Goal: Task Accomplishment & Management: Use online tool/utility

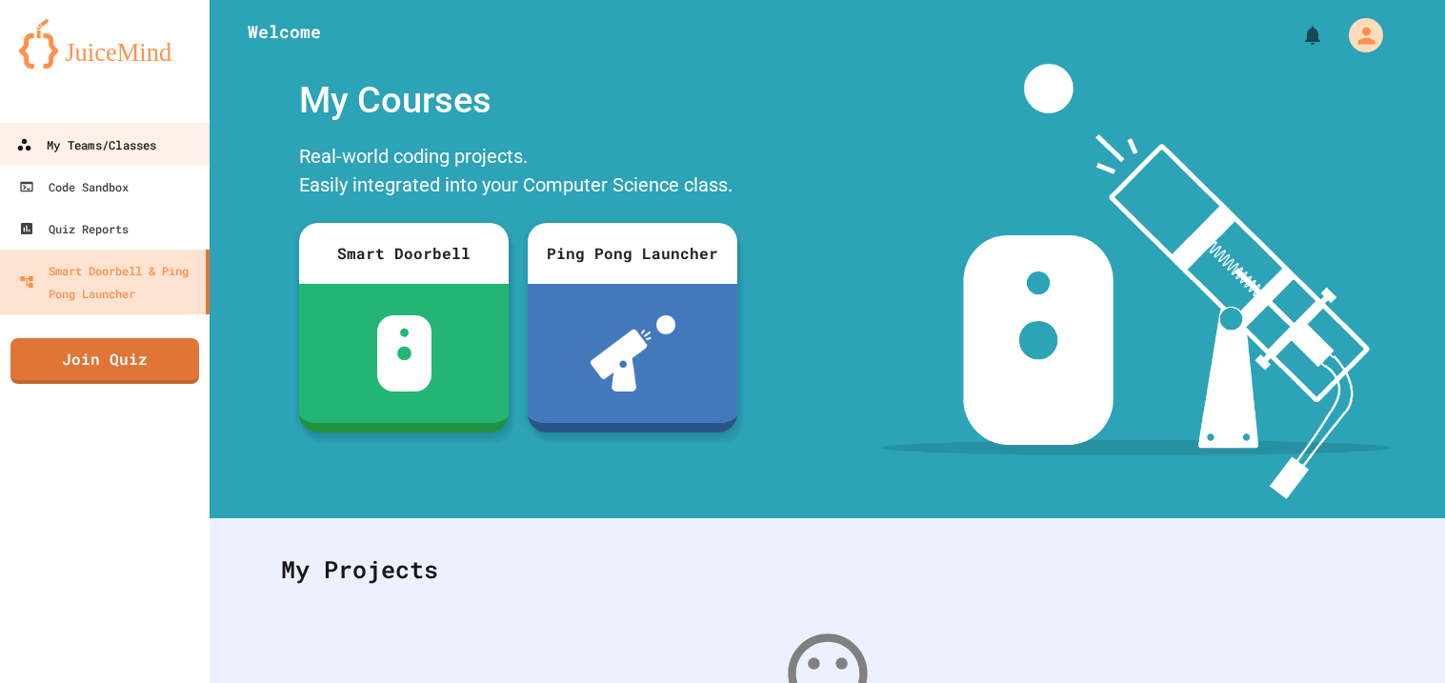
click at [126, 146] on div "My Teams/Classes" at bounding box center [86, 145] width 140 height 24
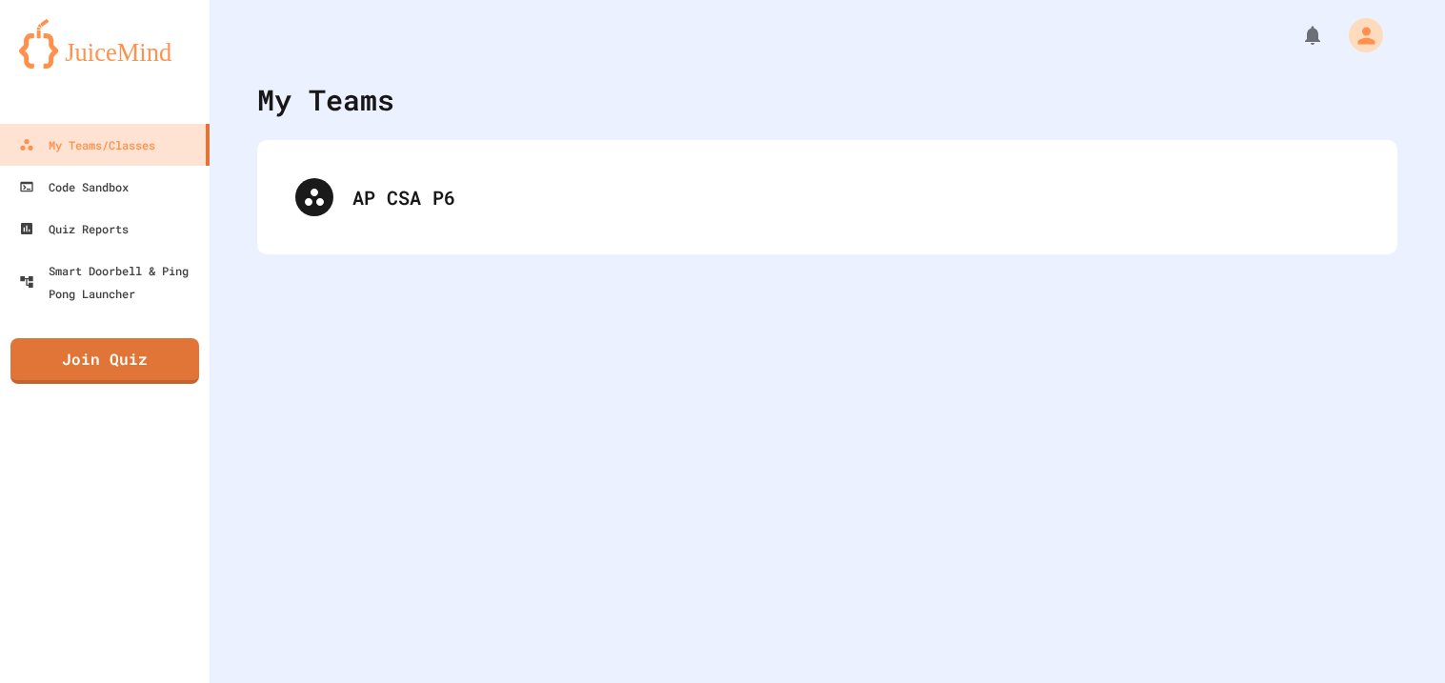
click at [623, 151] on div "AP CSA P6" at bounding box center [827, 197] width 1140 height 114
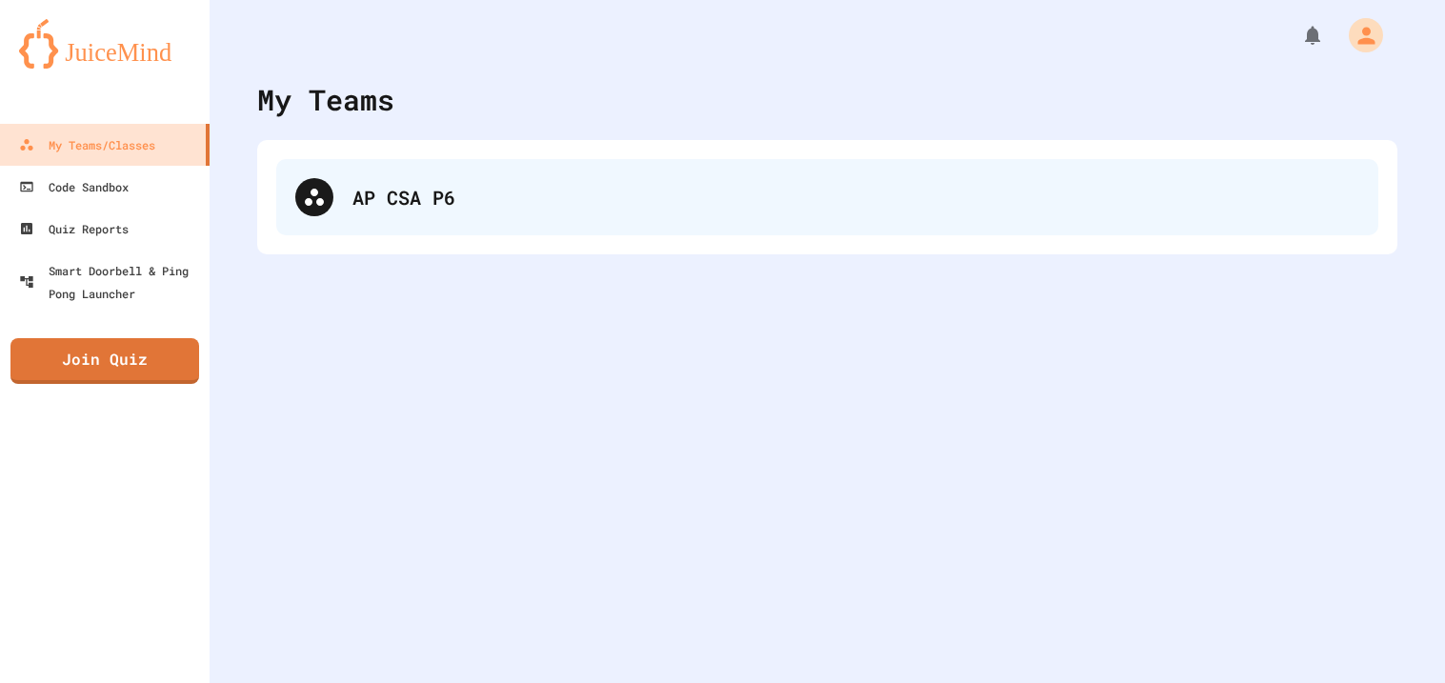
click at [579, 202] on div "AP CSA P6" at bounding box center [855, 197] width 1006 height 29
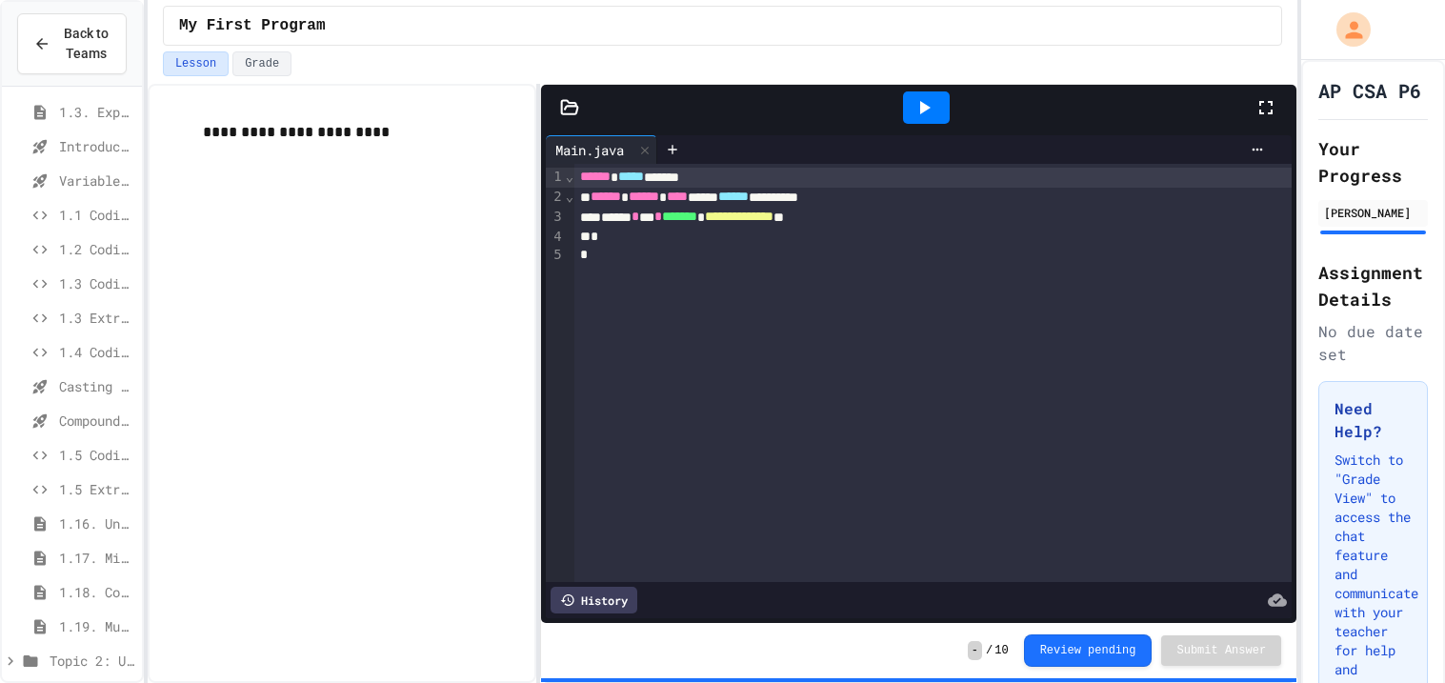
scroll to position [154, 0]
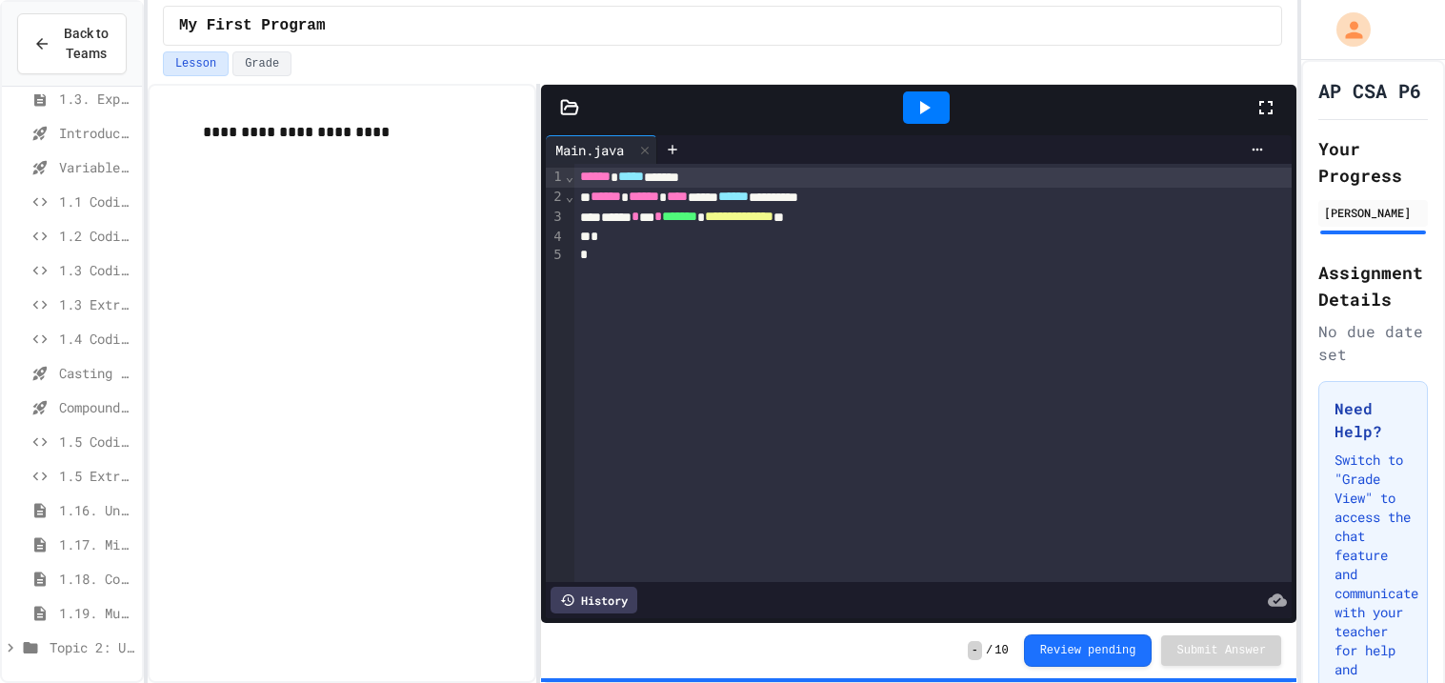
click at [85, 648] on span "Topic 2: Using Classes" at bounding box center [92, 647] width 85 height 20
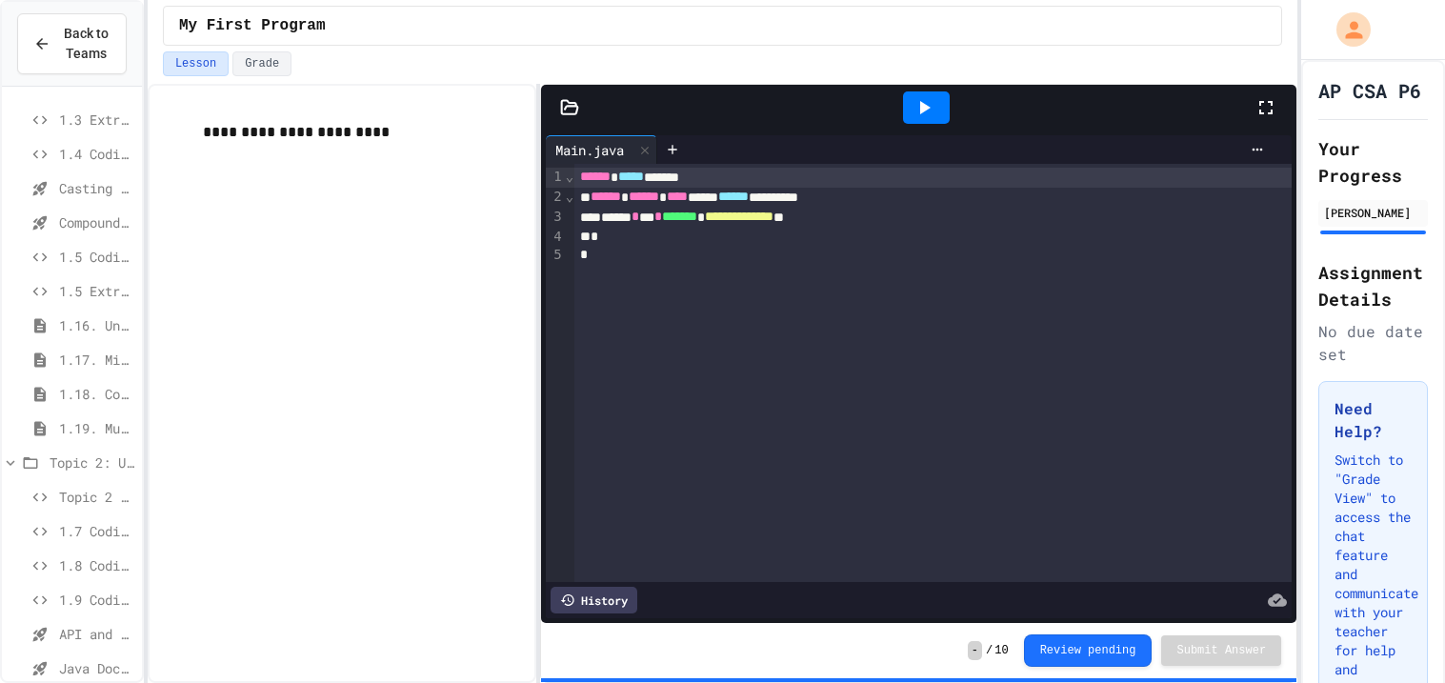
scroll to position [360, 0]
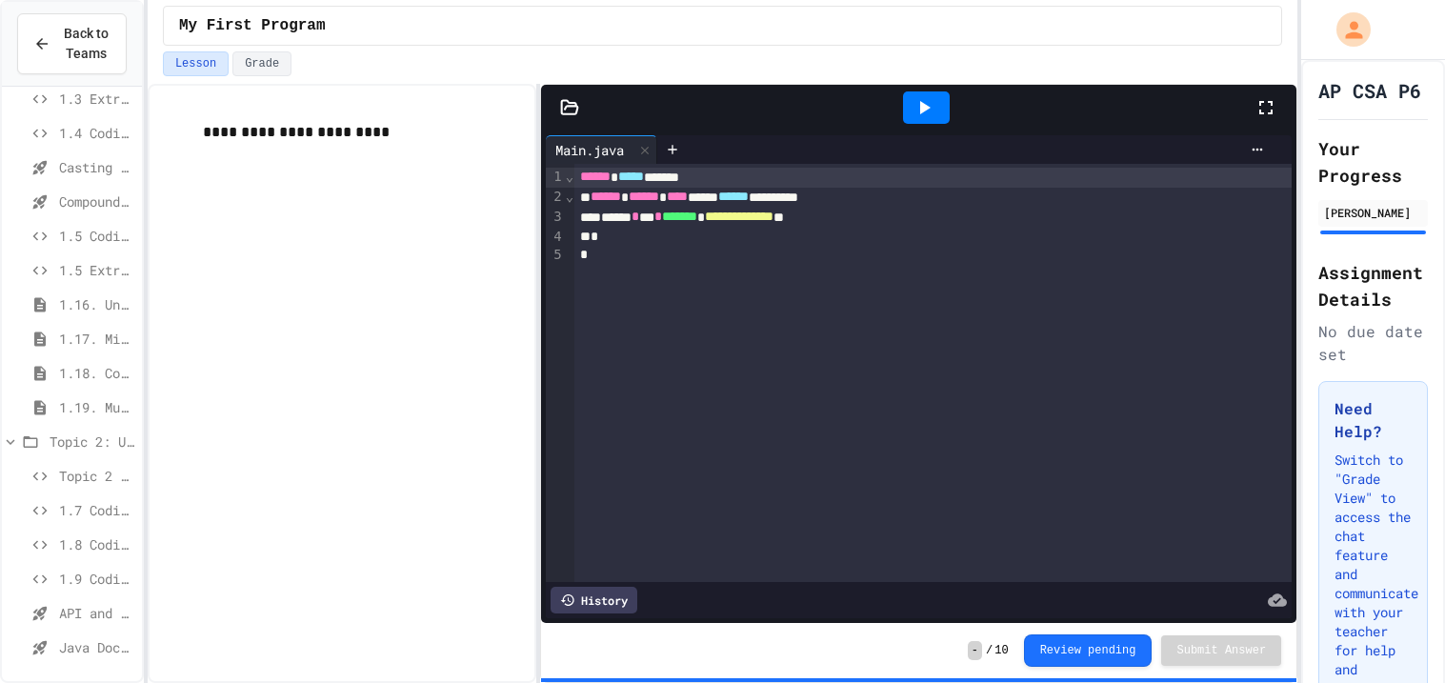
click at [81, 629] on div "API and Libraries - Topic 1.7" at bounding box center [72, 616] width 140 height 34
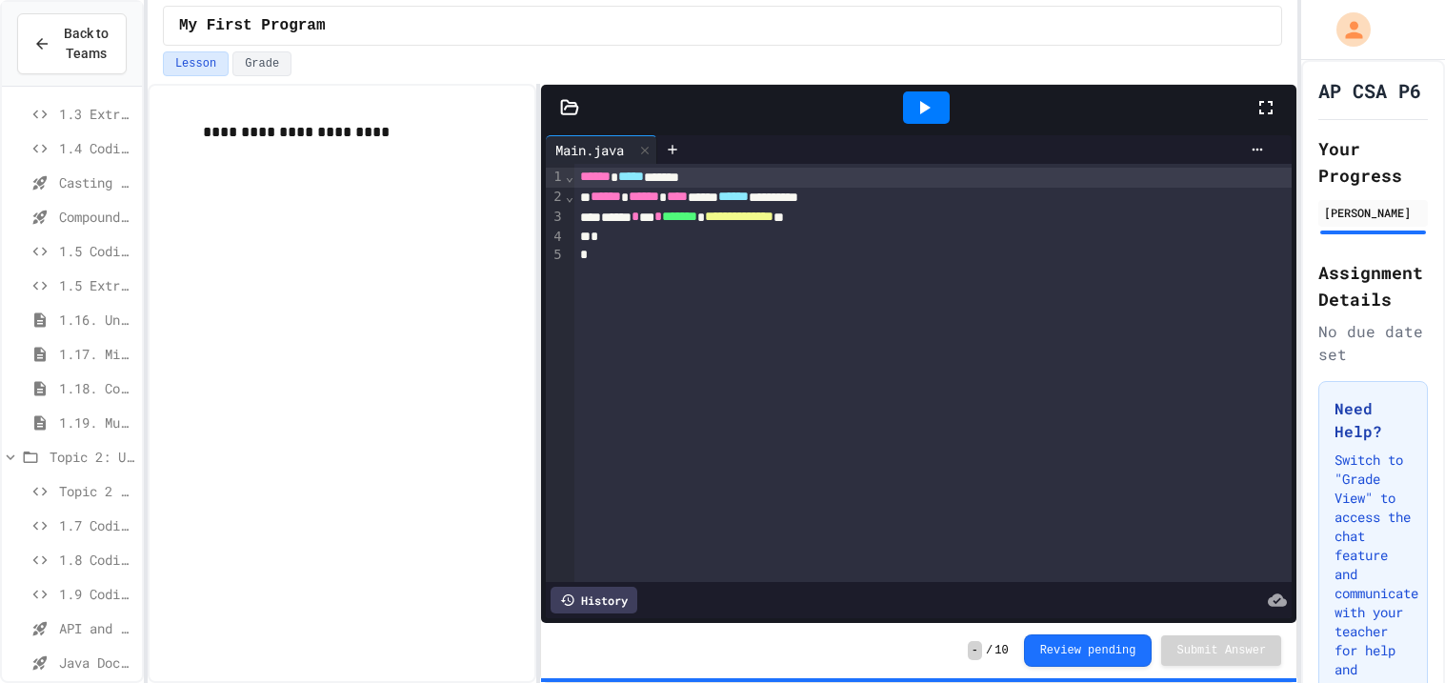
click at [80, 627] on span "API and Libraries - Topic 1.7" at bounding box center [96, 628] width 75 height 20
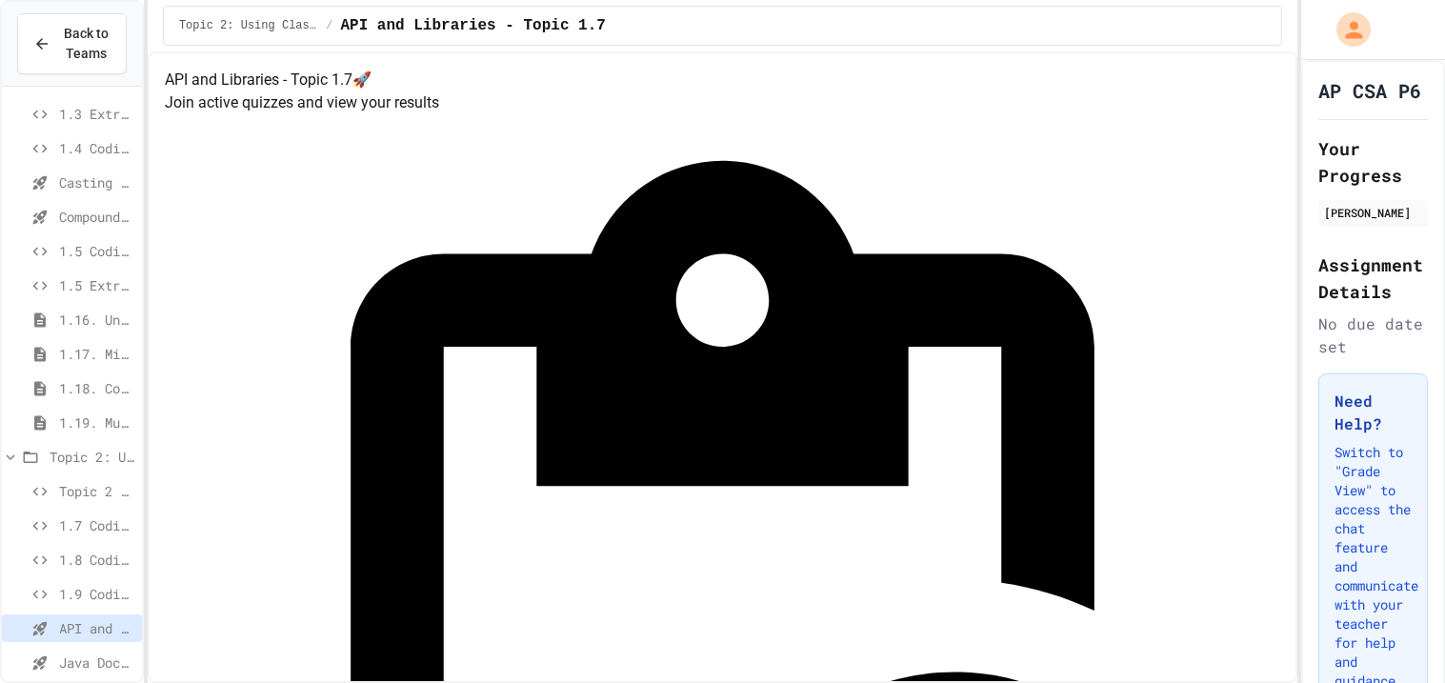
click at [98, 673] on div "Java Documentation with Comments - Topic 1.8" at bounding box center [72, 662] width 140 height 28
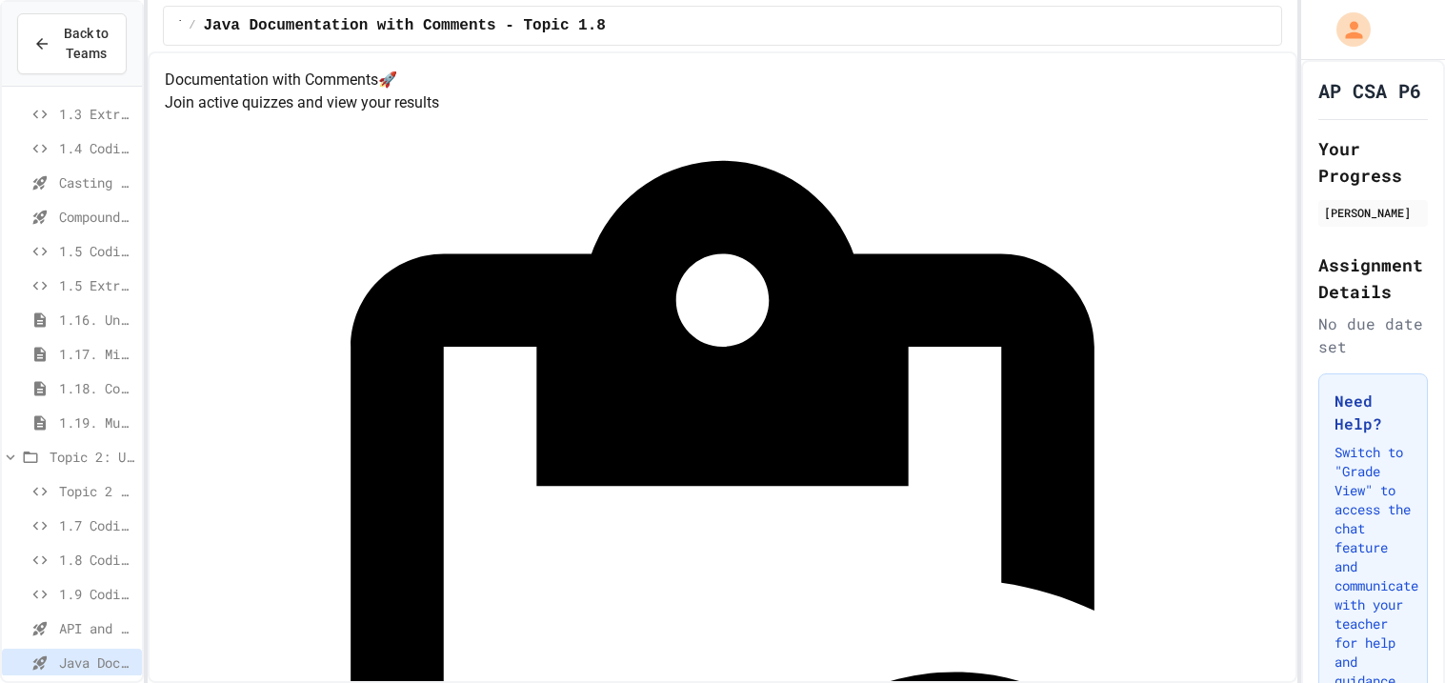
click at [110, 621] on span "API and Libraries - Topic 1.7" at bounding box center [96, 628] width 75 height 20
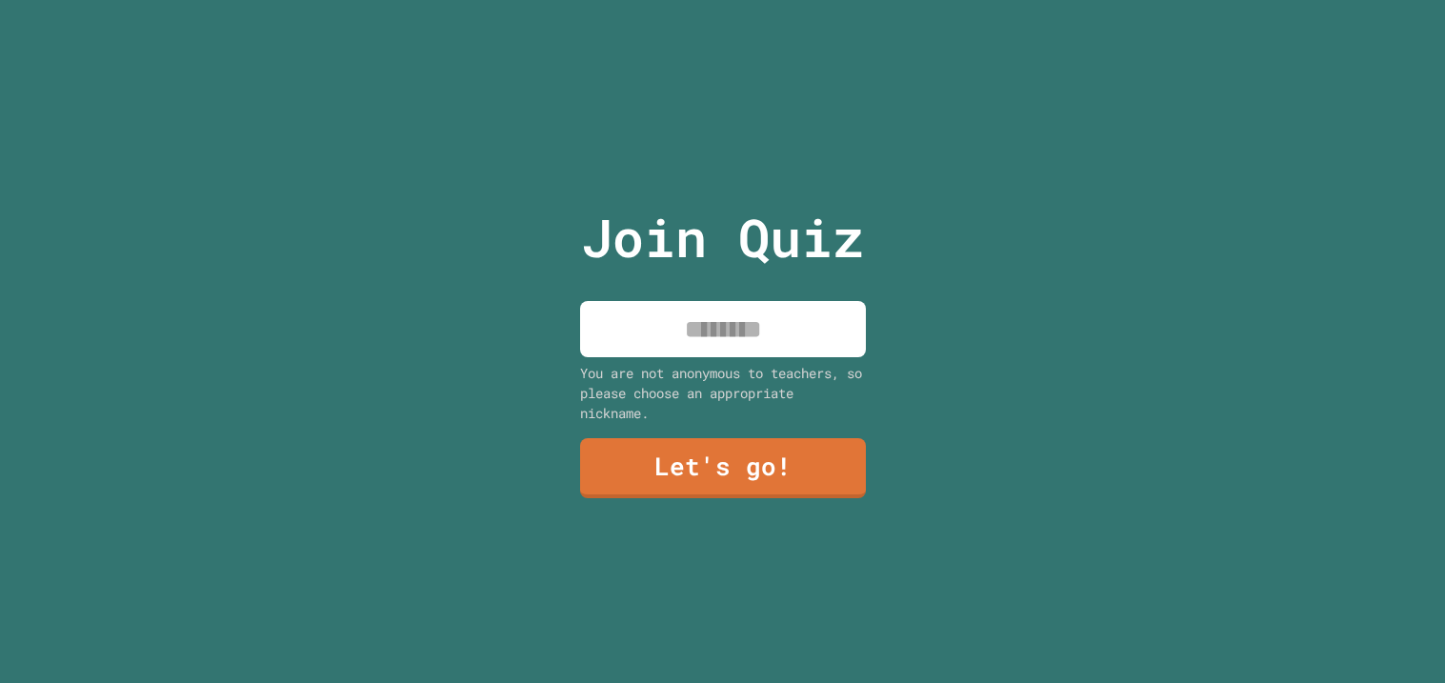
click at [808, 344] on input at bounding box center [723, 329] width 286 height 56
type input "**********"
click at [808, 428] on div "**********" at bounding box center [722, 341] width 321 height 683
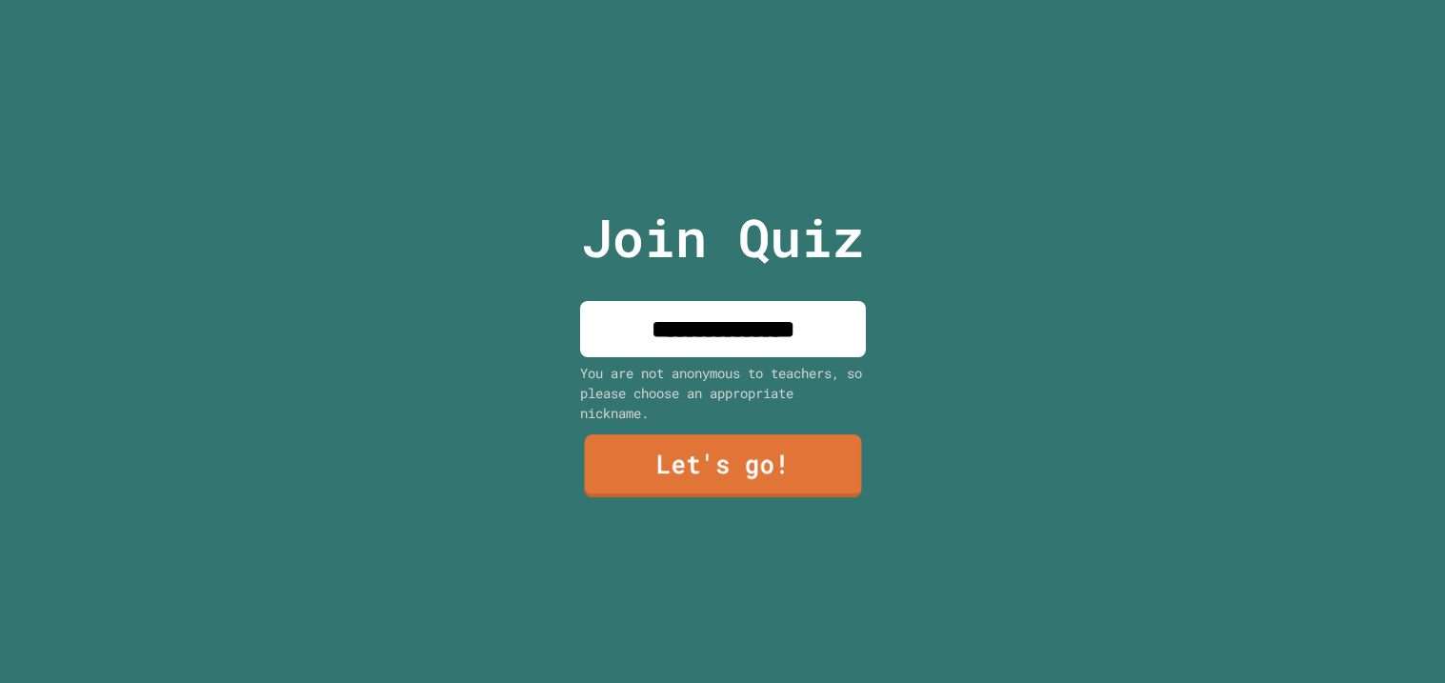
click at [822, 453] on link "Let's go!" at bounding box center [722, 465] width 277 height 63
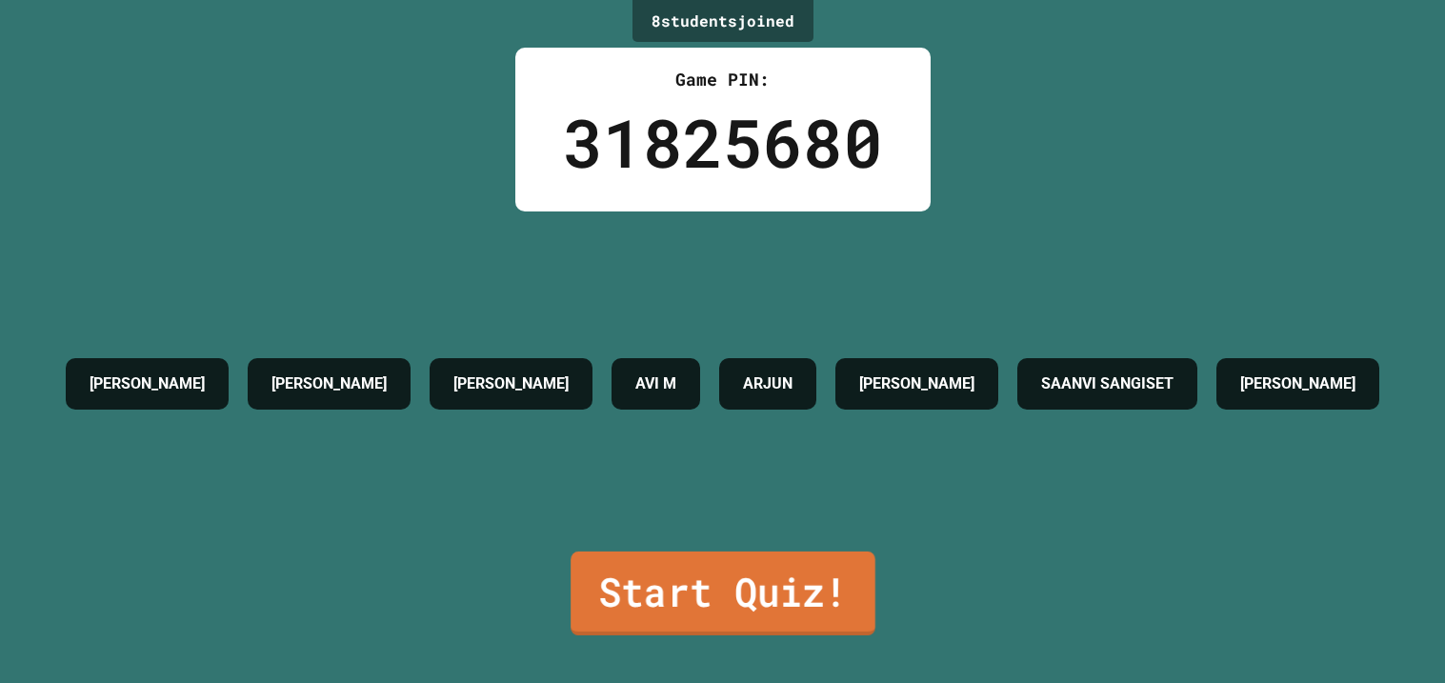
click at [703, 624] on link "Start Quiz!" at bounding box center [722, 593] width 305 height 84
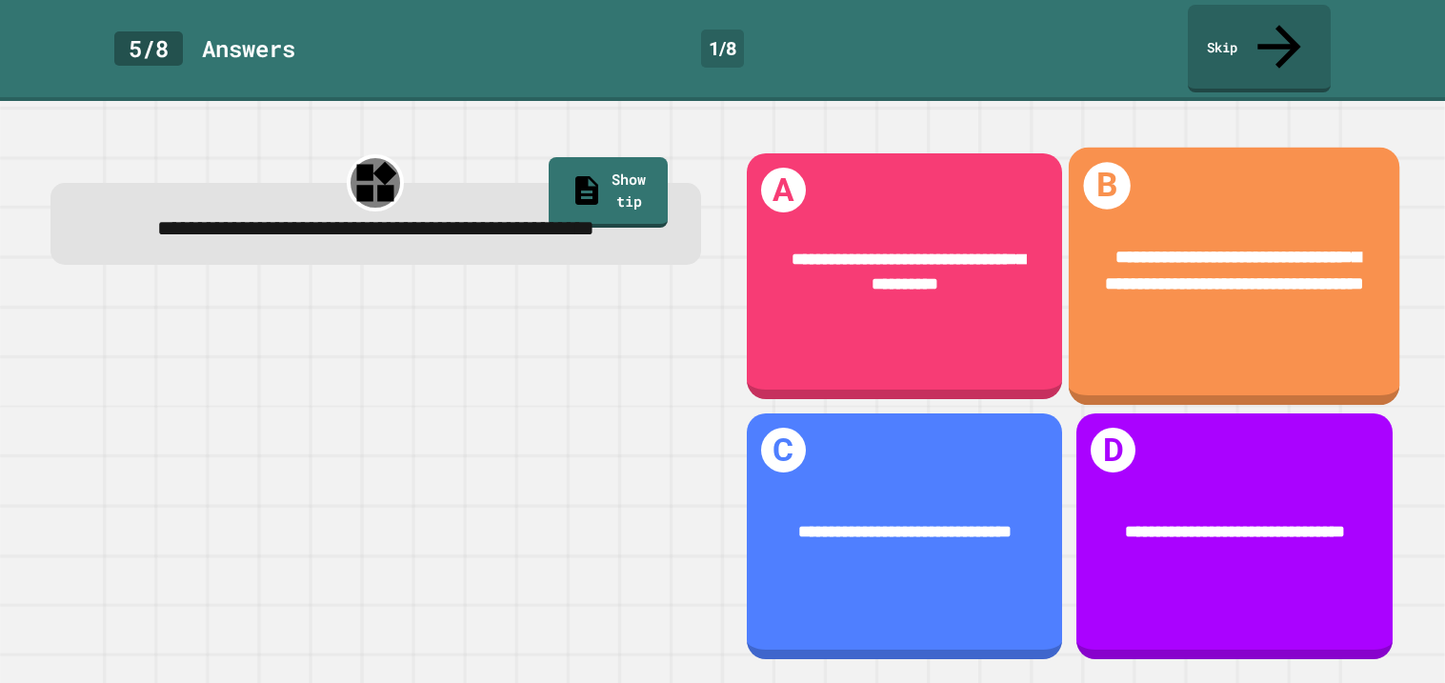
click at [1163, 312] on div "**********" at bounding box center [1233, 271] width 331 height 124
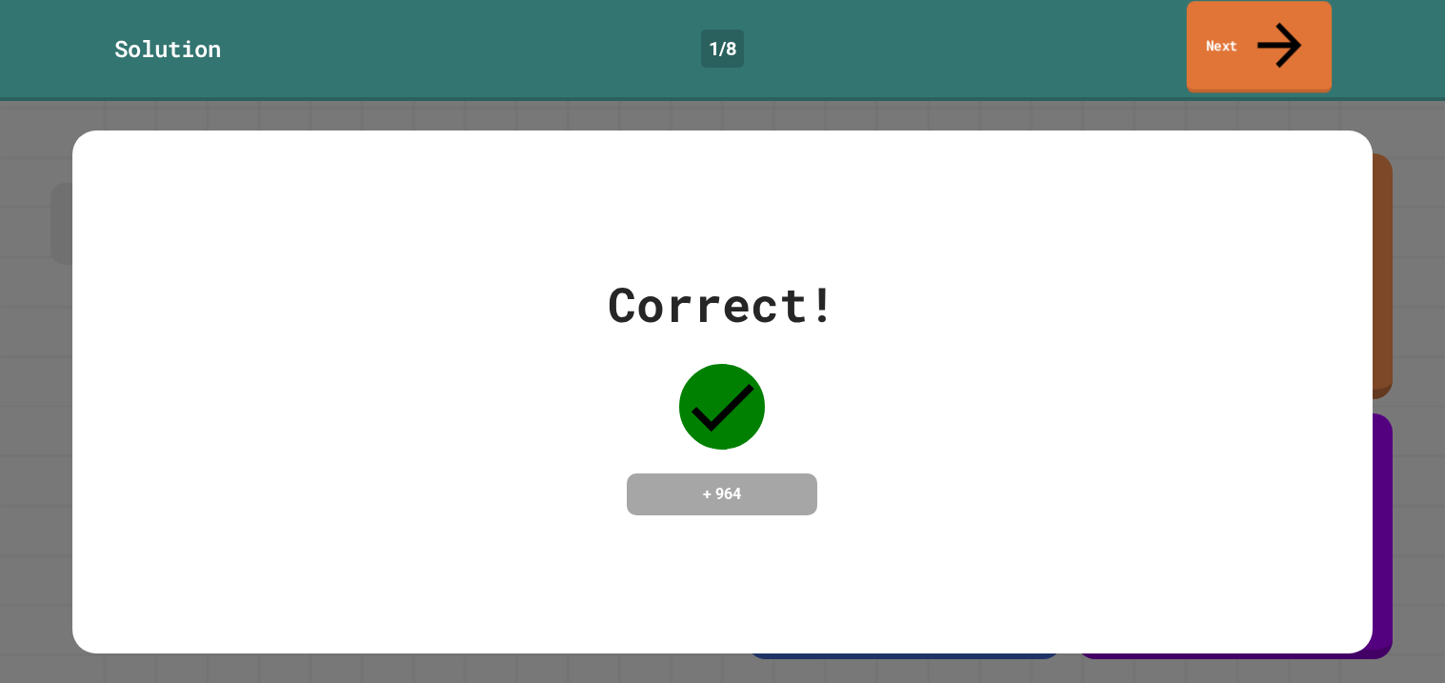
click at [1256, 42] on link "Next" at bounding box center [1258, 47] width 145 height 92
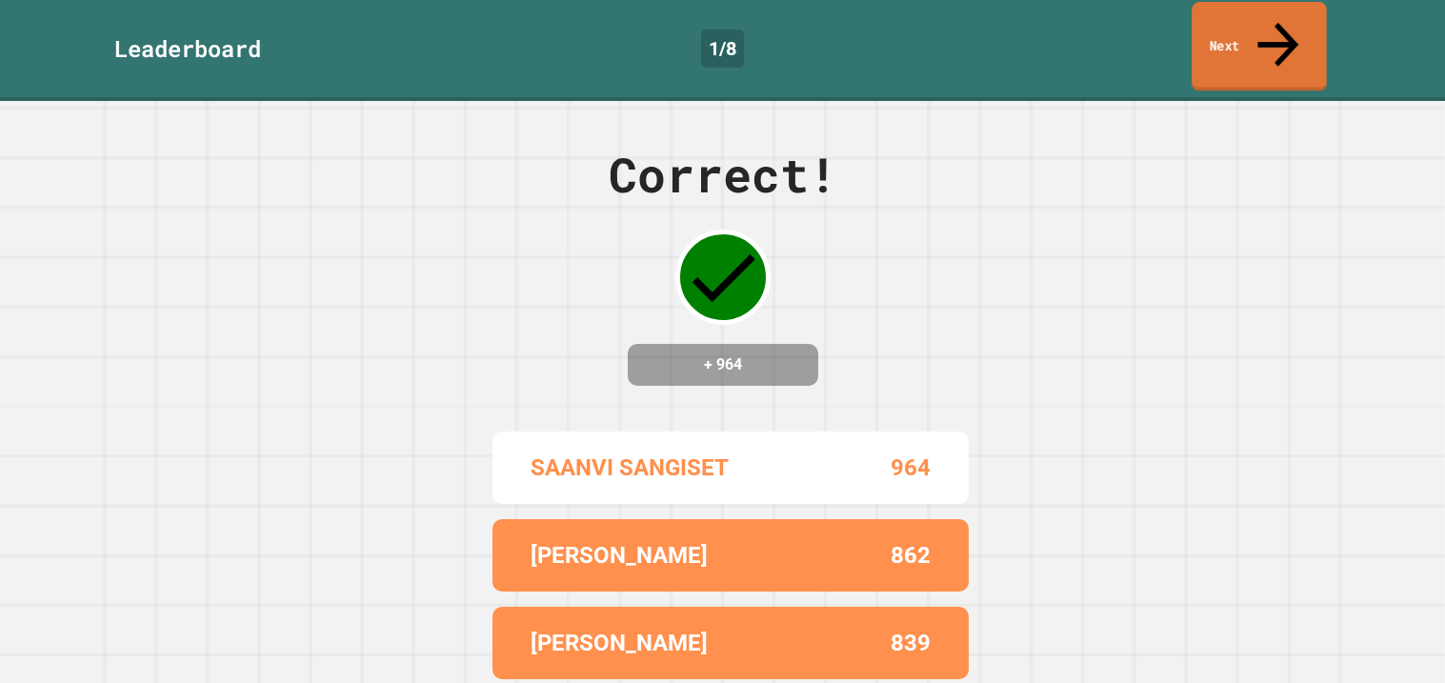
click at [1248, 48] on div "Leaderboard 1 / 8 Next" at bounding box center [722, 50] width 1445 height 101
click at [1251, 34] on link "Next" at bounding box center [1258, 46] width 133 height 92
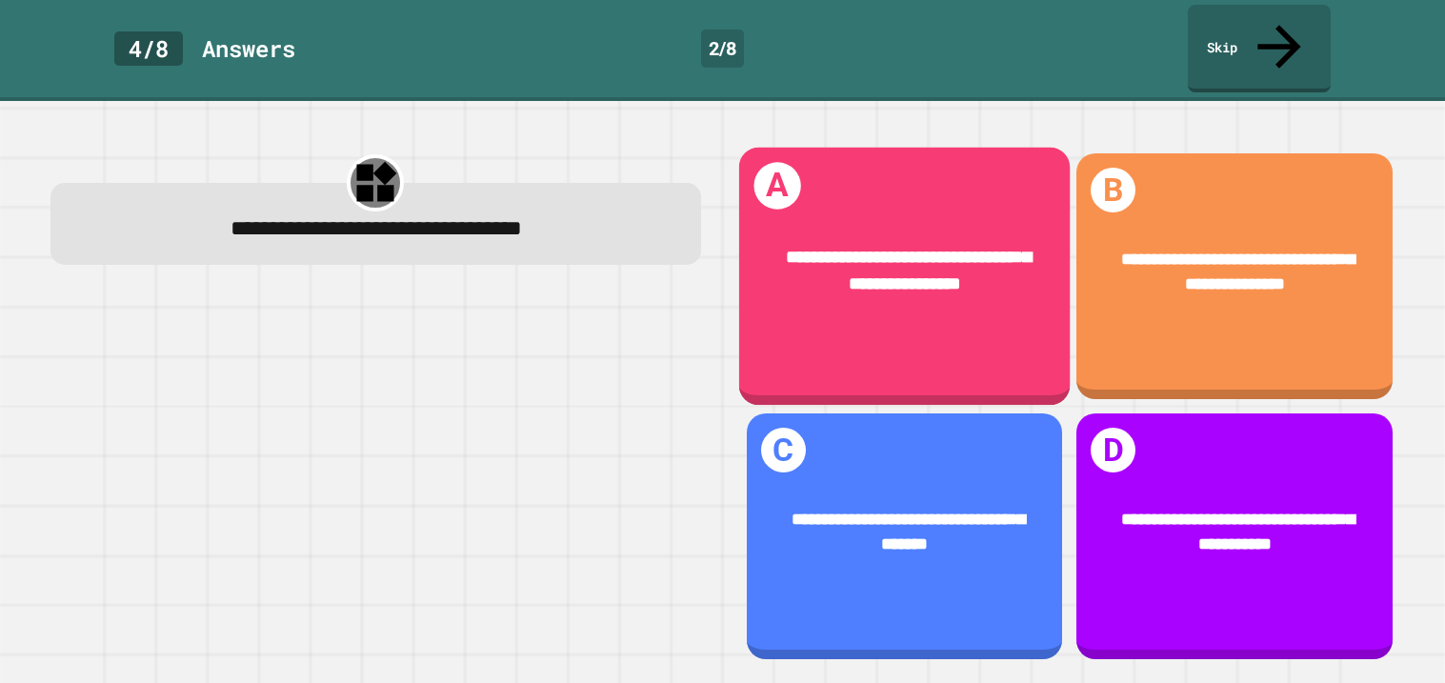
click at [927, 332] on div "**********" at bounding box center [903, 276] width 331 height 257
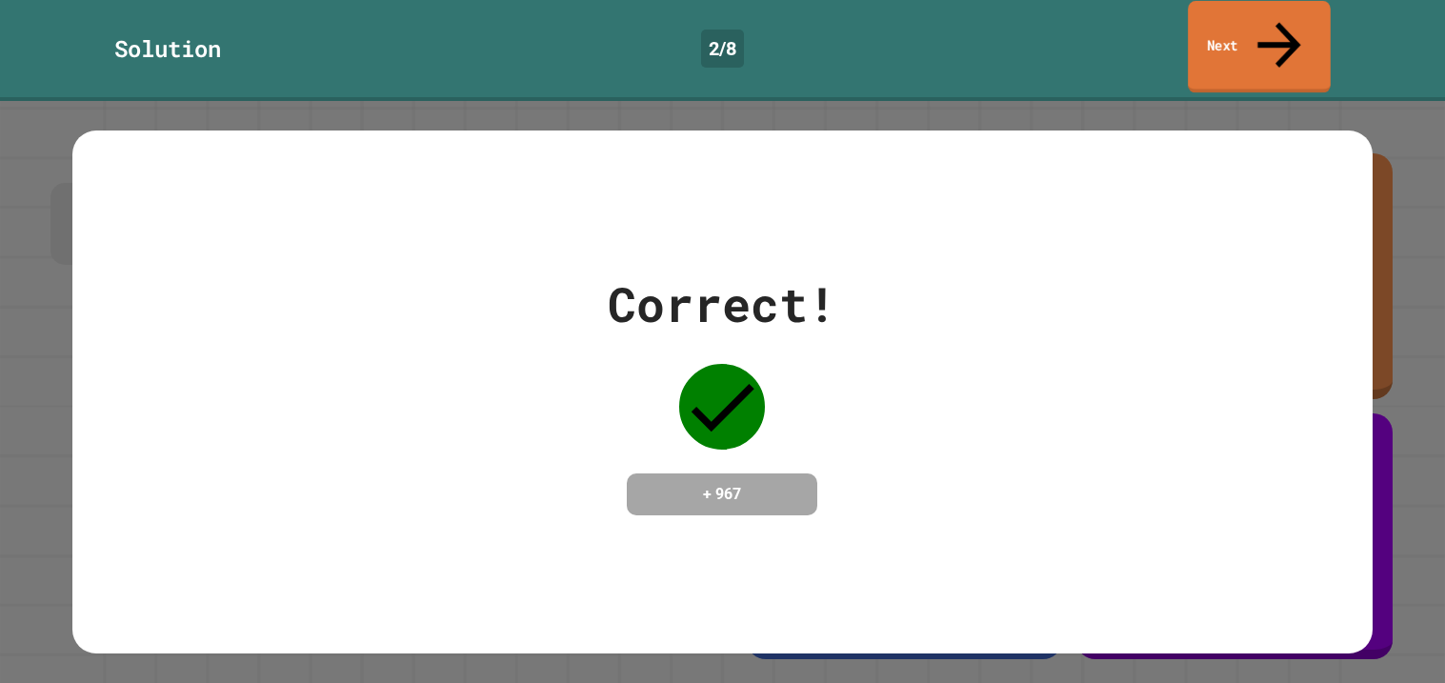
click at [1237, 34] on link "Next" at bounding box center [1258, 47] width 143 height 92
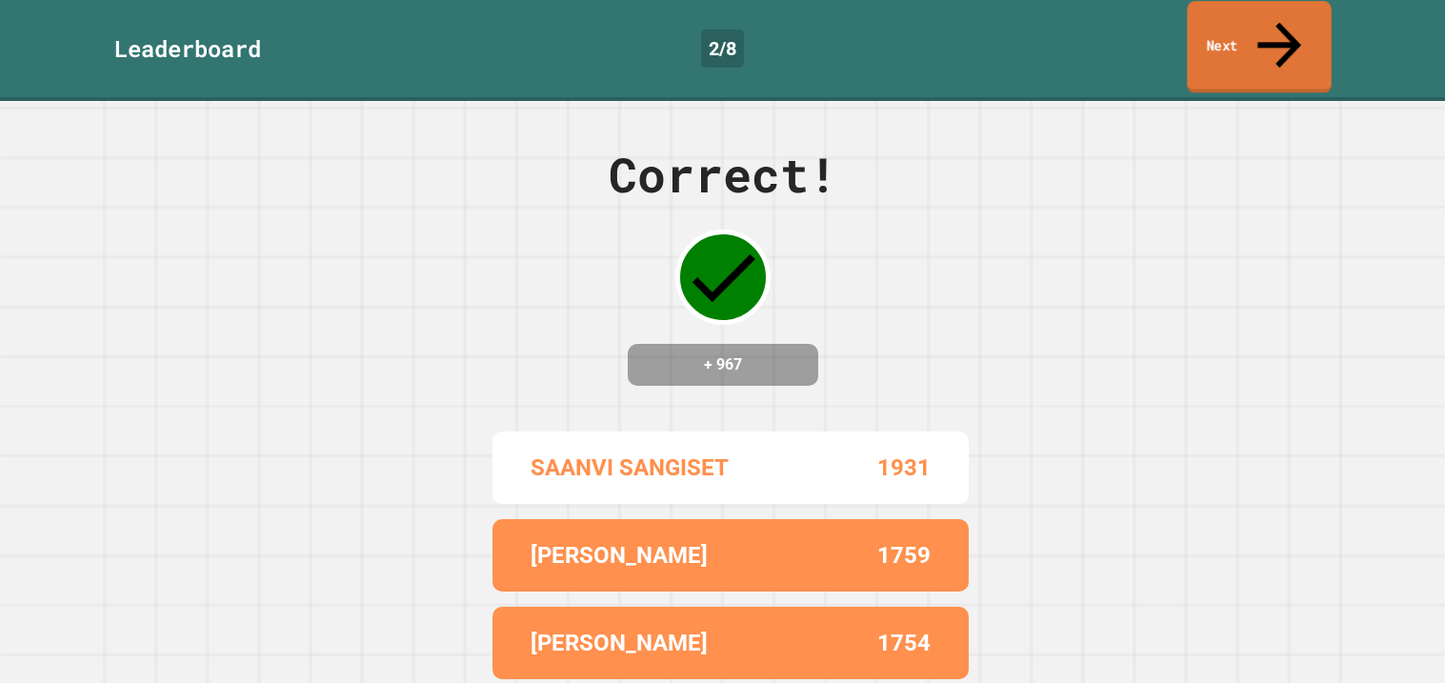
click at [1216, 26] on link "Next" at bounding box center [1258, 47] width 144 height 92
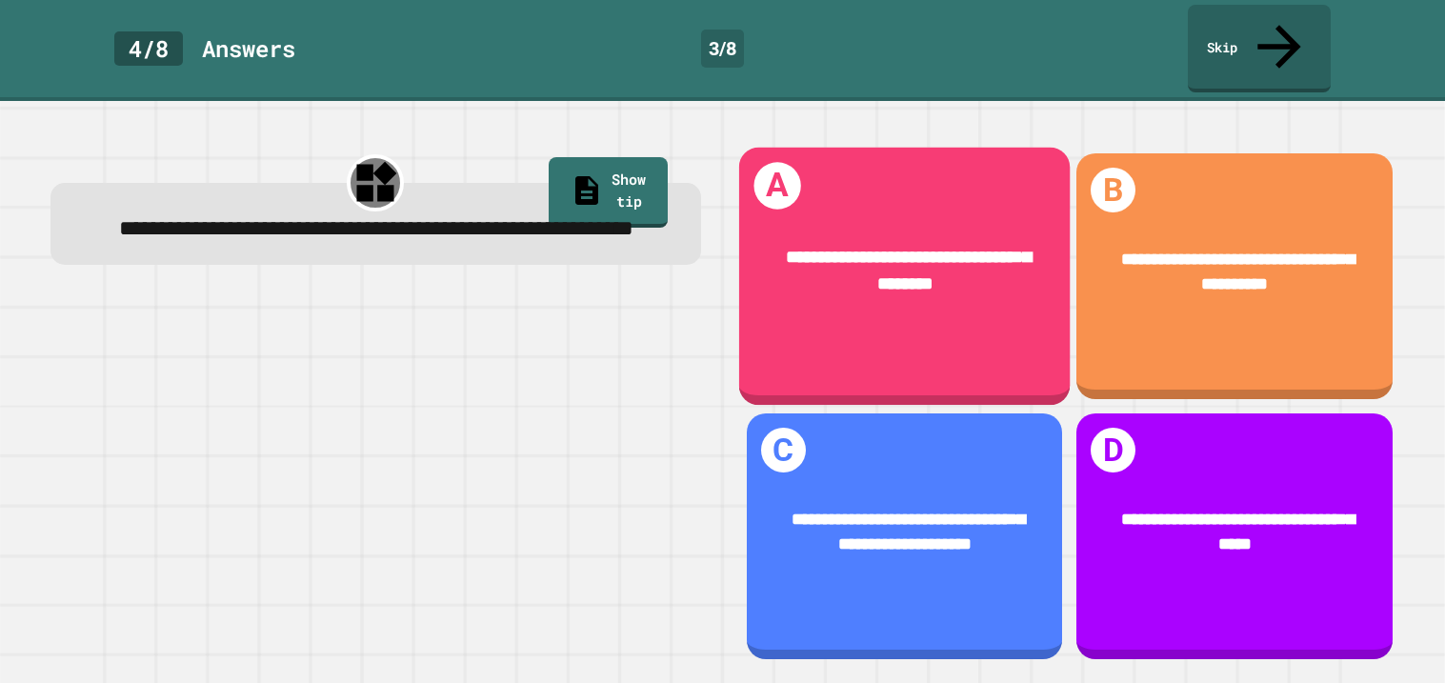
click at [843, 291] on div "**********" at bounding box center [903, 271] width 331 height 124
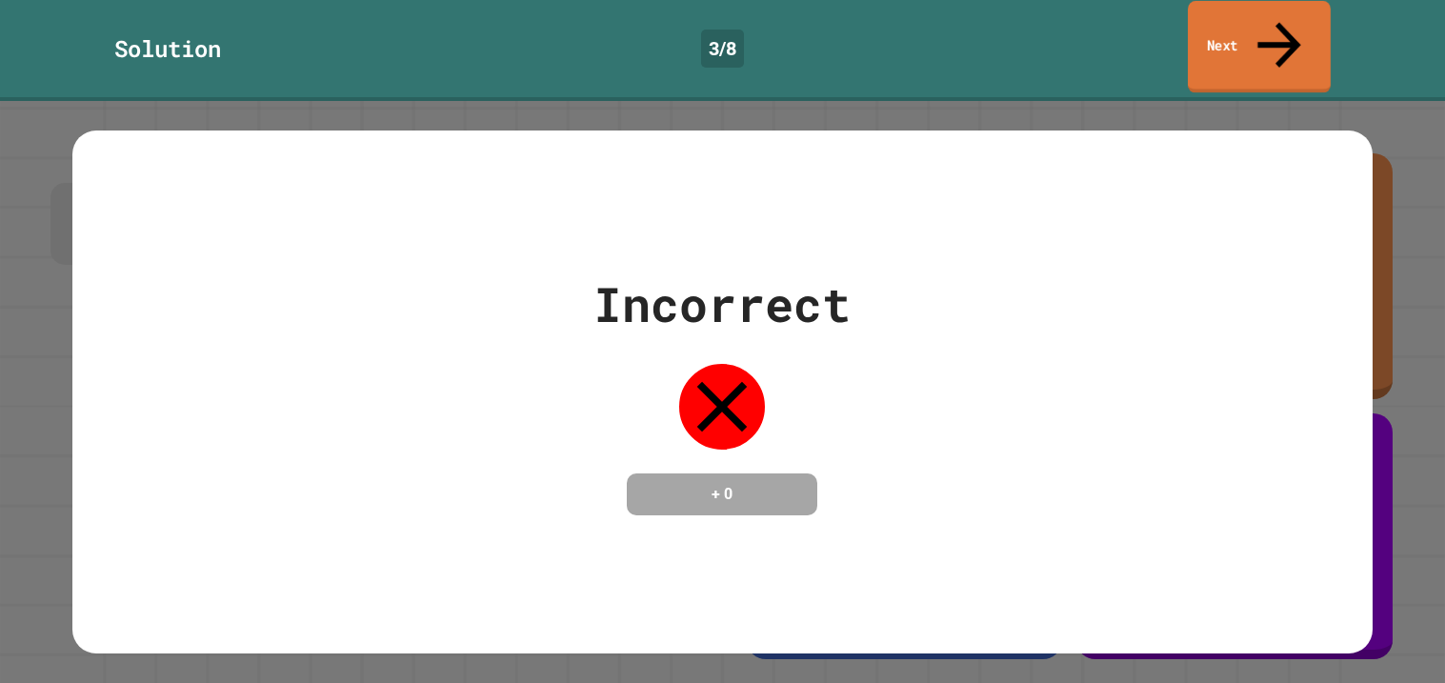
click at [1291, 22] on link "Next" at bounding box center [1258, 47] width 143 height 92
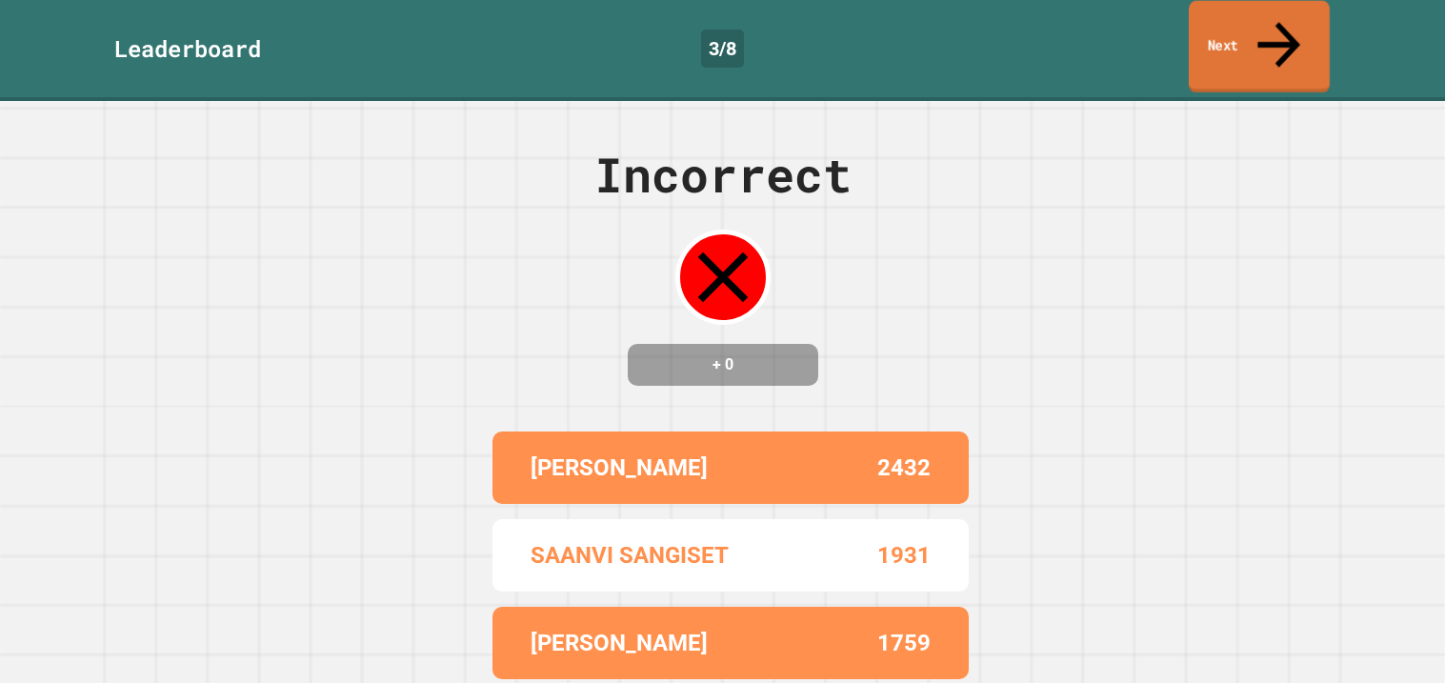
click at [1291, 22] on link "Next" at bounding box center [1258, 47] width 141 height 92
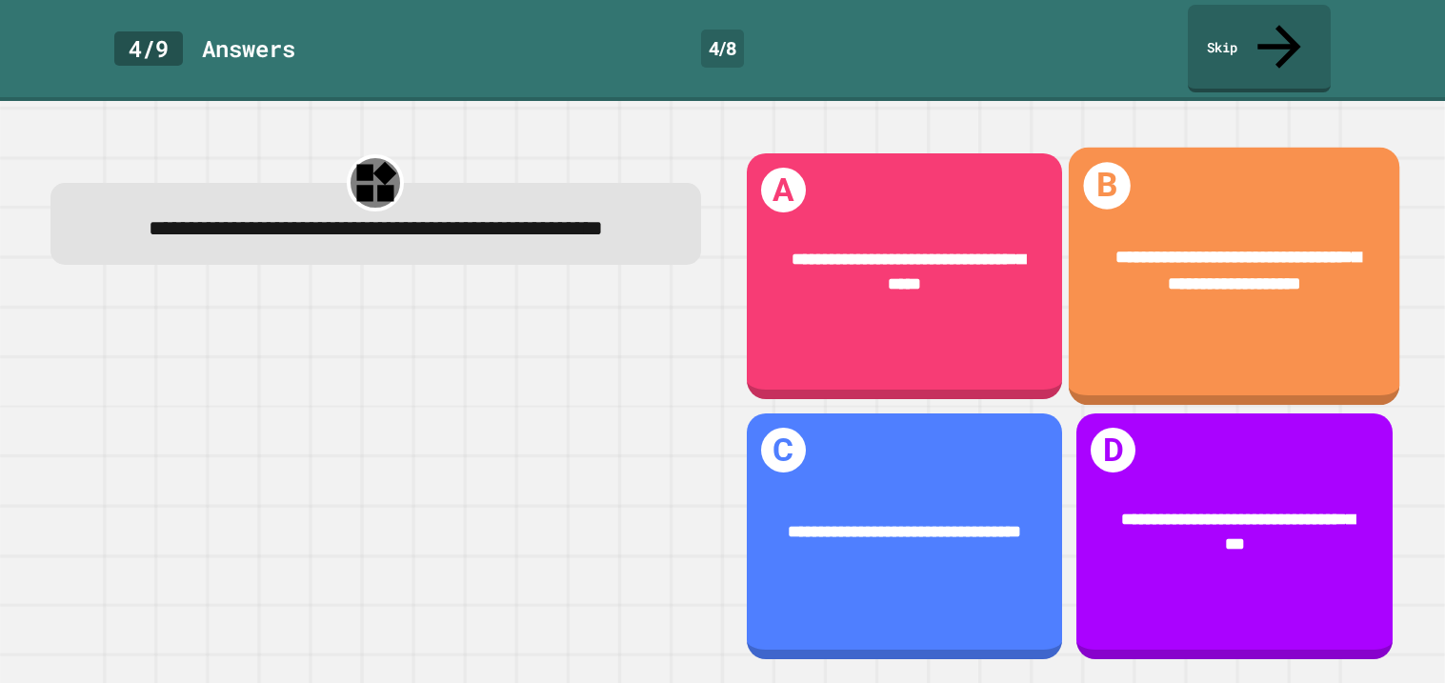
click at [1206, 249] on span "**********" at bounding box center [1237, 271] width 245 height 45
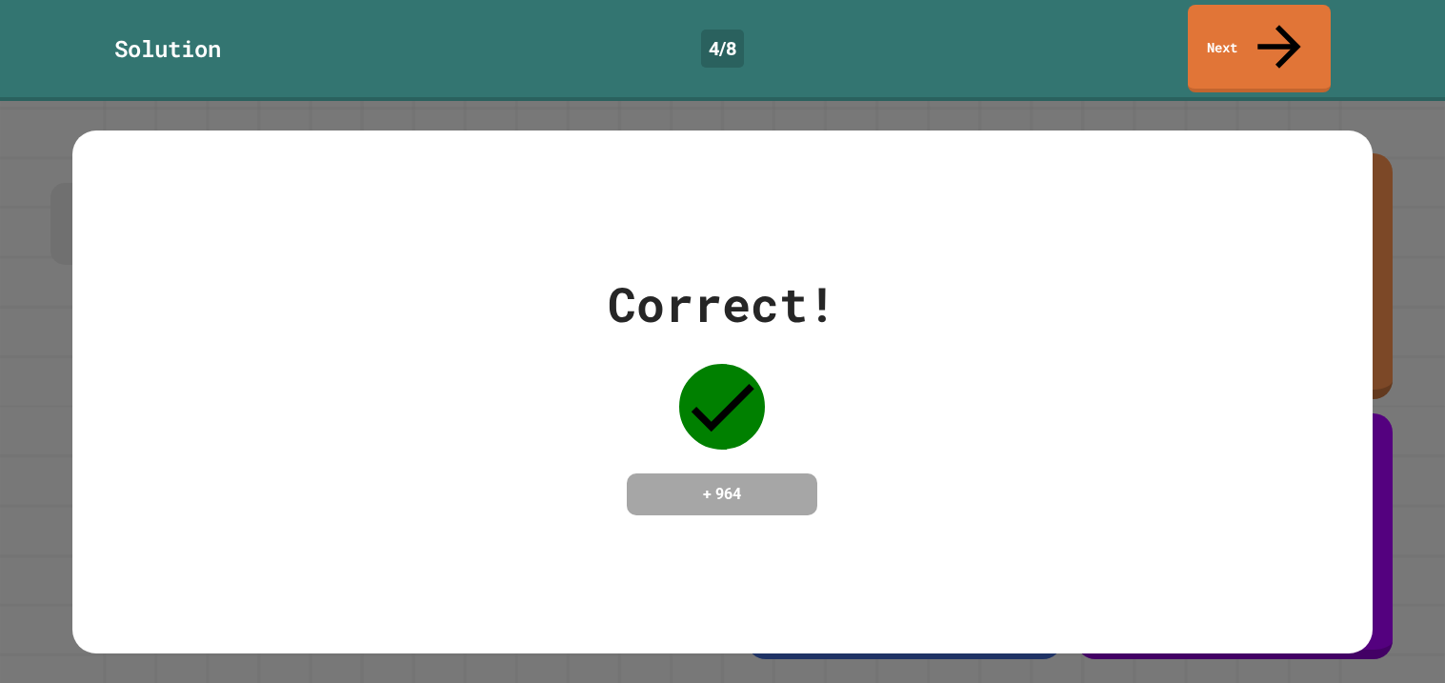
click at [1255, 48] on div "Solution 4 / 8 Next" at bounding box center [722, 50] width 1445 height 101
click at [1242, 26] on link "Next" at bounding box center [1258, 48] width 144 height 89
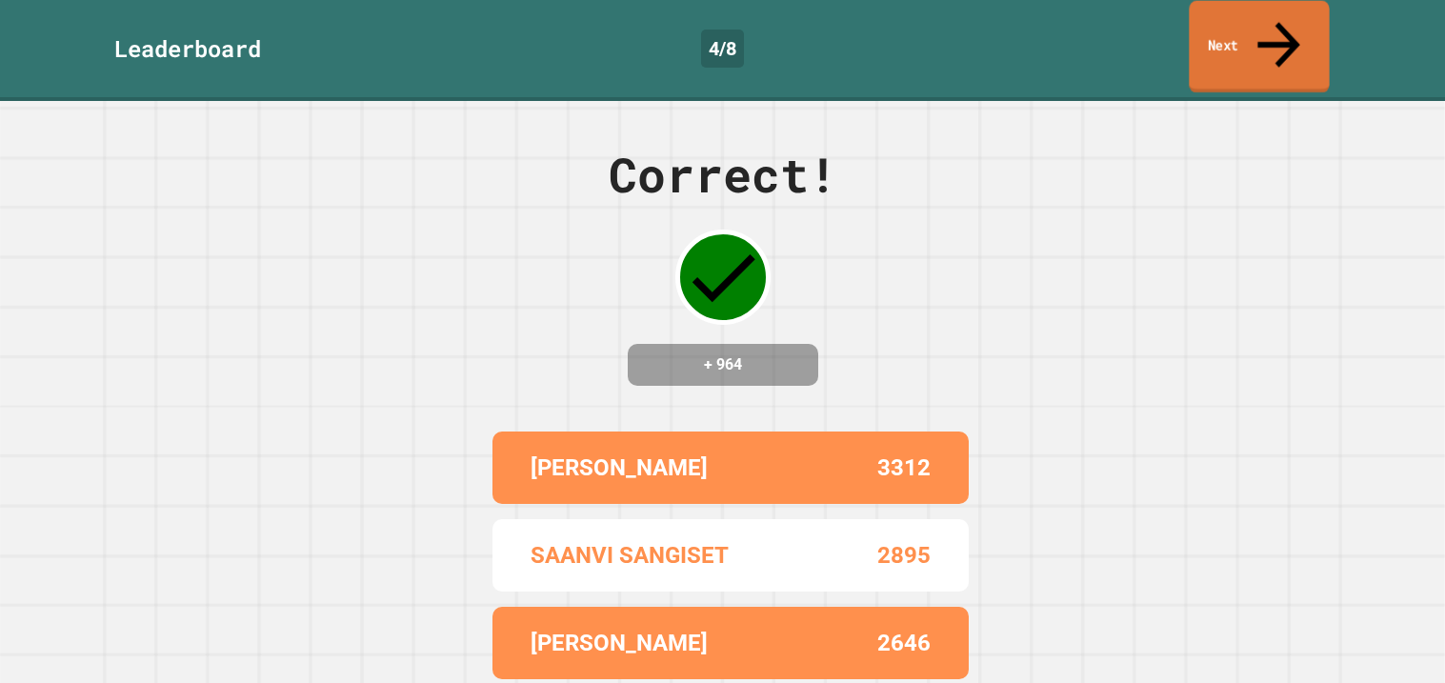
click at [1240, 26] on link "Next" at bounding box center [1258, 47] width 140 height 92
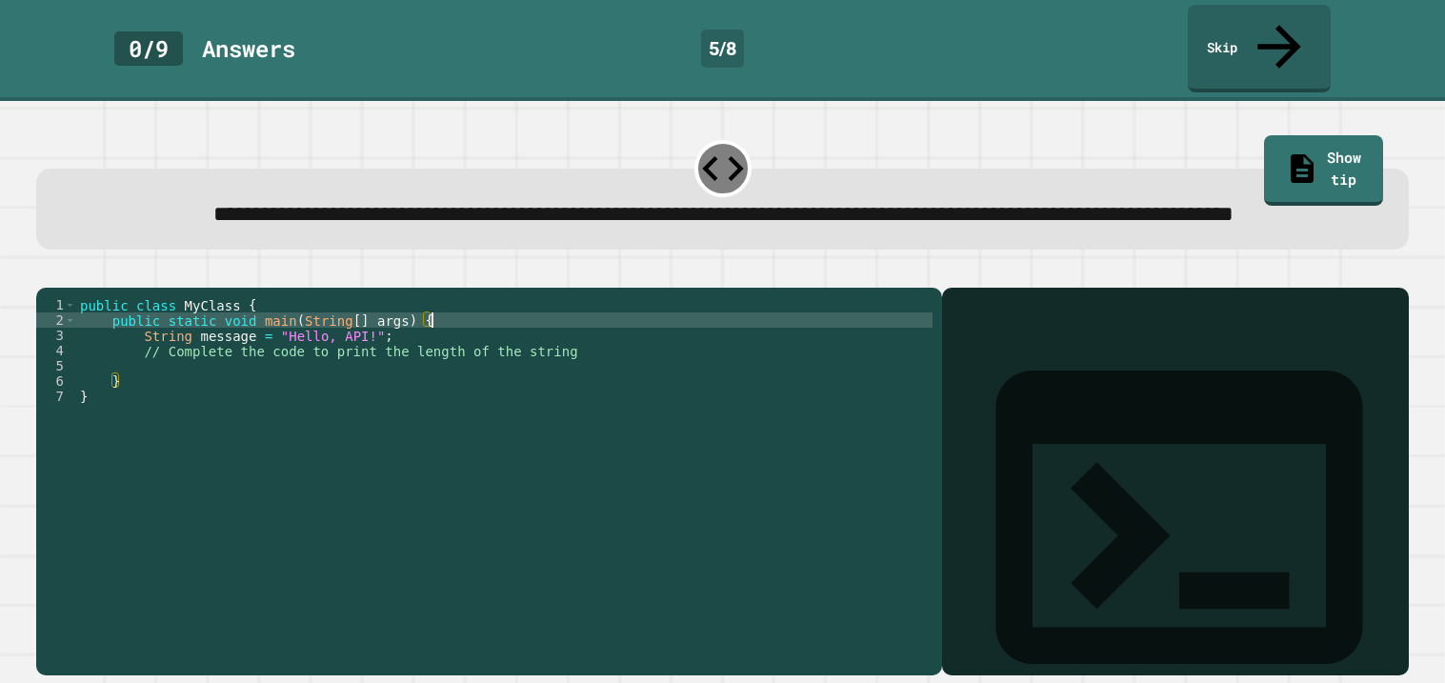
click at [588, 336] on div "public class MyClass { public static void main ( String [ ] args ) { String mes…" at bounding box center [504, 480] width 856 height 366
click at [397, 379] on div "public class MyClass { public static void main ( String [ ] args ) { String mes…" at bounding box center [504, 480] width 856 height 366
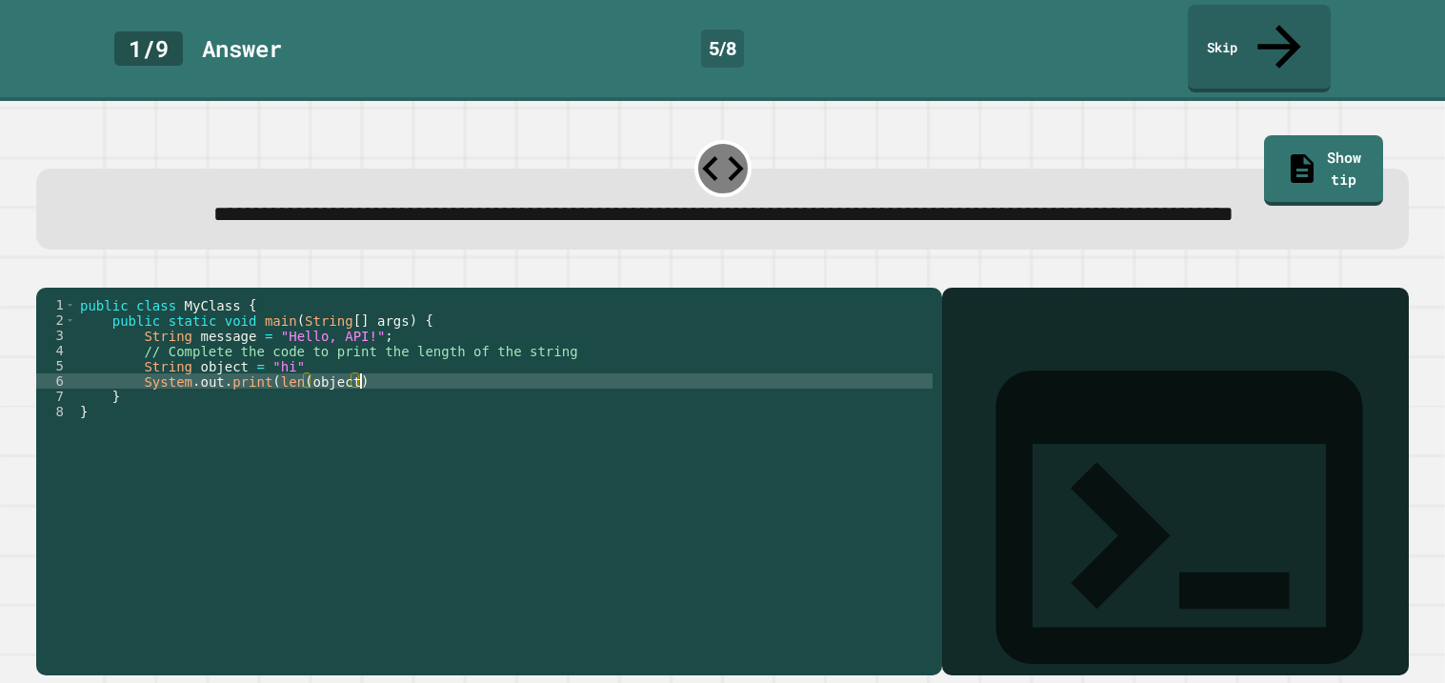
scroll to position [0, 18]
click at [46, 271] on button "button" at bounding box center [46, 271] width 0 height 0
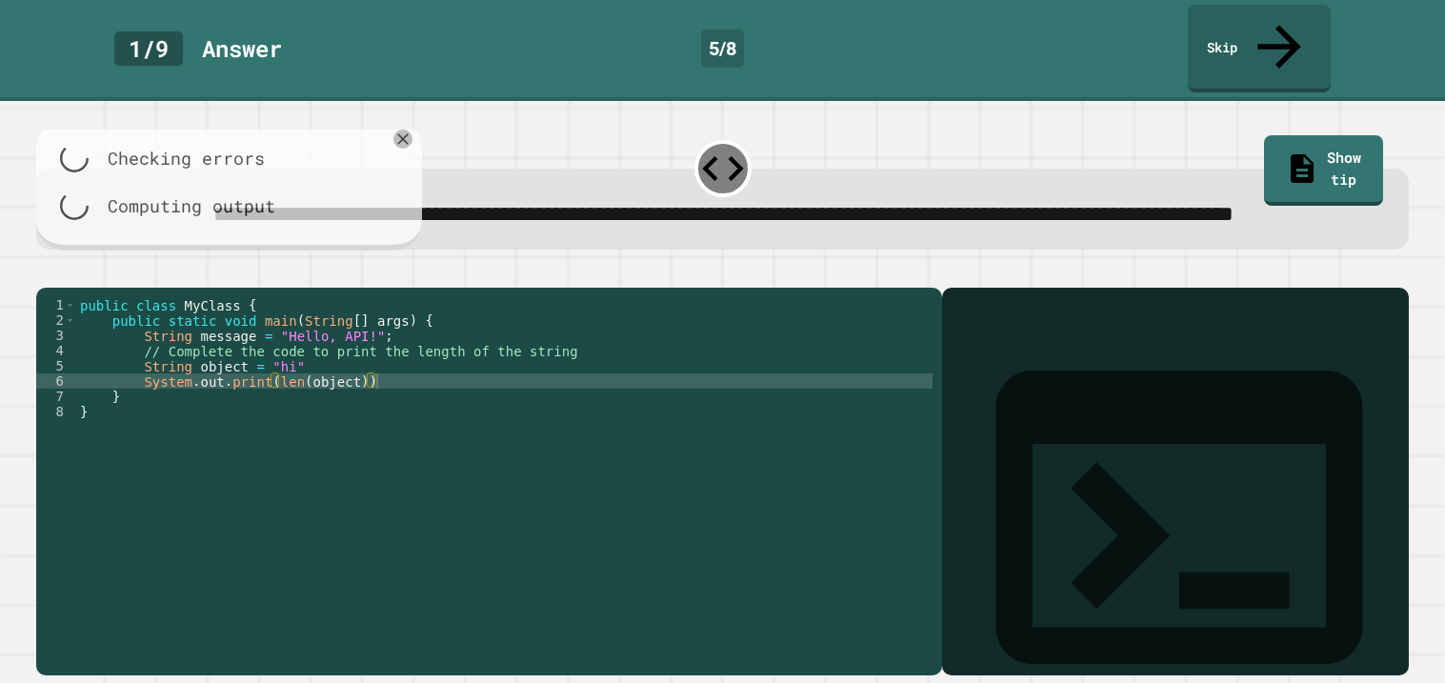
click at [60, 265] on div at bounding box center [722, 276] width 1372 height 23
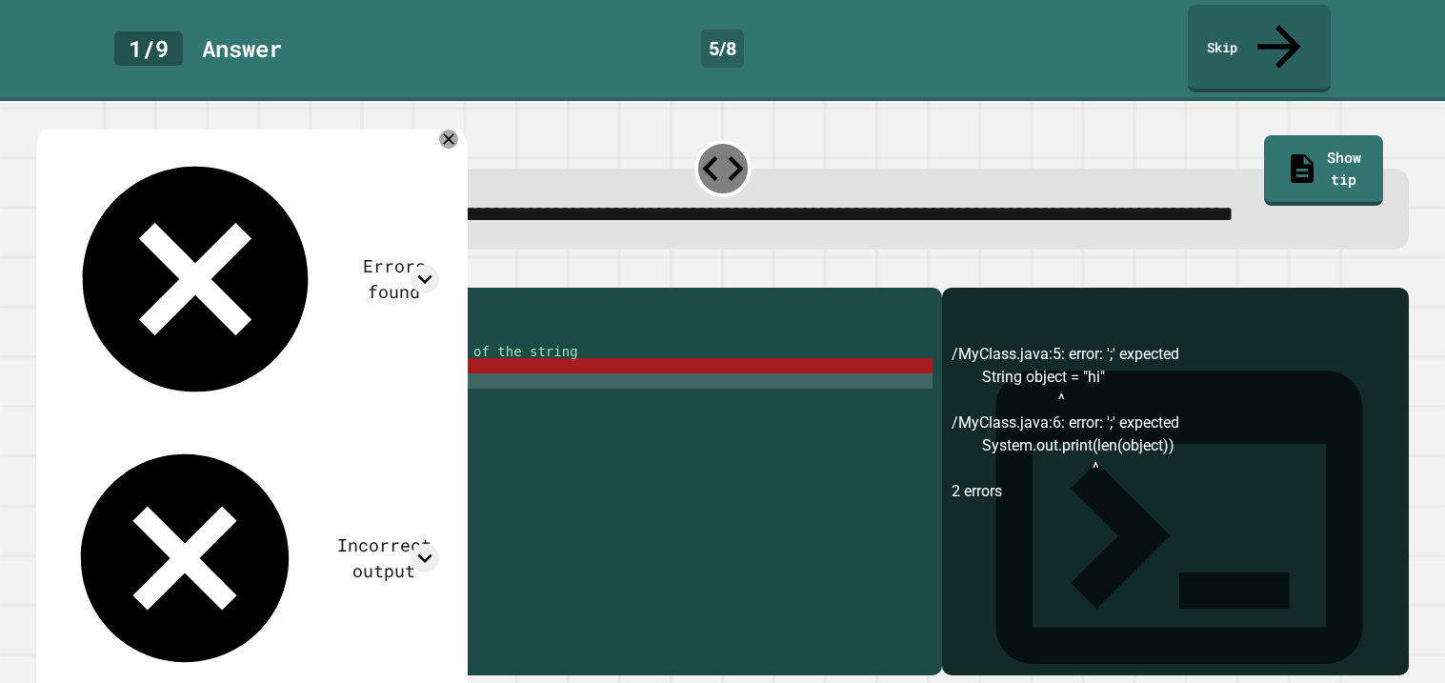
click at [297, 379] on div "public class MyClass { public static void main ( String [ ] args ) { String mes…" at bounding box center [504, 480] width 856 height 366
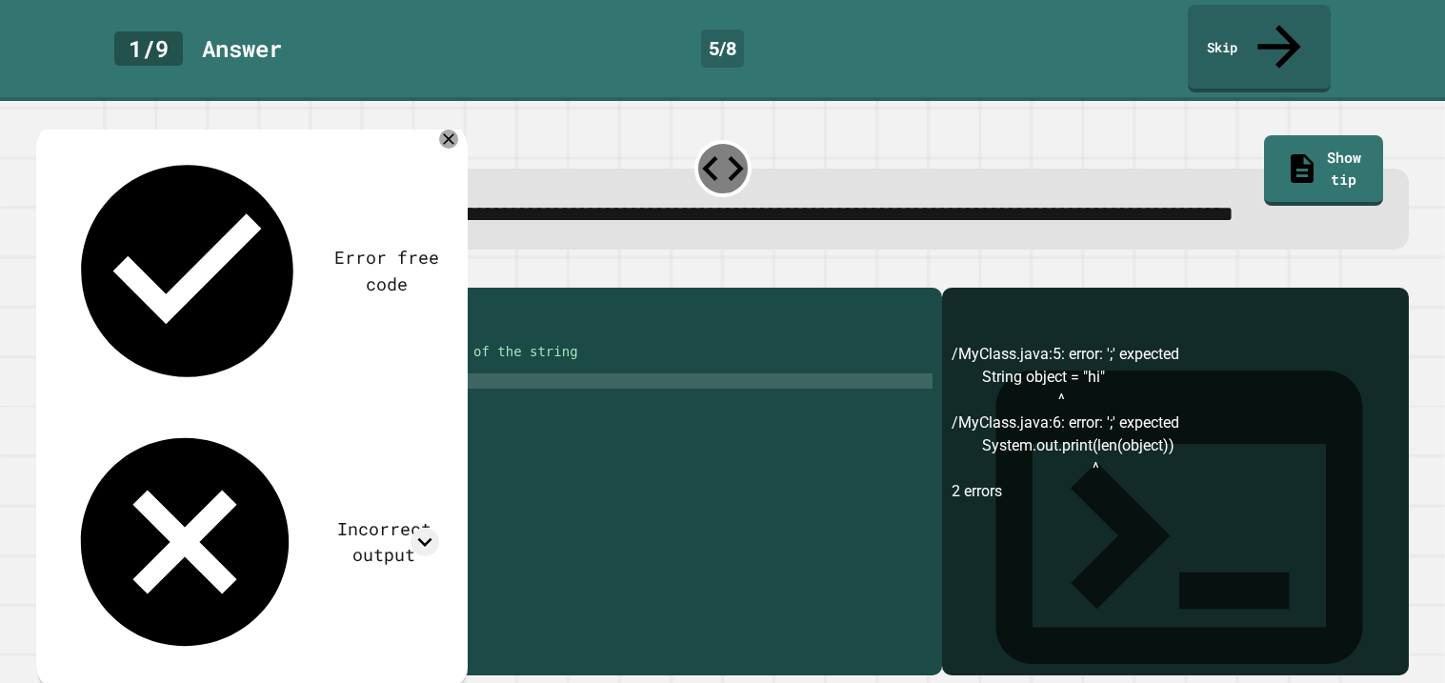
click at [392, 394] on div "public class MyClass { public static void main ( String [ ] args ) { String mes…" at bounding box center [504, 480] width 856 height 366
click at [46, 271] on button "button" at bounding box center [46, 271] width 0 height 0
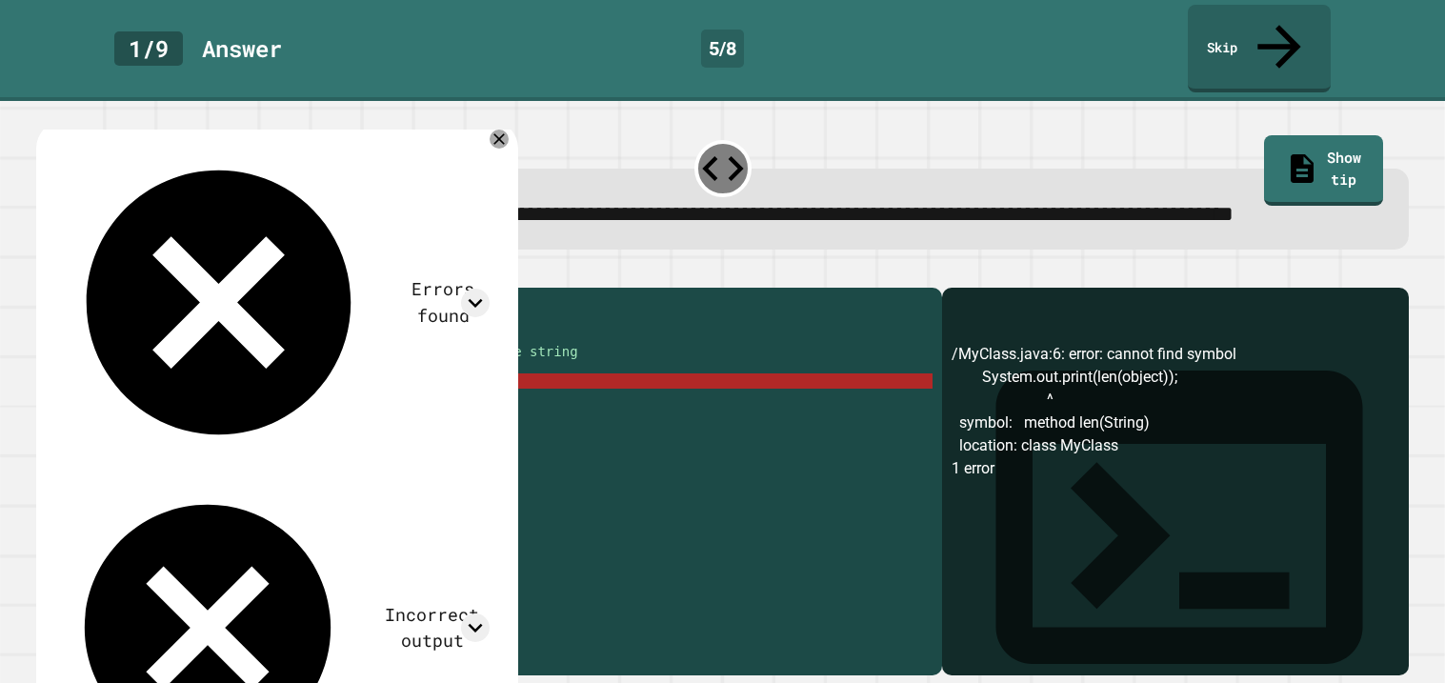
click at [395, 381] on div "public class MyClass { public static void main ( String [ ] args ) { String mes…" at bounding box center [504, 480] width 856 height 366
click at [1349, 135] on link "Show tip" at bounding box center [1322, 170] width 119 height 70
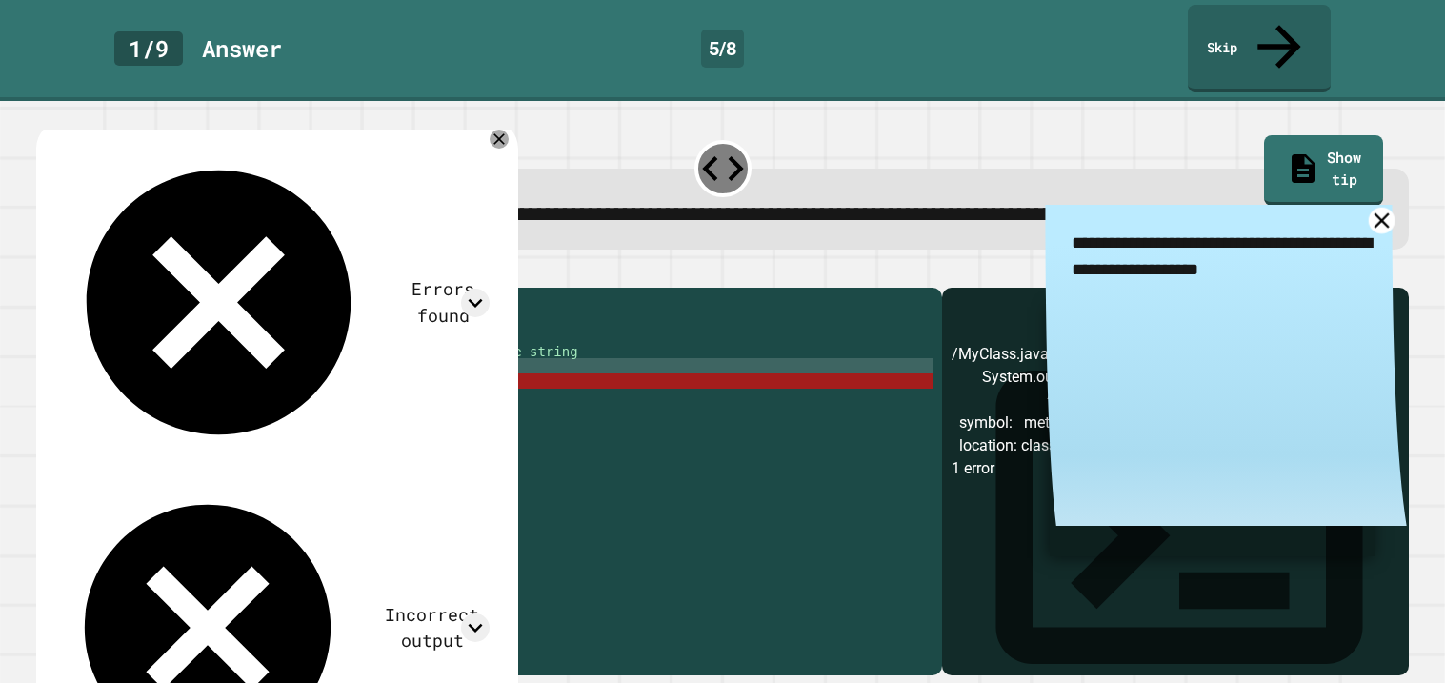
click at [1371, 211] on icon at bounding box center [1380, 221] width 26 height 26
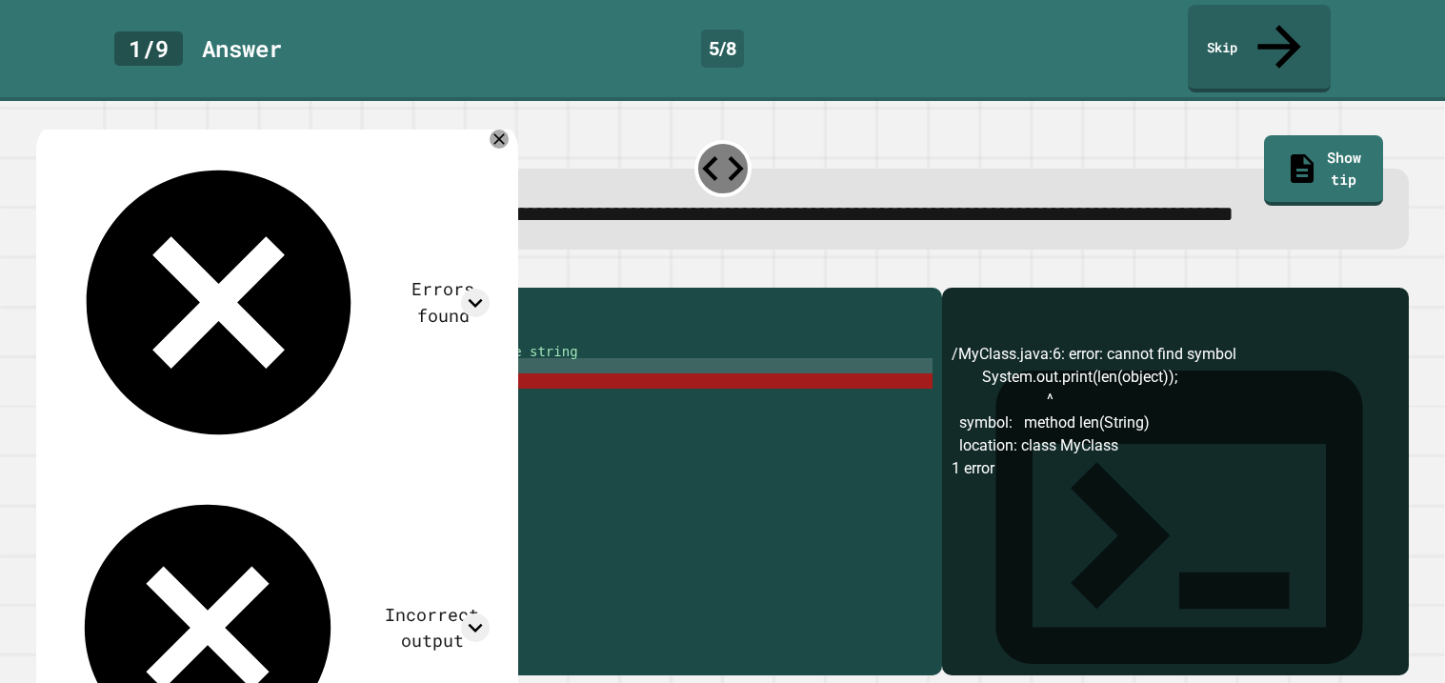
click at [302, 398] on div "public class MyClass { public static void main ( String [ ] args ) { String mes…" at bounding box center [504, 480] width 856 height 366
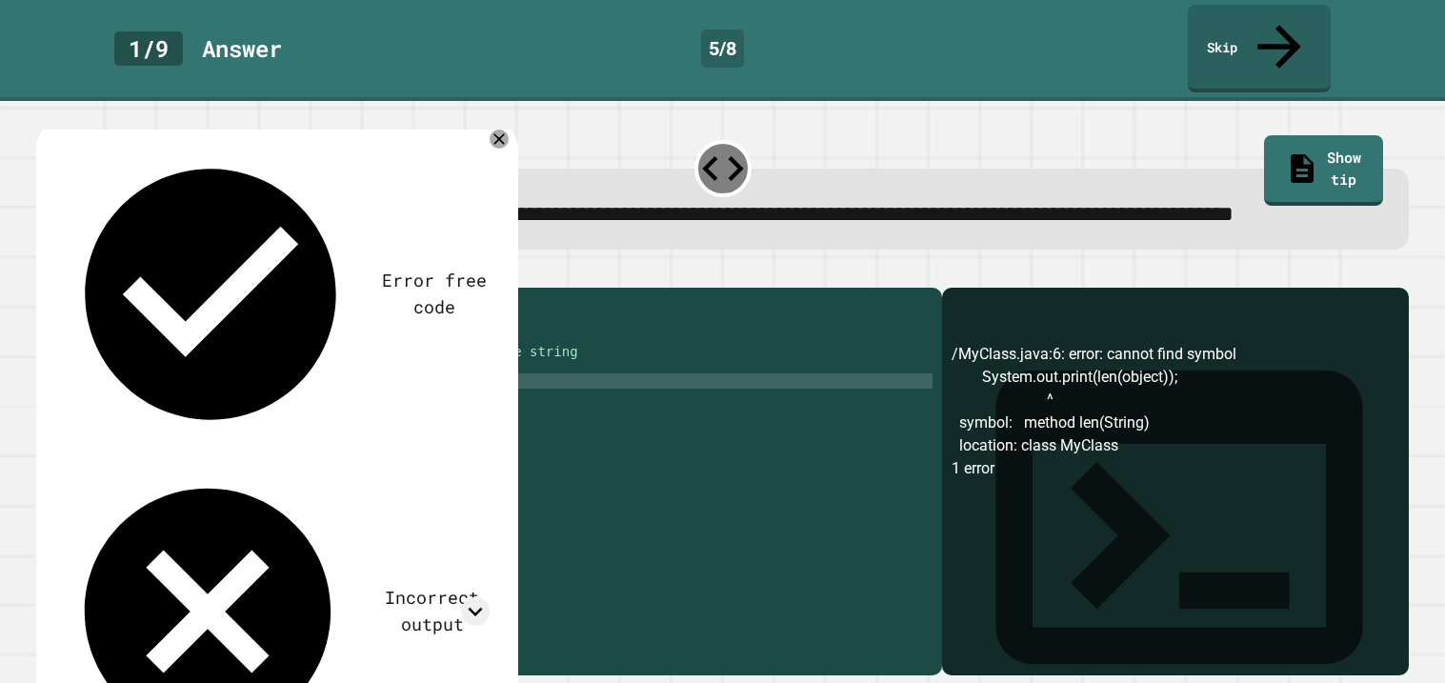
scroll to position [0, 16]
click at [46, 271] on icon "button" at bounding box center [46, 271] width 0 height 0
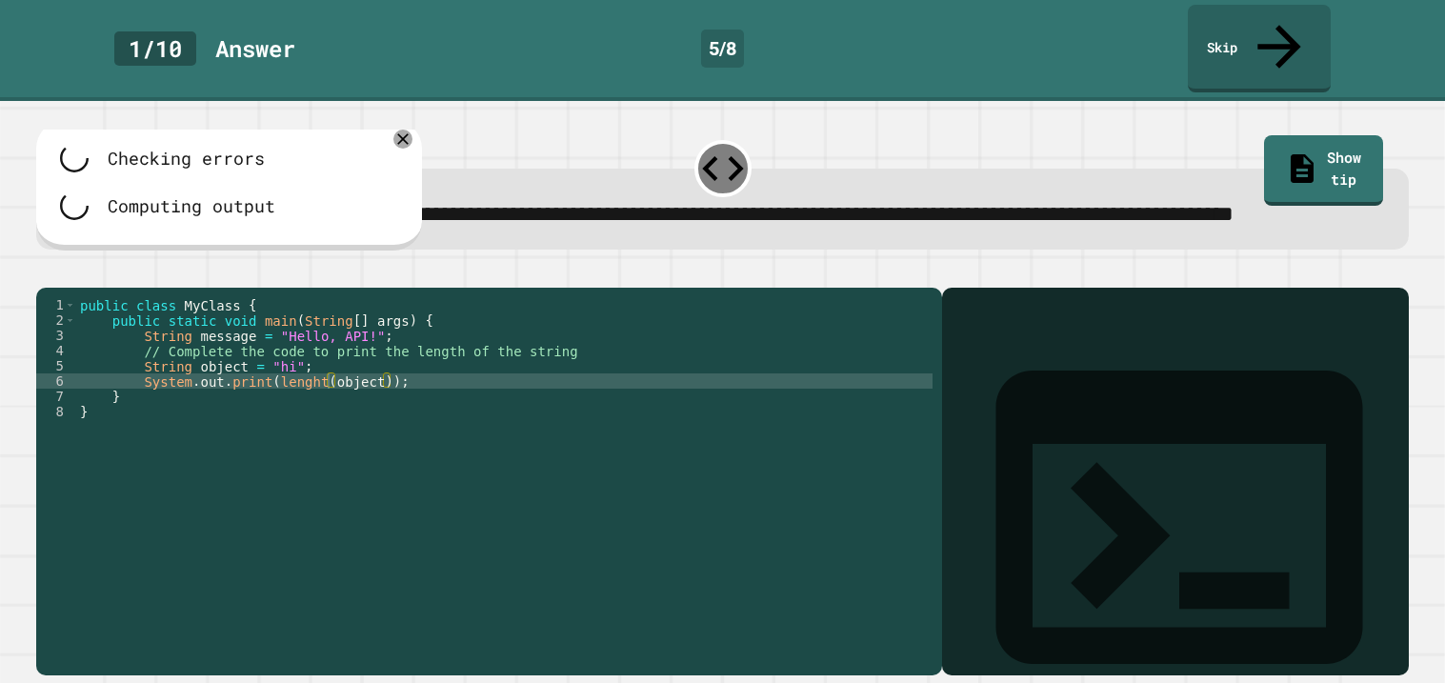
click at [323, 392] on div "public class MyClass { public static void main ( String [ ] args ) { String mes…" at bounding box center [504, 480] width 856 height 366
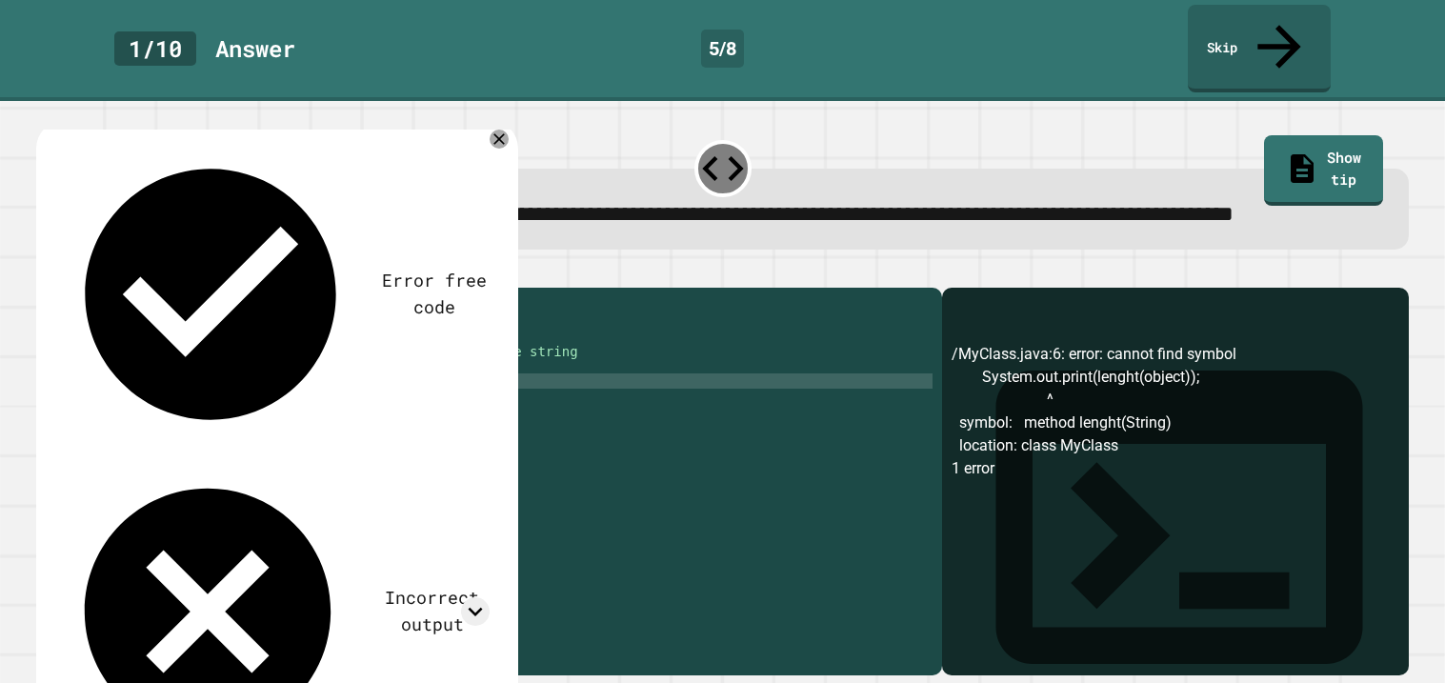
click at [46, 271] on icon "button" at bounding box center [46, 271] width 0 height 0
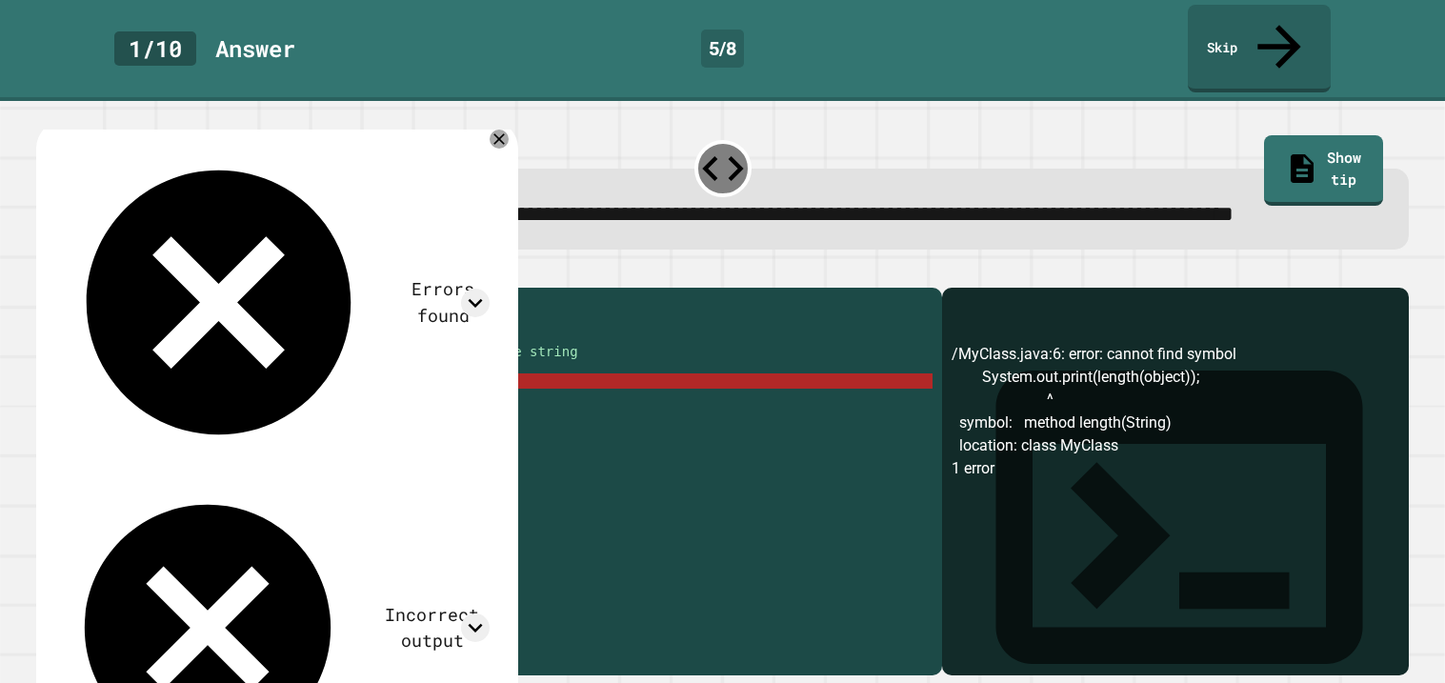
click at [211, 392] on div "public class MyClass { public static void main ( String [ ] args ) { String mes…" at bounding box center [504, 480] width 856 height 366
click at [293, 393] on div "public class MyClass { public static void main ( String [ ] args ) { String mes…" at bounding box center [504, 480] width 856 height 366
click at [334, 376] on div "public class MyClass { public static void main ( String [ ] args ) { String mes…" at bounding box center [504, 480] width 856 height 366
type textarea "**********"
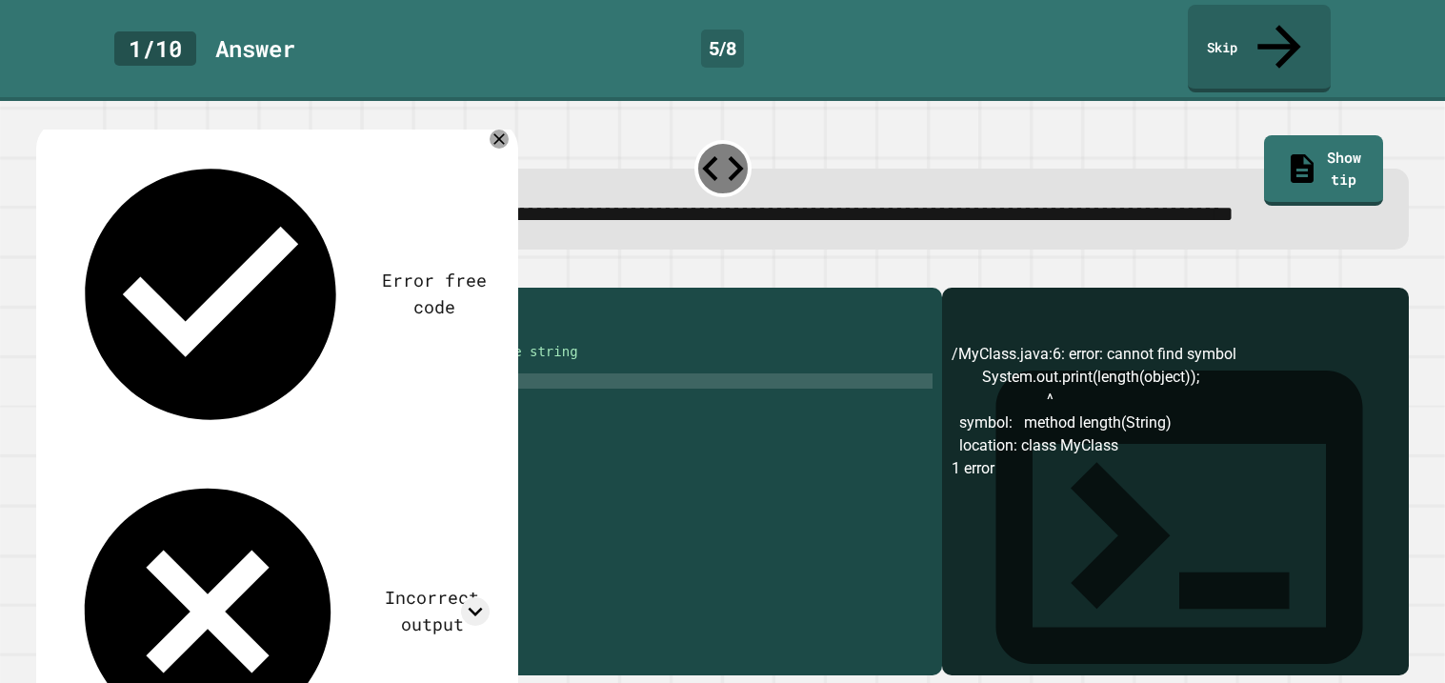
scroll to position [0, 15]
drag, startPoint x: 331, startPoint y: 409, endPoint x: 389, endPoint y: 414, distance: 58.3
click at [389, 414] on div "public class MyClass { public static void main ( String [ ] args ) { String mes…" at bounding box center [504, 480] width 856 height 366
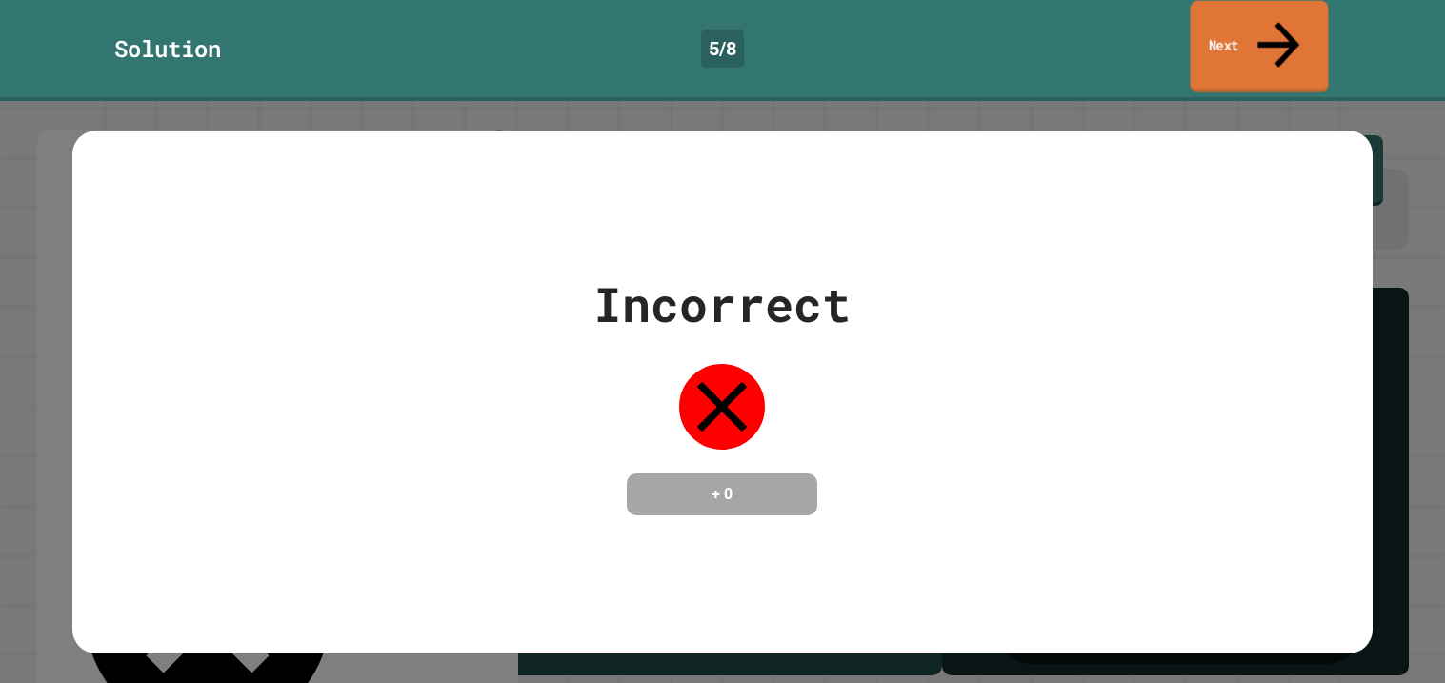
type textarea "**********"
click at [1206, 33] on link "Next" at bounding box center [1258, 47] width 138 height 92
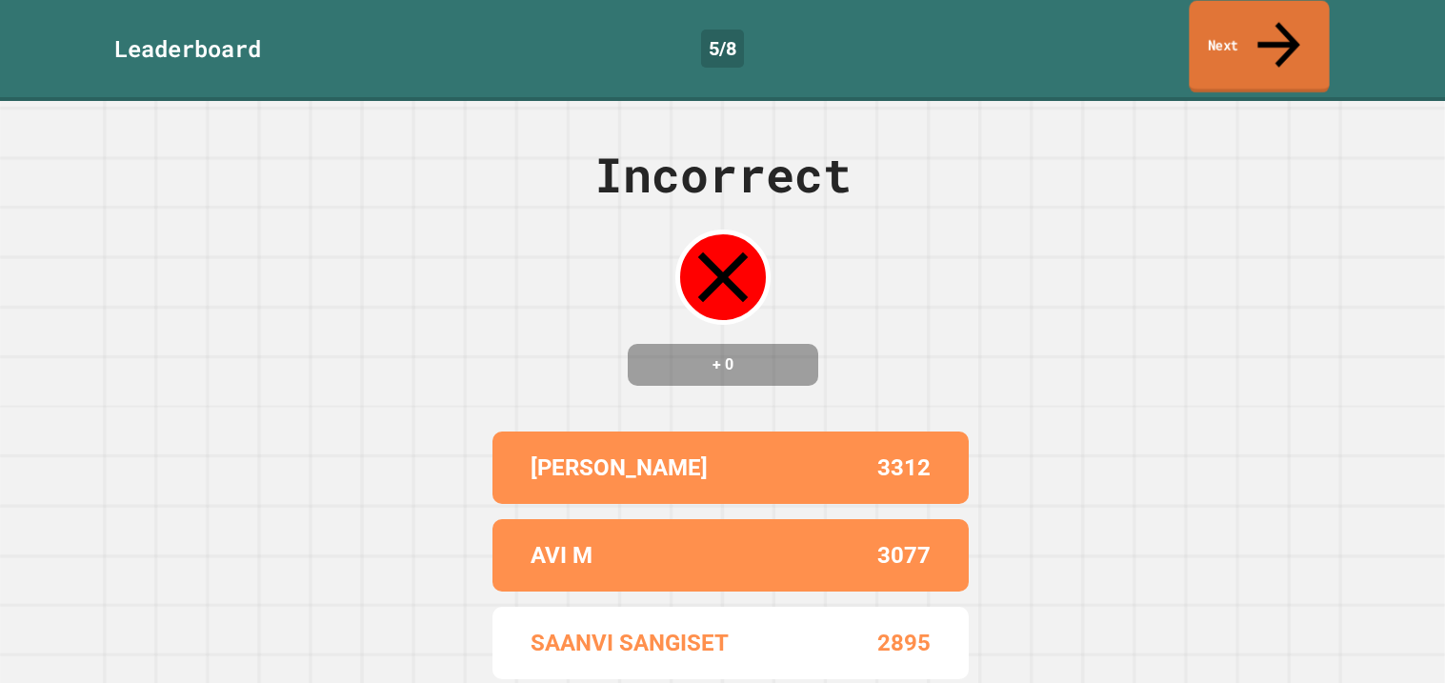
click at [1206, 33] on link "Next" at bounding box center [1258, 47] width 140 height 92
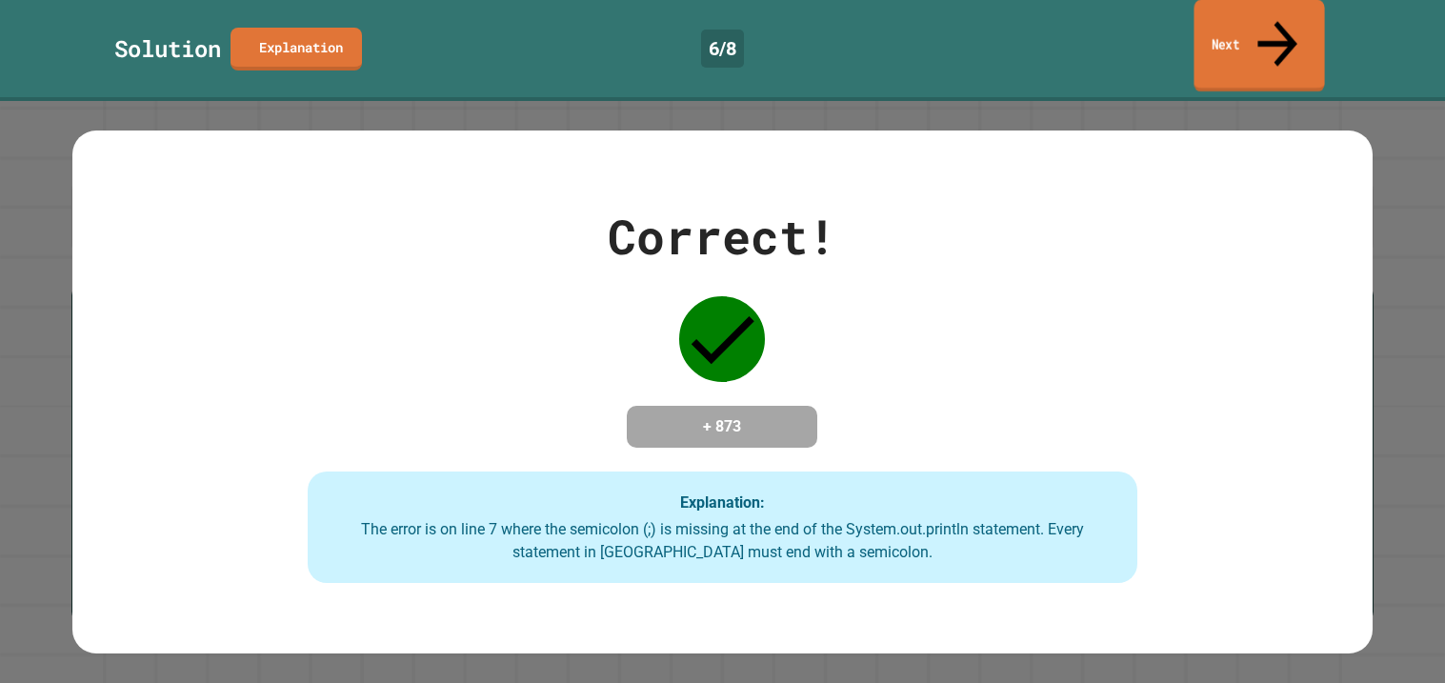
click at [1207, 42] on link "Next" at bounding box center [1258, 46] width 130 height 92
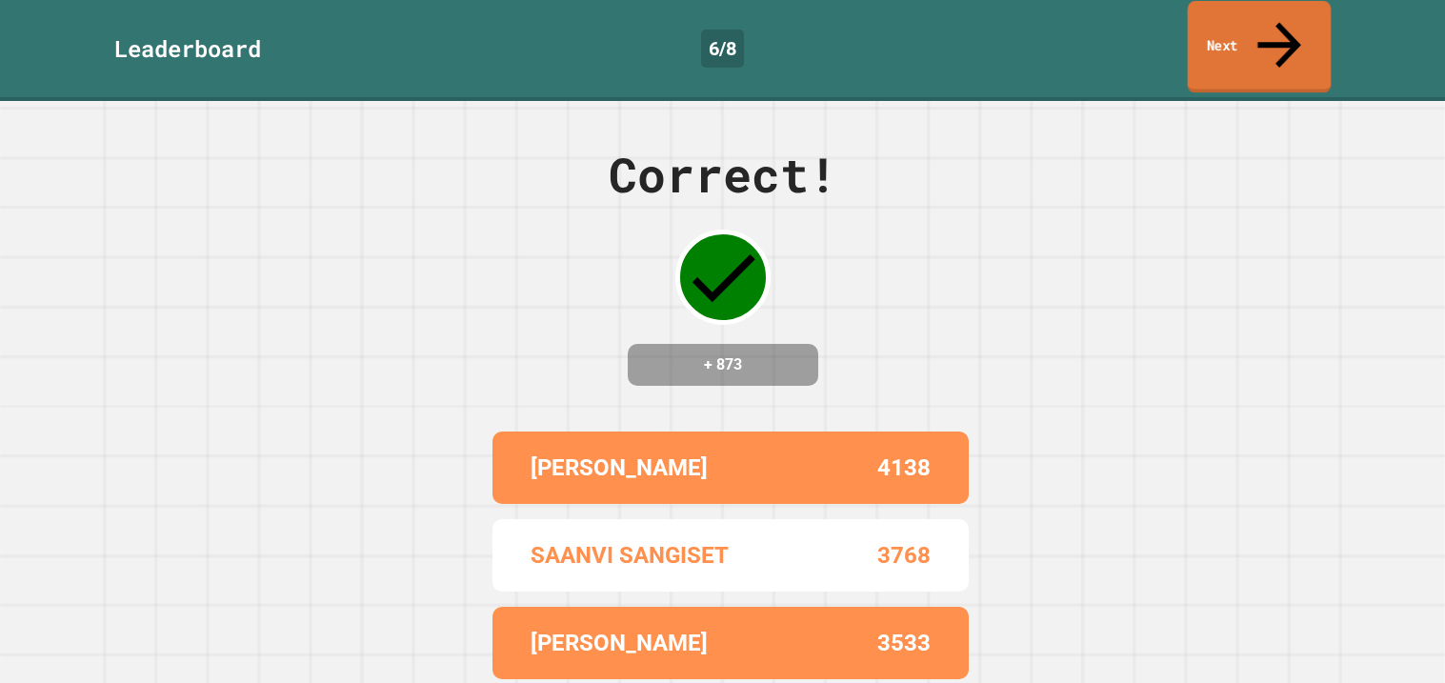
click at [1225, 33] on link "Next" at bounding box center [1259, 47] width 144 height 92
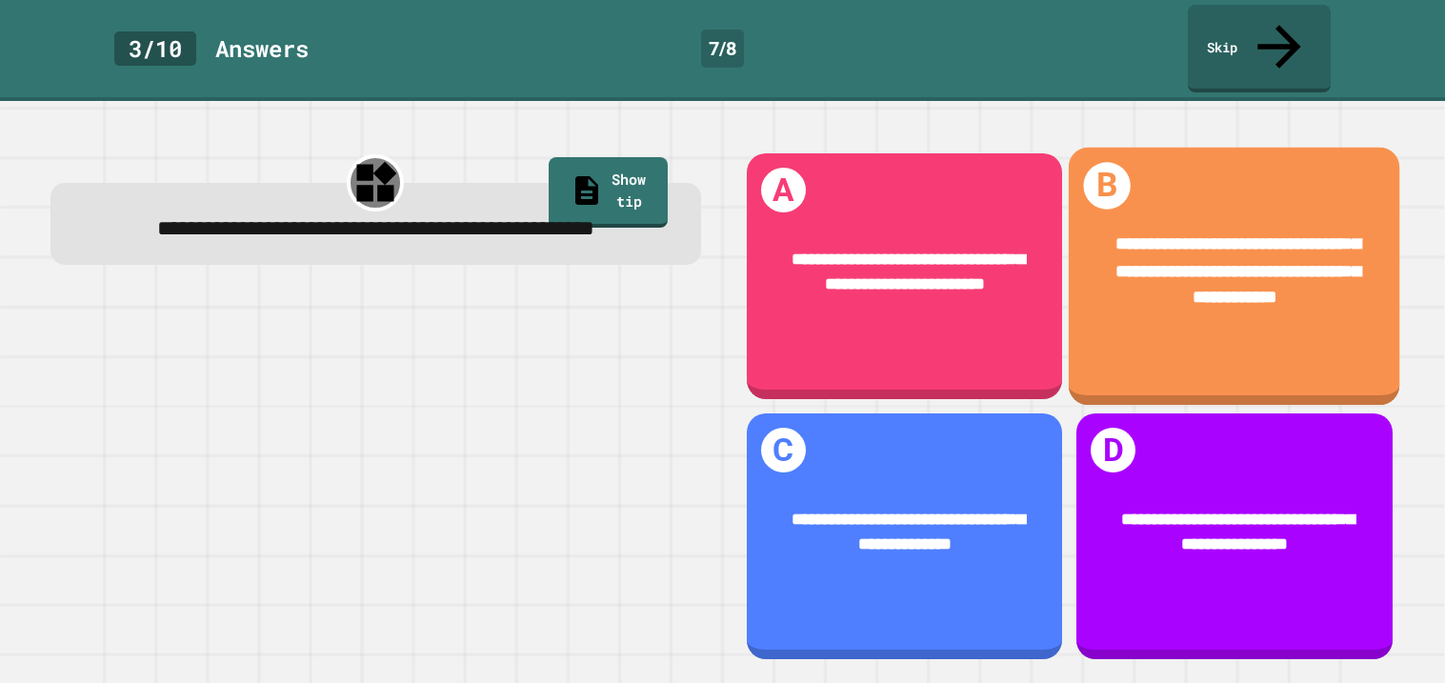
click at [1255, 254] on span "**********" at bounding box center [1237, 270] width 245 height 71
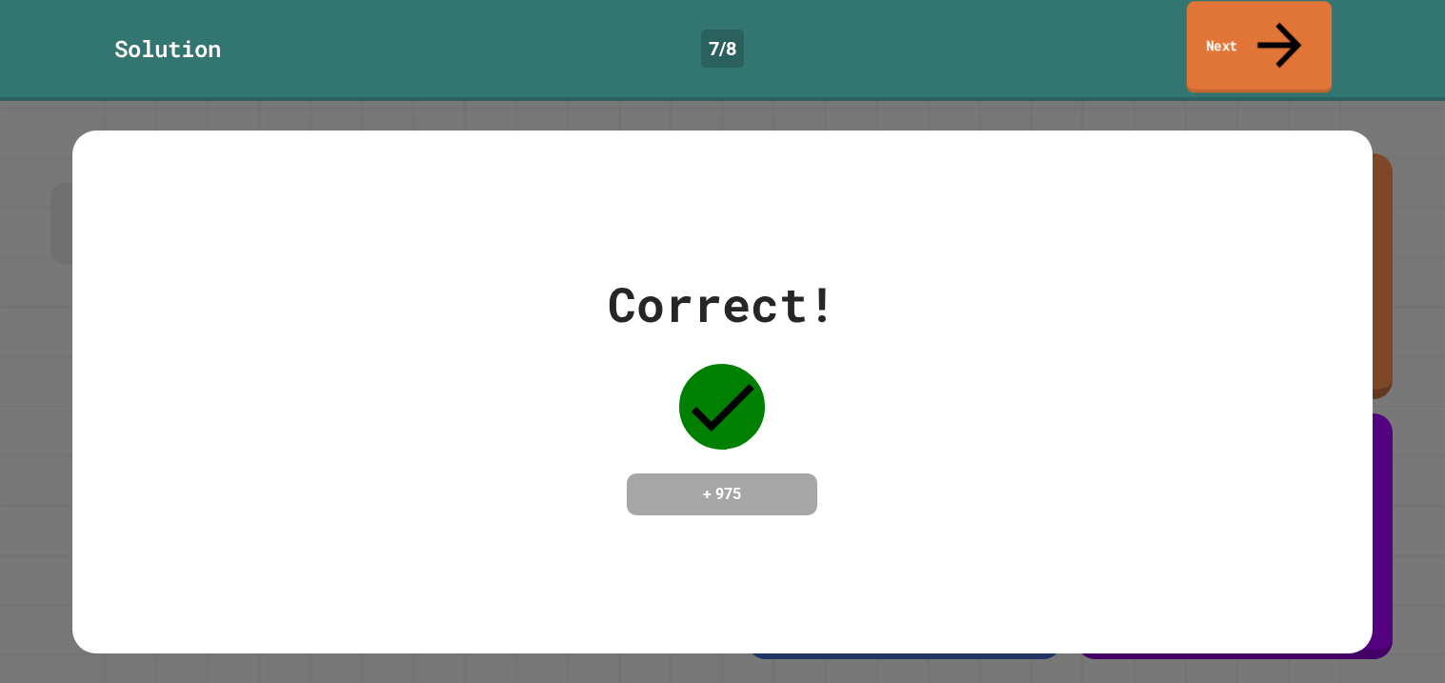
click at [1278, 28] on icon at bounding box center [1279, 46] width 44 height 46
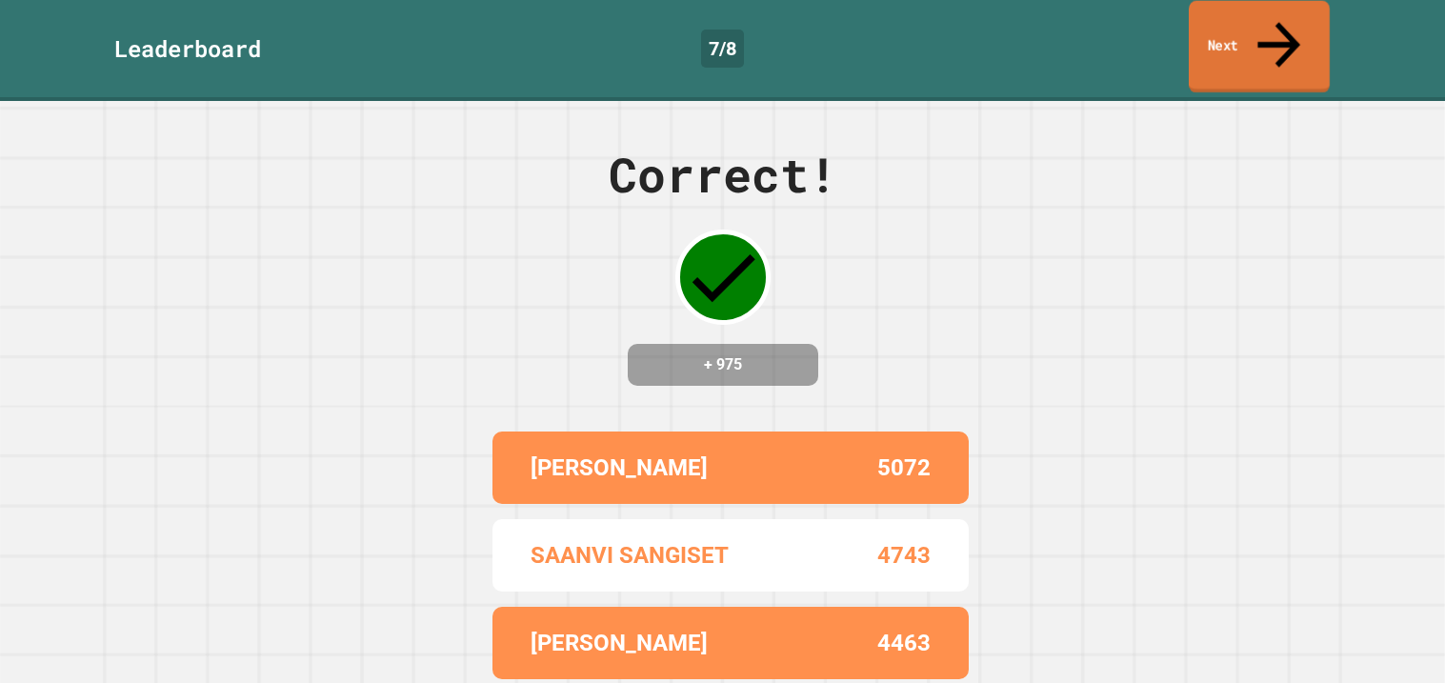
click at [1278, 28] on icon at bounding box center [1278, 44] width 64 height 68
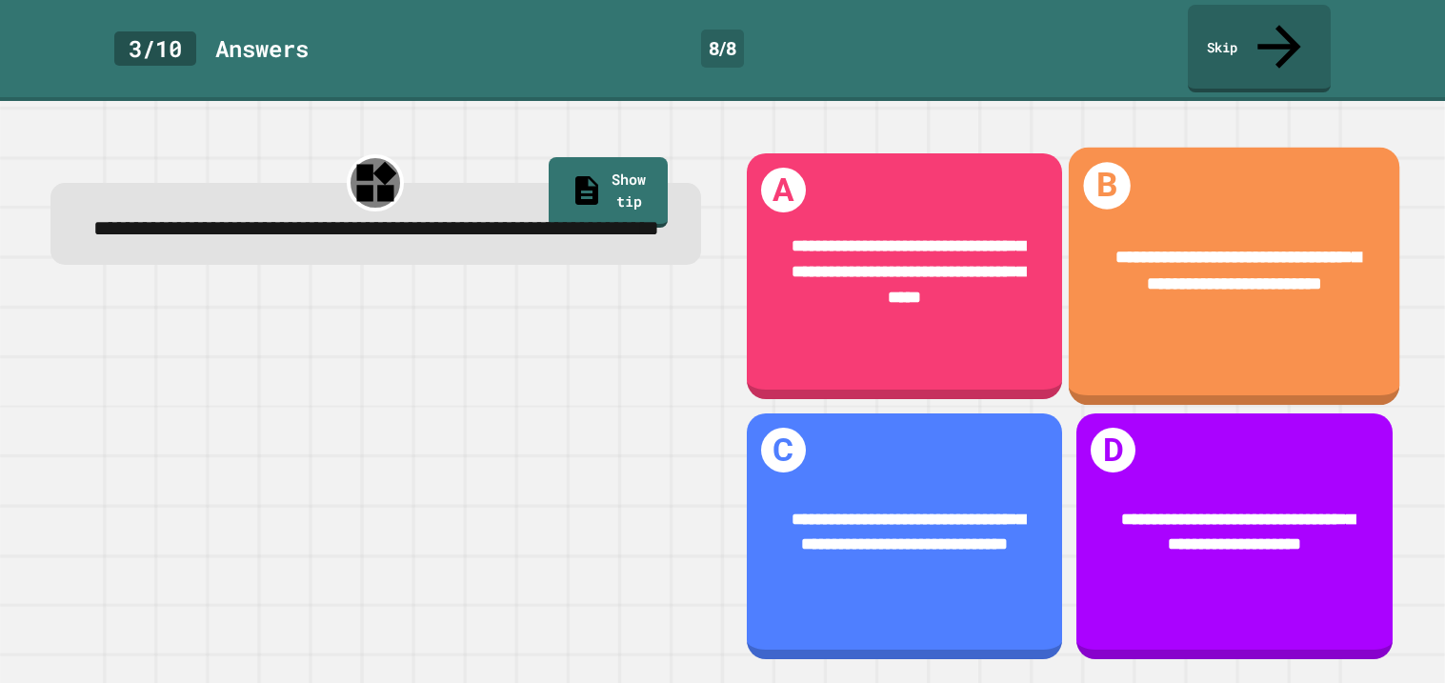
click at [1237, 249] on span "**********" at bounding box center [1237, 271] width 245 height 45
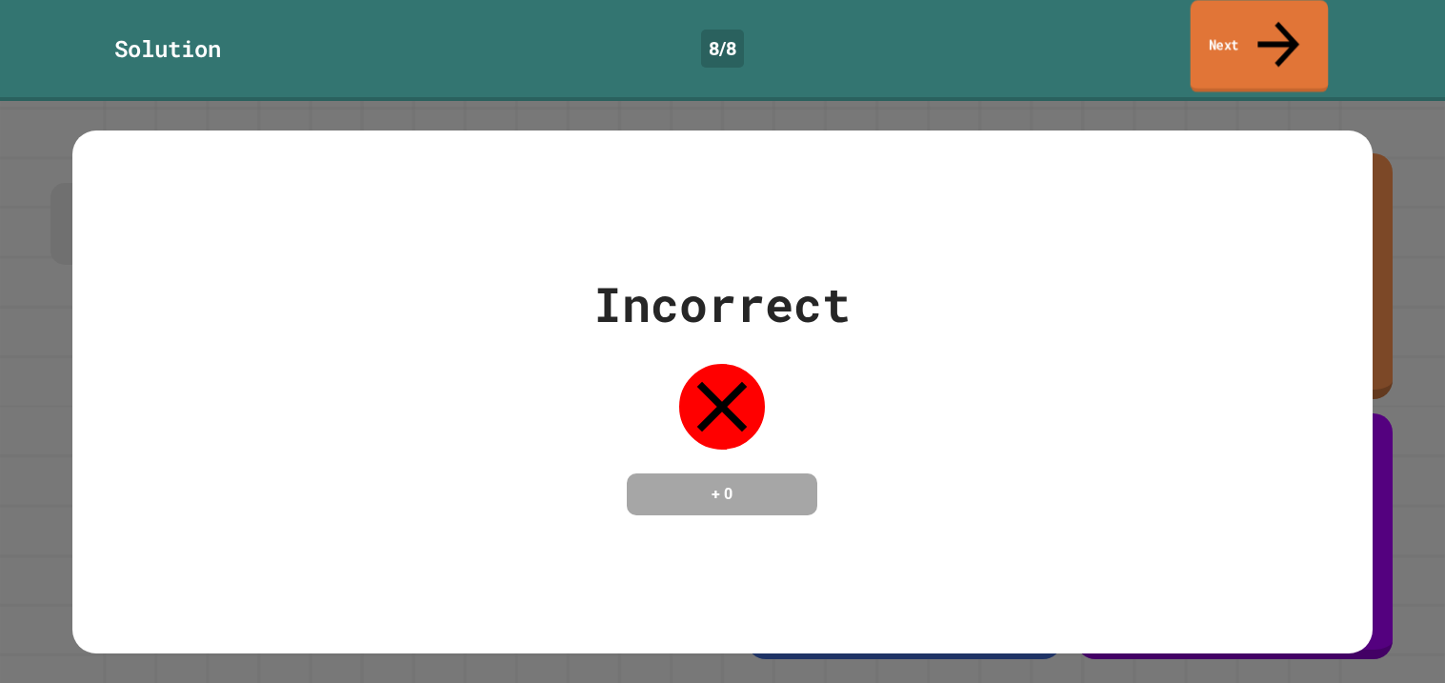
click at [1250, 18] on link "Next" at bounding box center [1259, 46] width 138 height 92
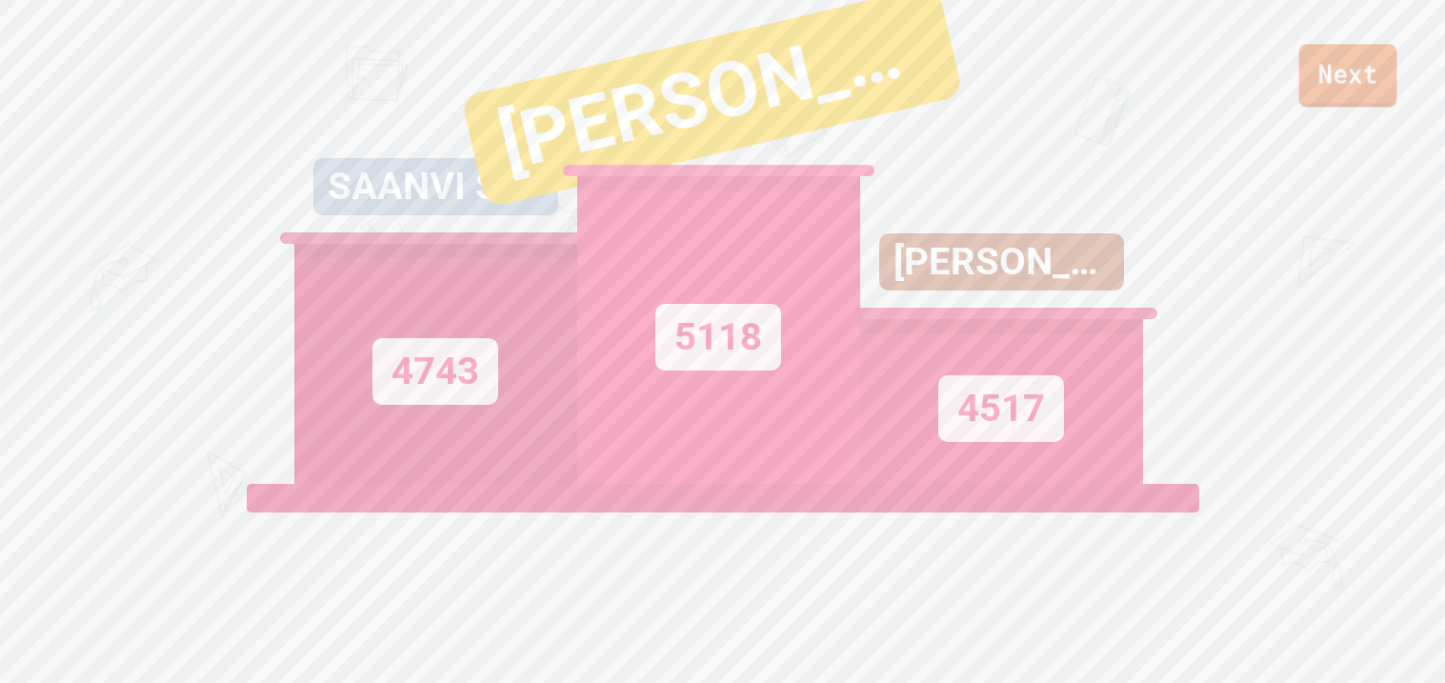
click at [1341, 93] on link "Next" at bounding box center [1348, 75] width 98 height 63
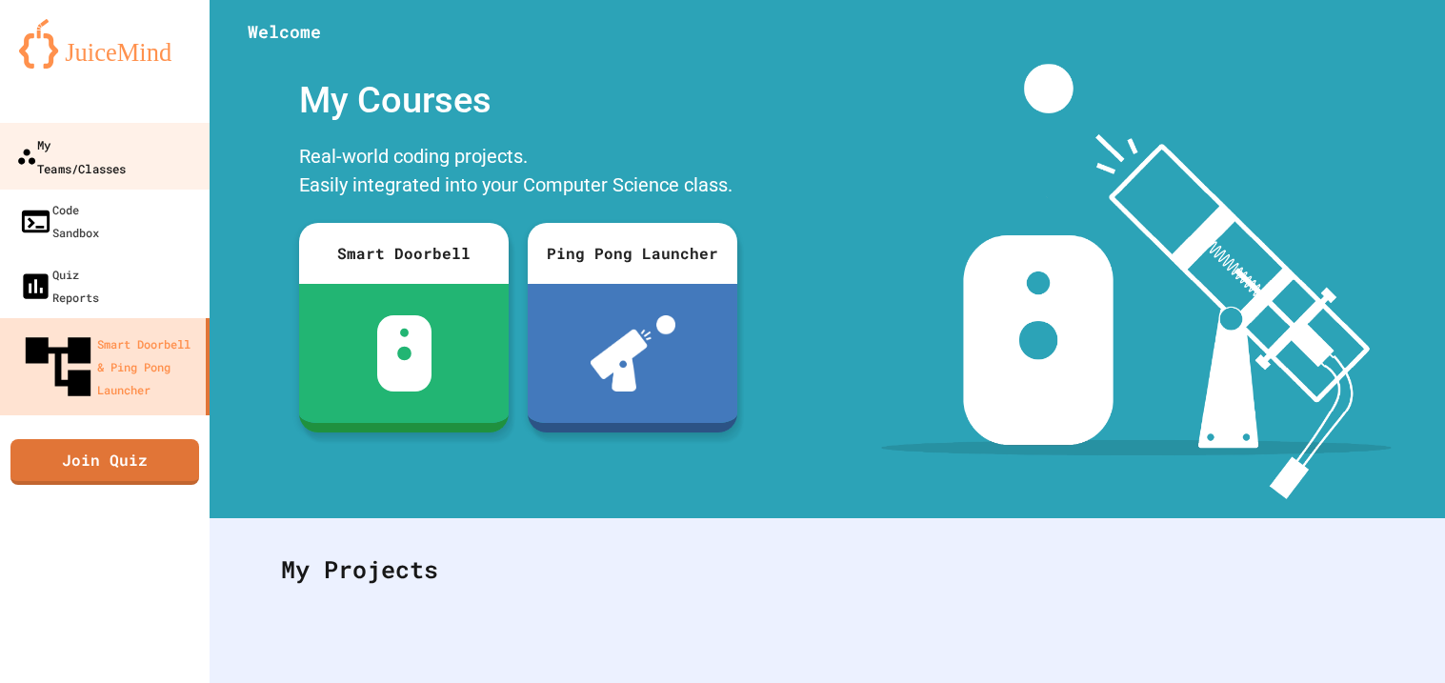
click at [126, 154] on div "My Teams/Classes" at bounding box center [71, 155] width 110 height 47
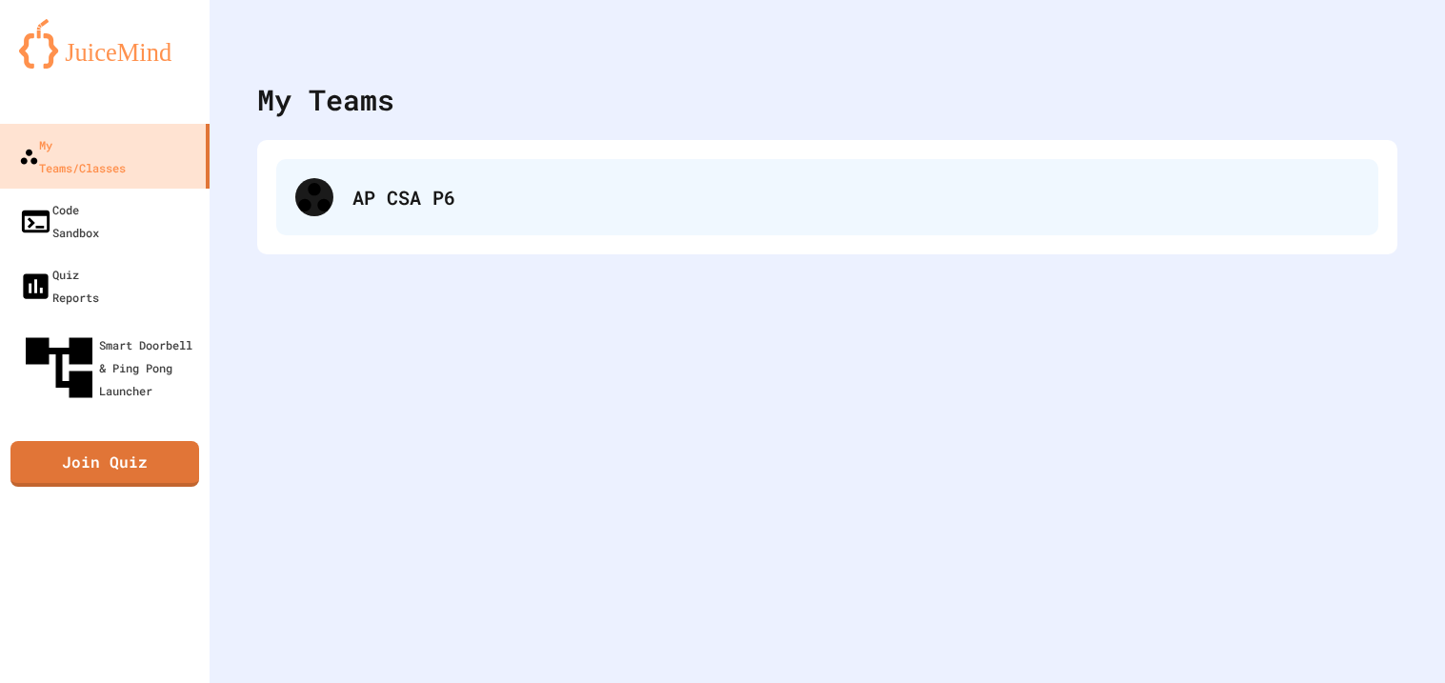
click at [508, 193] on div "AP CSA P6" at bounding box center [855, 197] width 1006 height 29
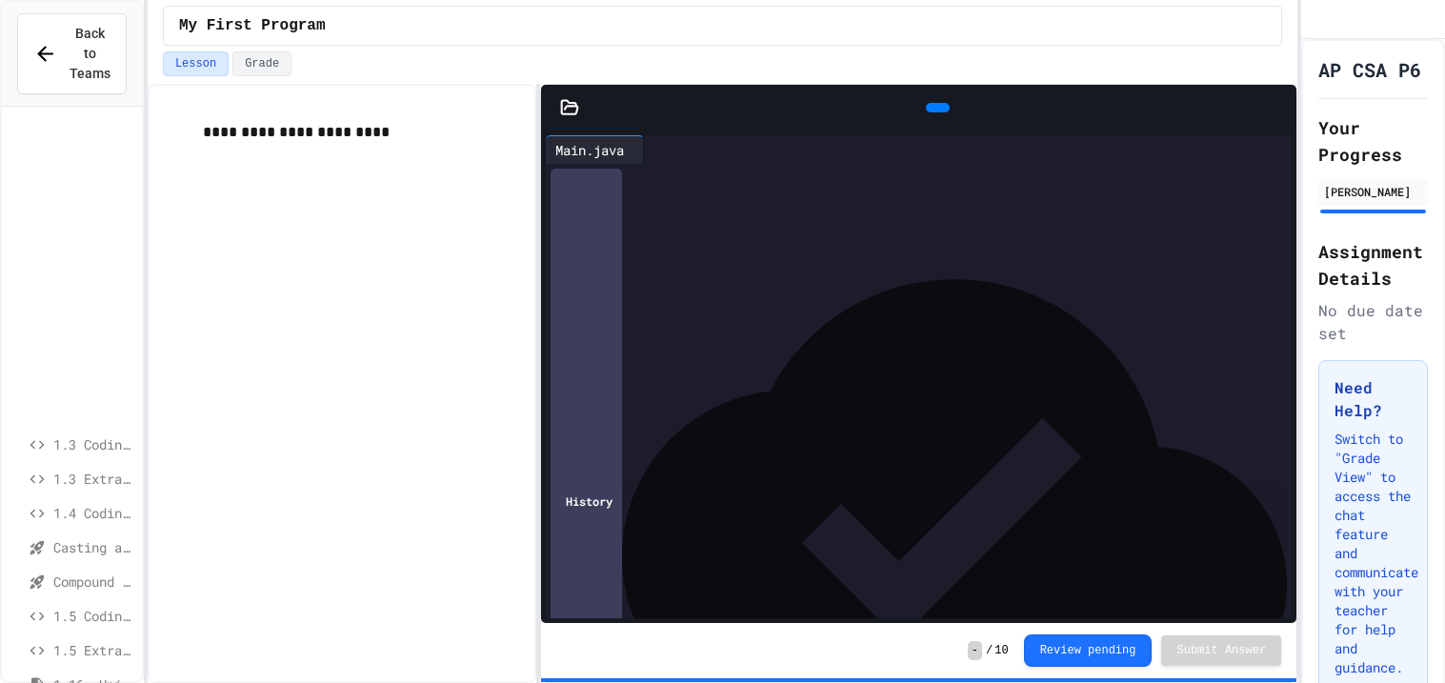
scroll to position [360, 0]
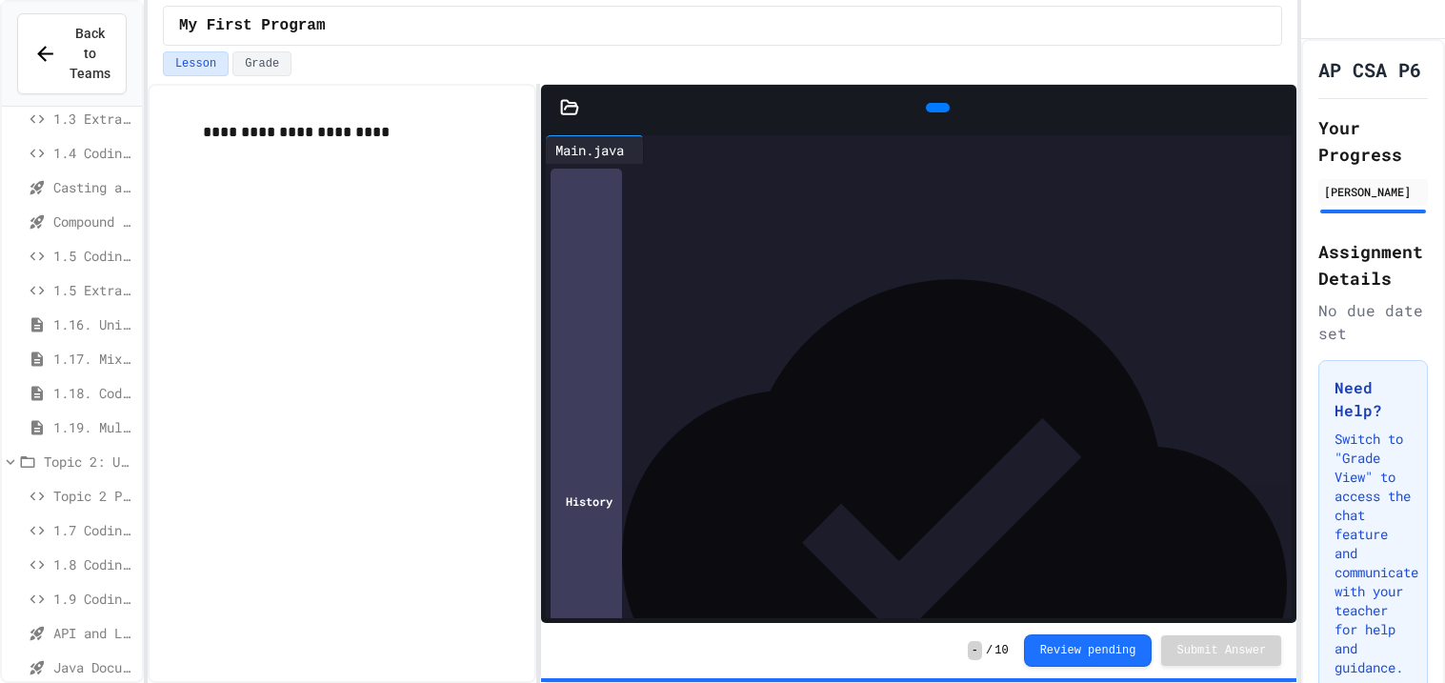
click at [116, 657] on span "Java Documentation with Comments - Topic 1.8" at bounding box center [93, 667] width 81 height 20
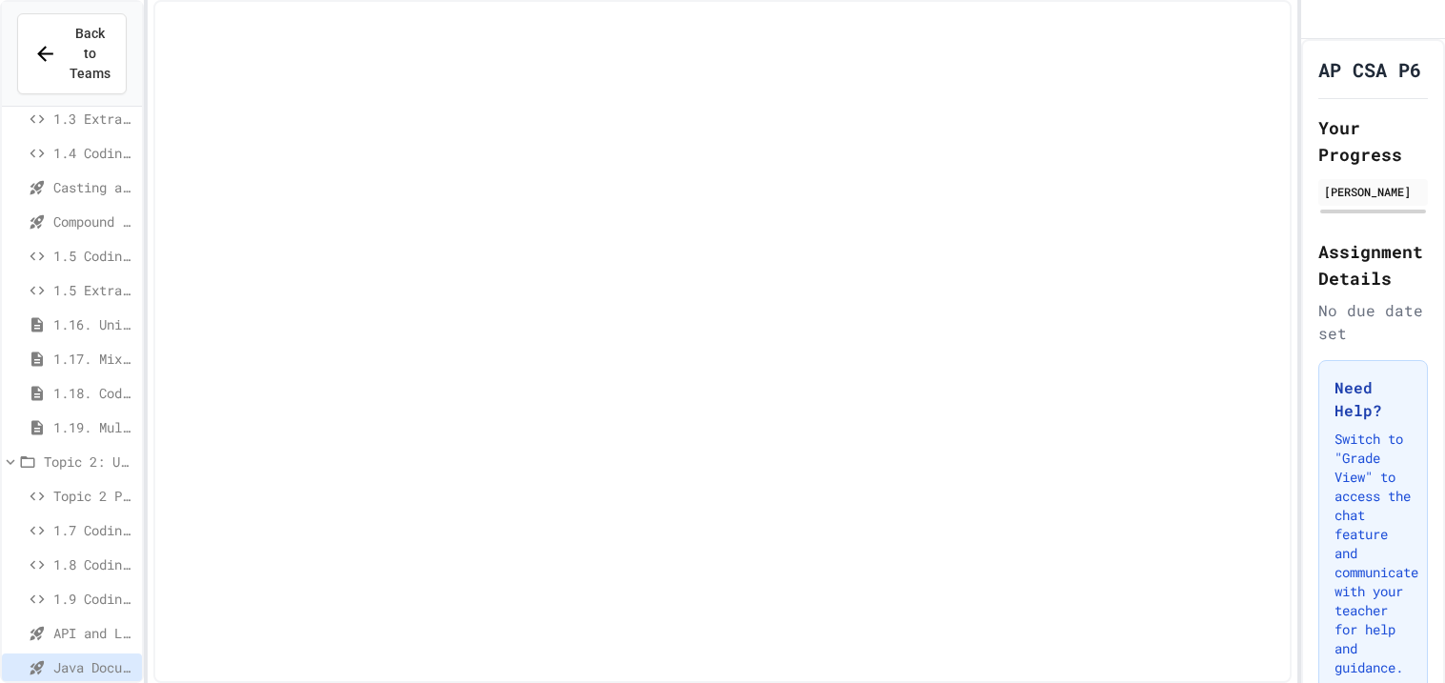
scroll to position [345, 0]
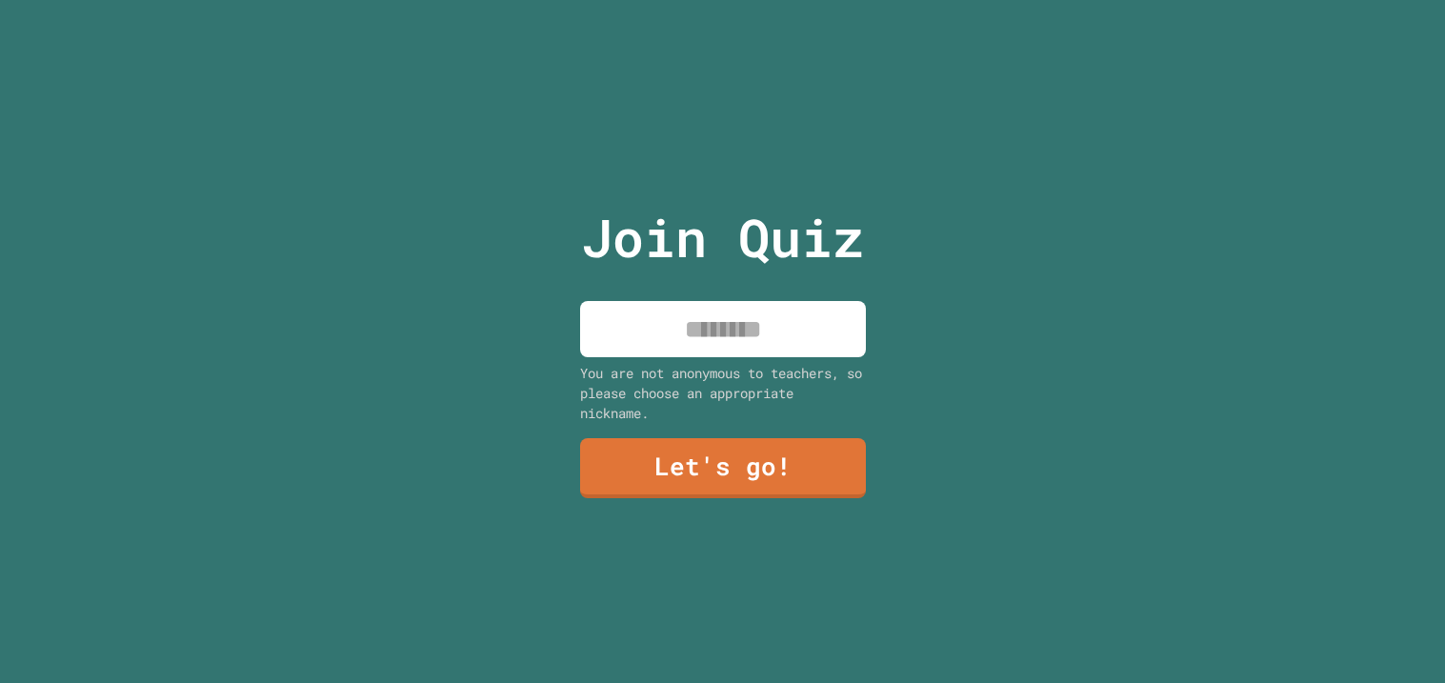
click at [718, 327] on input at bounding box center [723, 329] width 286 height 56
type input "**********"
click at [797, 464] on link "Let's go!" at bounding box center [723, 466] width 286 height 63
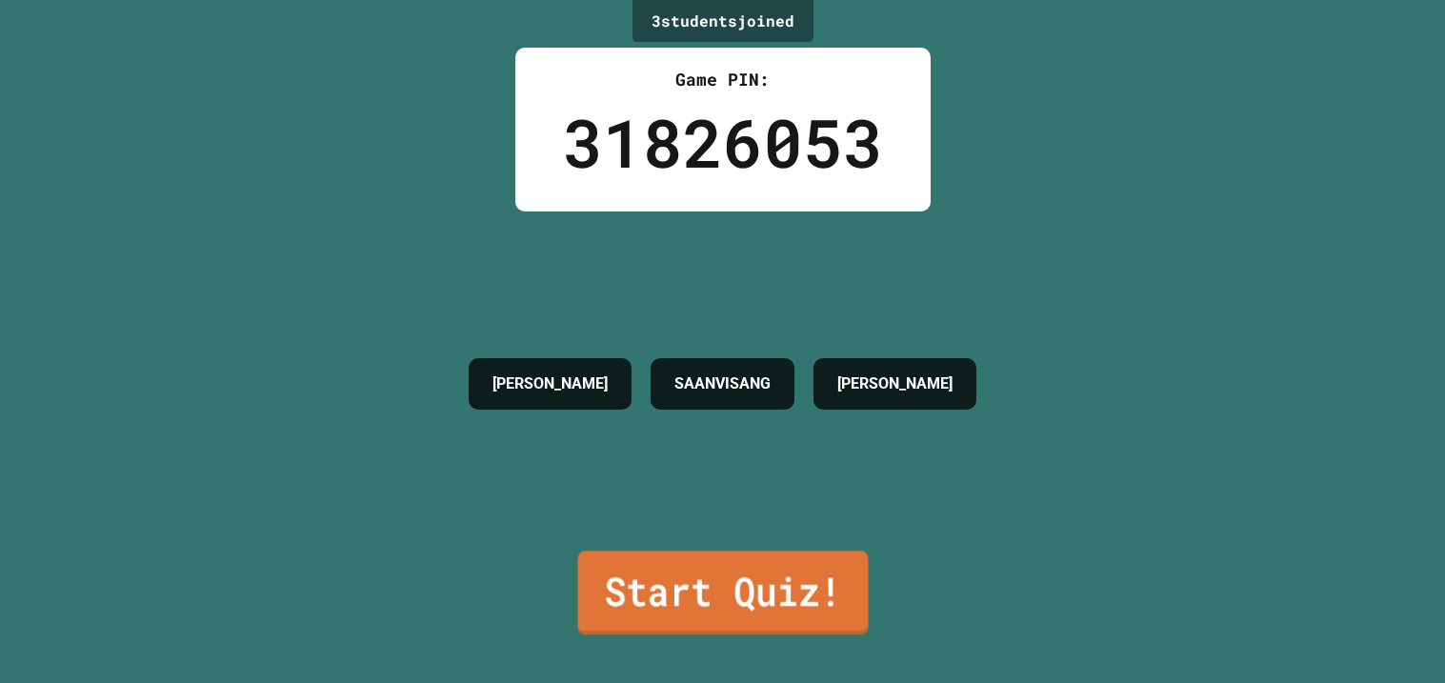
click at [679, 577] on link "Start Quiz!" at bounding box center [722, 592] width 290 height 84
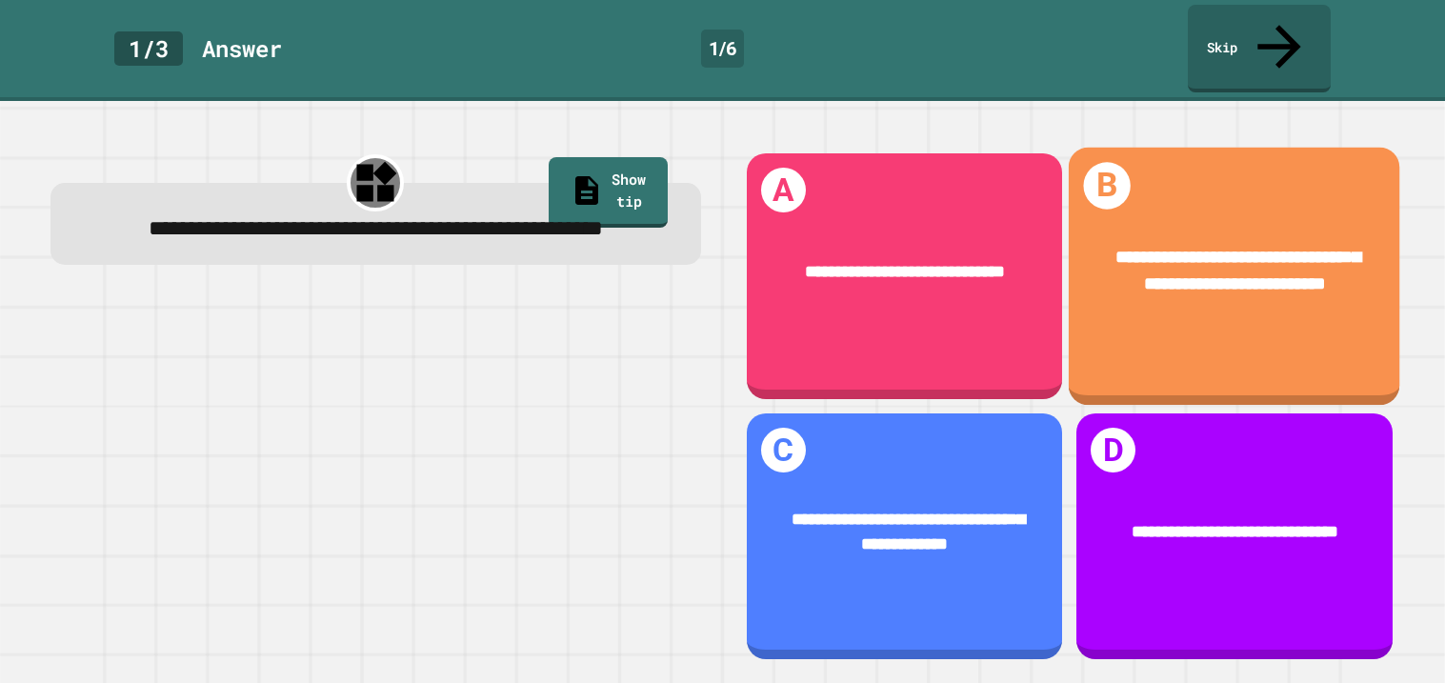
click at [1269, 249] on span "**********" at bounding box center [1237, 271] width 245 height 45
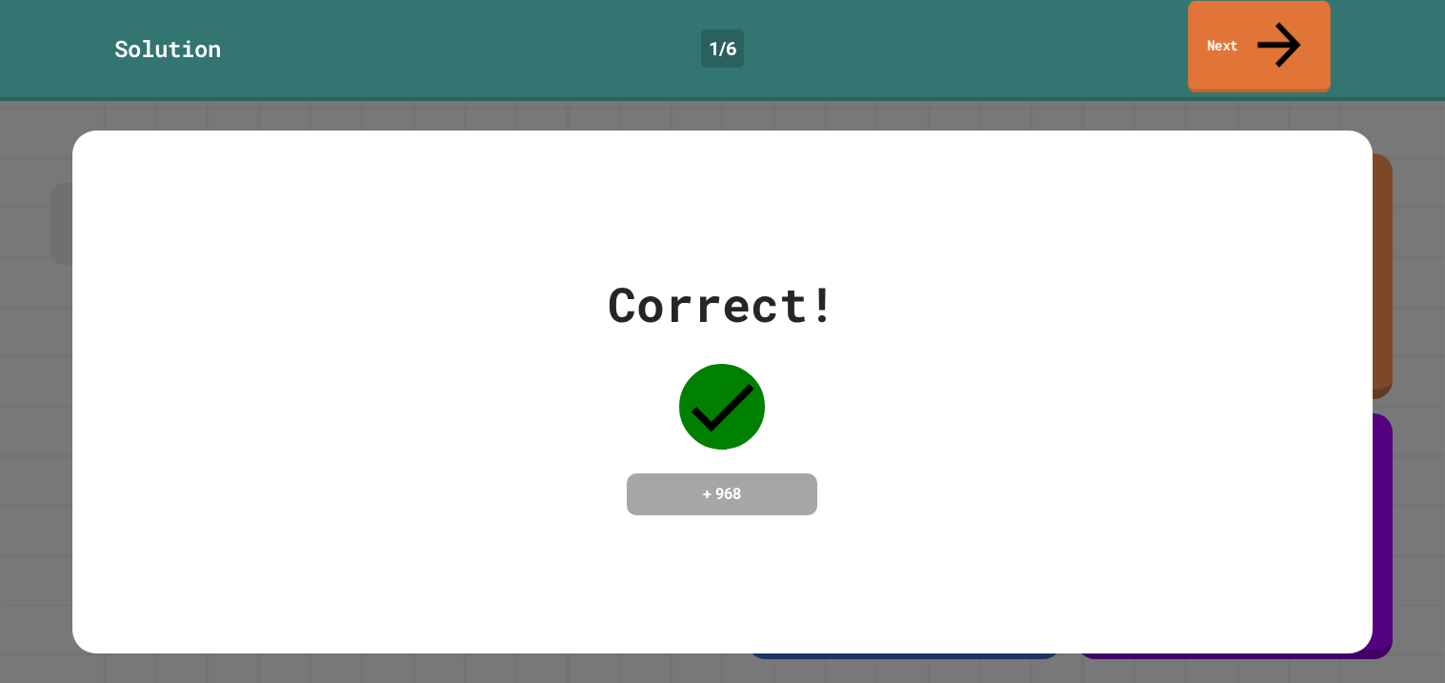
click at [1206, 26] on link "Next" at bounding box center [1258, 47] width 143 height 92
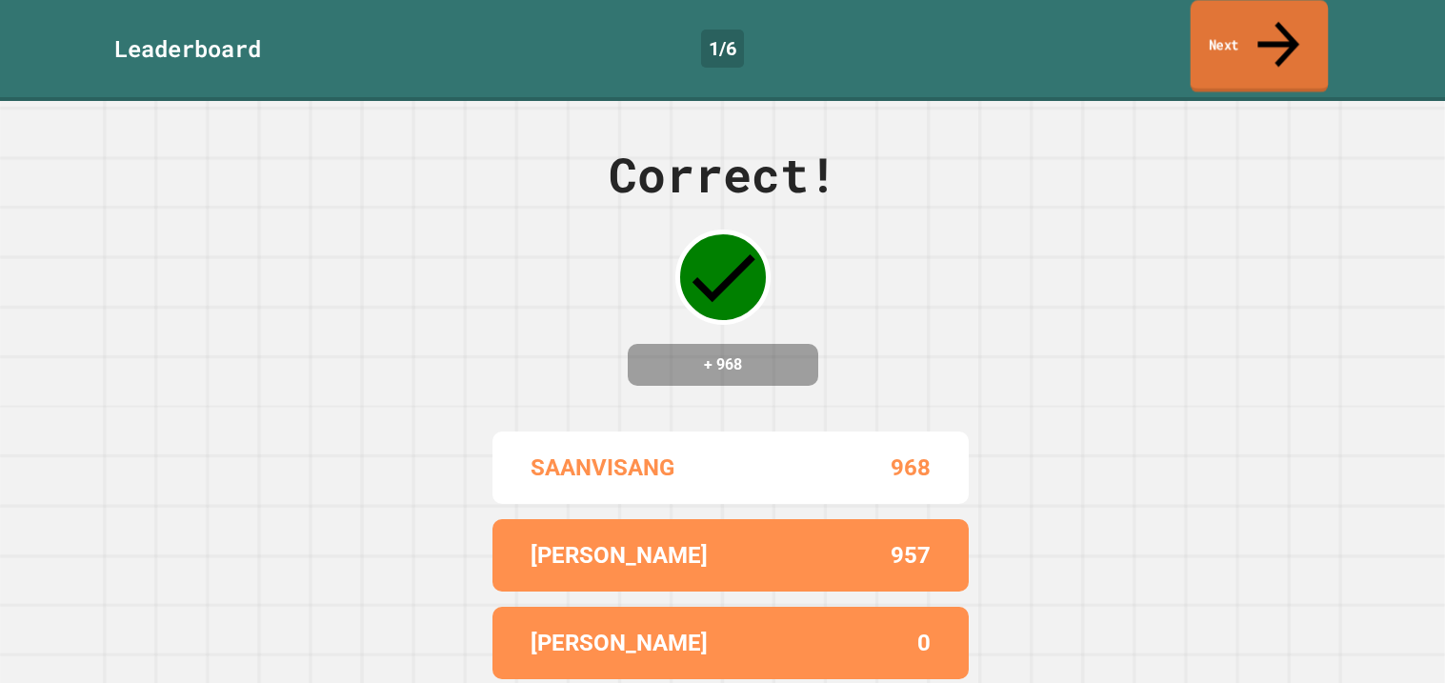
click at [1222, 19] on link "Next" at bounding box center [1259, 46] width 138 height 92
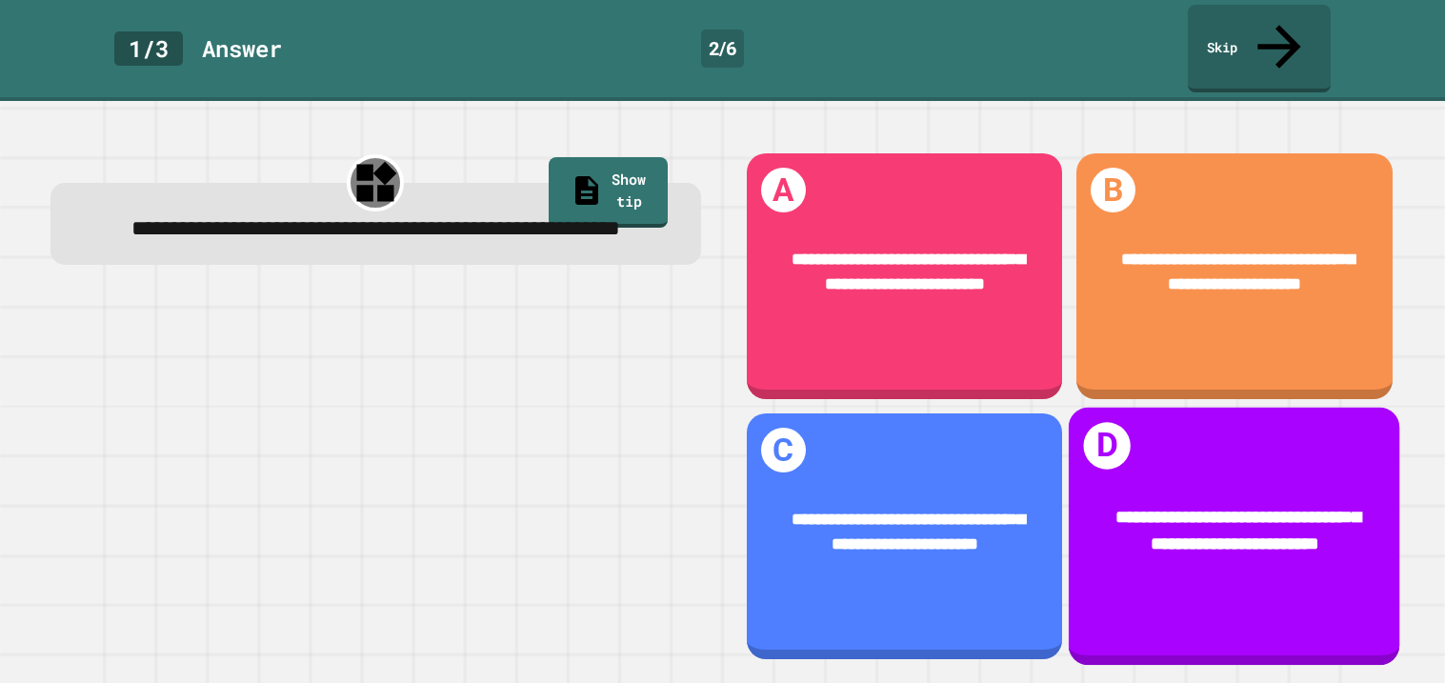
click at [882, 539] on span "**********" at bounding box center [907, 530] width 233 height 43
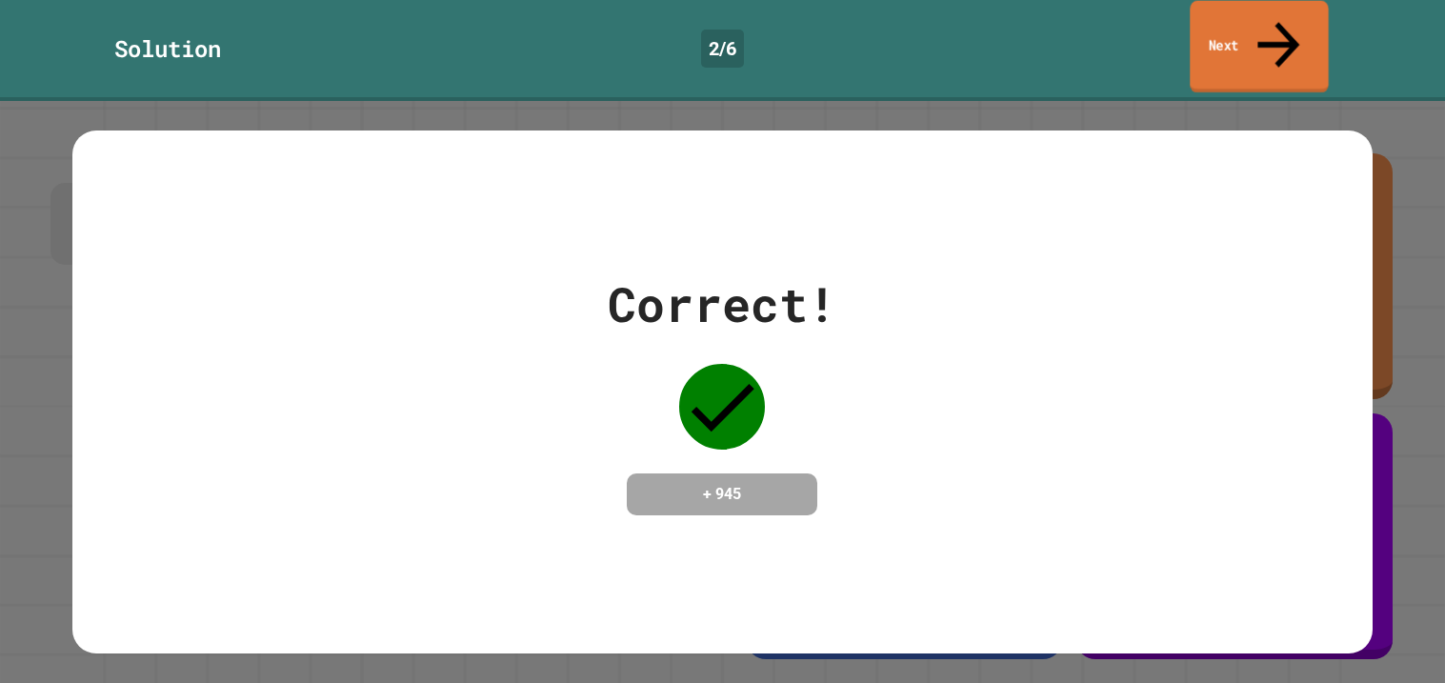
click at [1278, 15] on icon at bounding box center [1277, 44] width 63 height 68
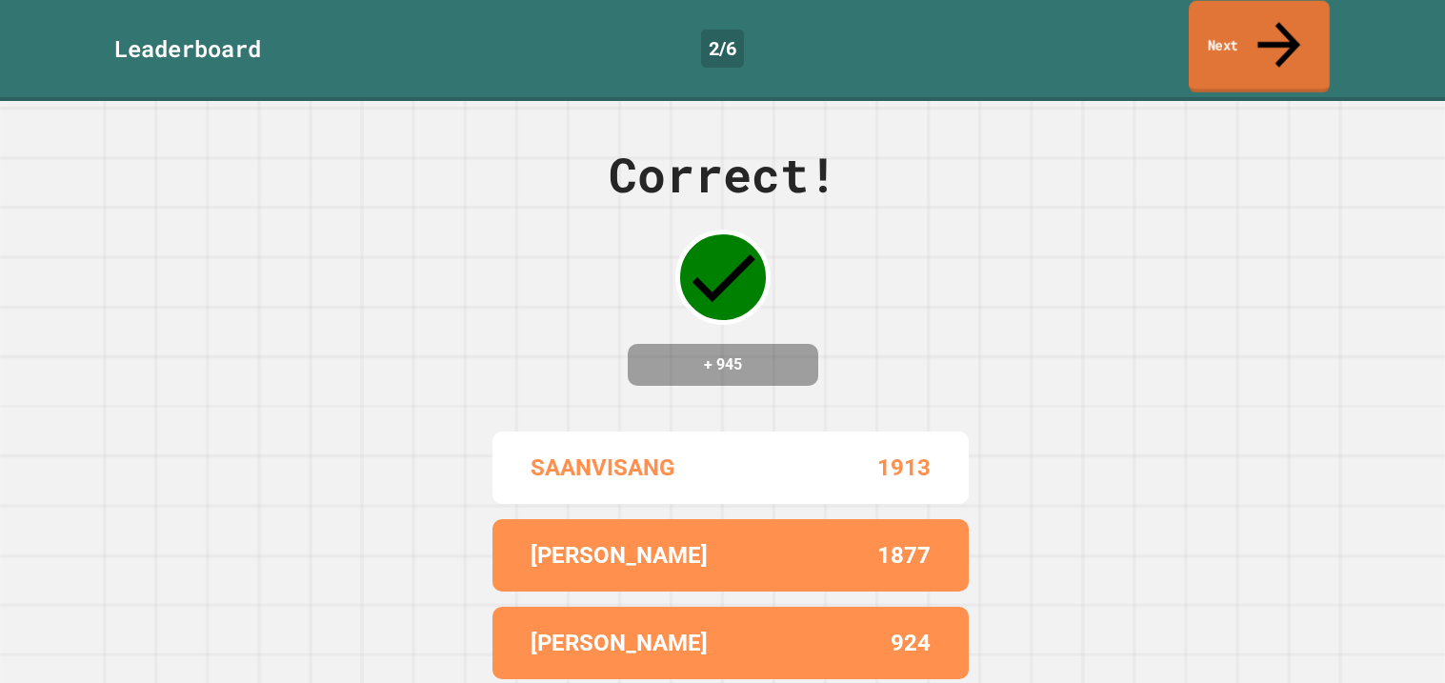
click at [1269, 20] on icon at bounding box center [1278, 44] width 64 height 68
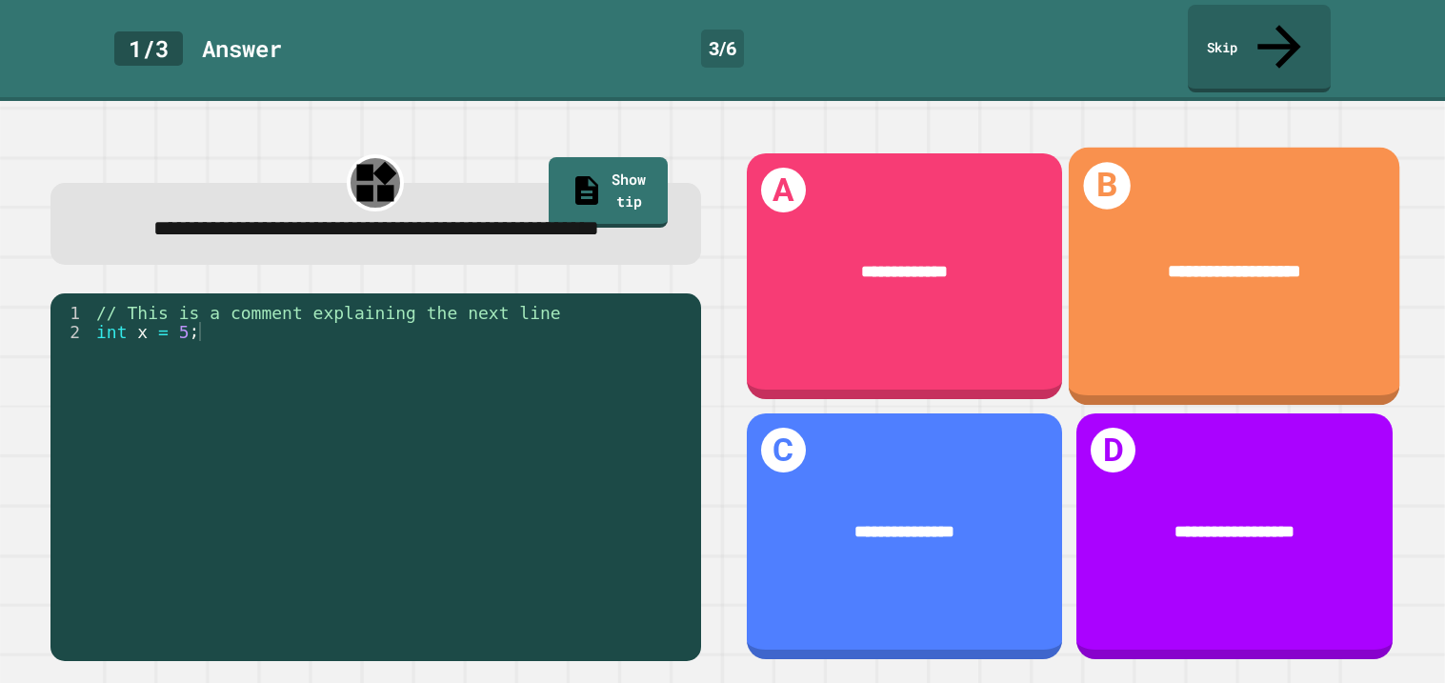
click at [1140, 294] on div "**********" at bounding box center [1233, 276] width 331 height 257
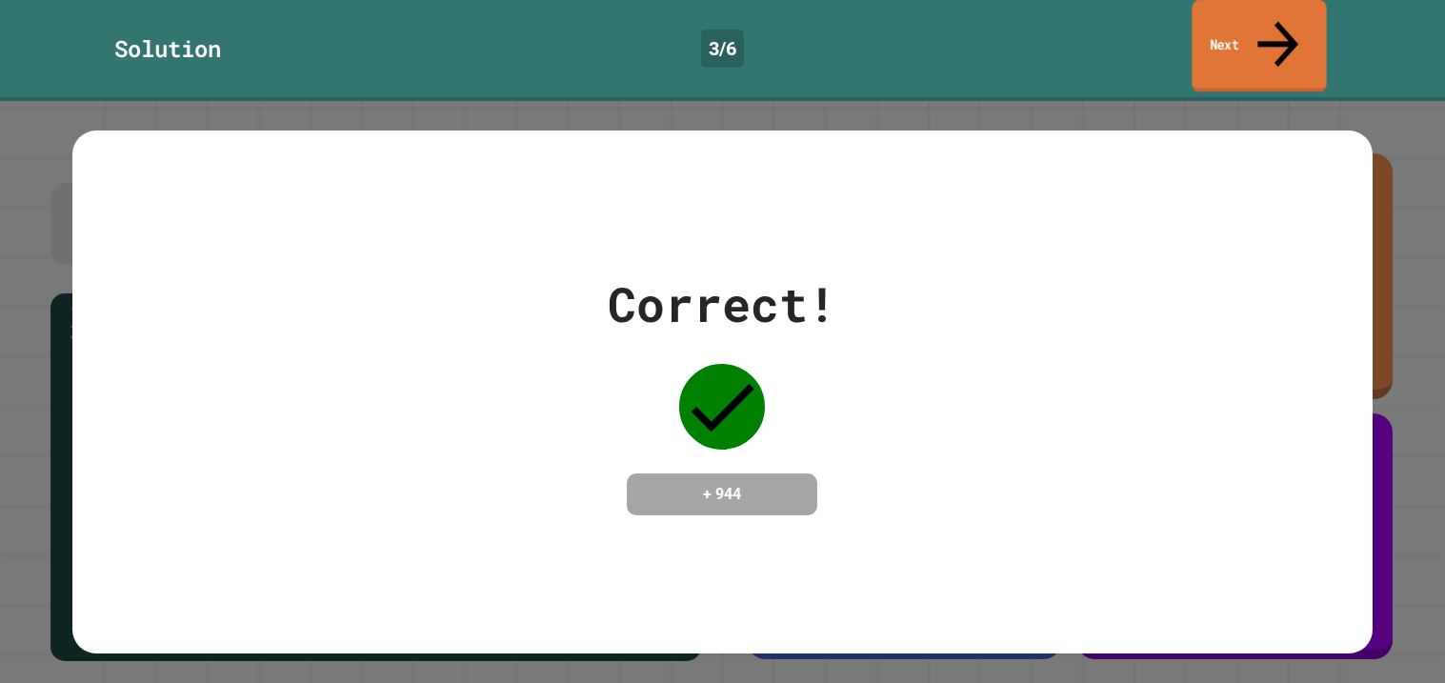
click at [1318, 3] on link "Next" at bounding box center [1258, 46] width 134 height 92
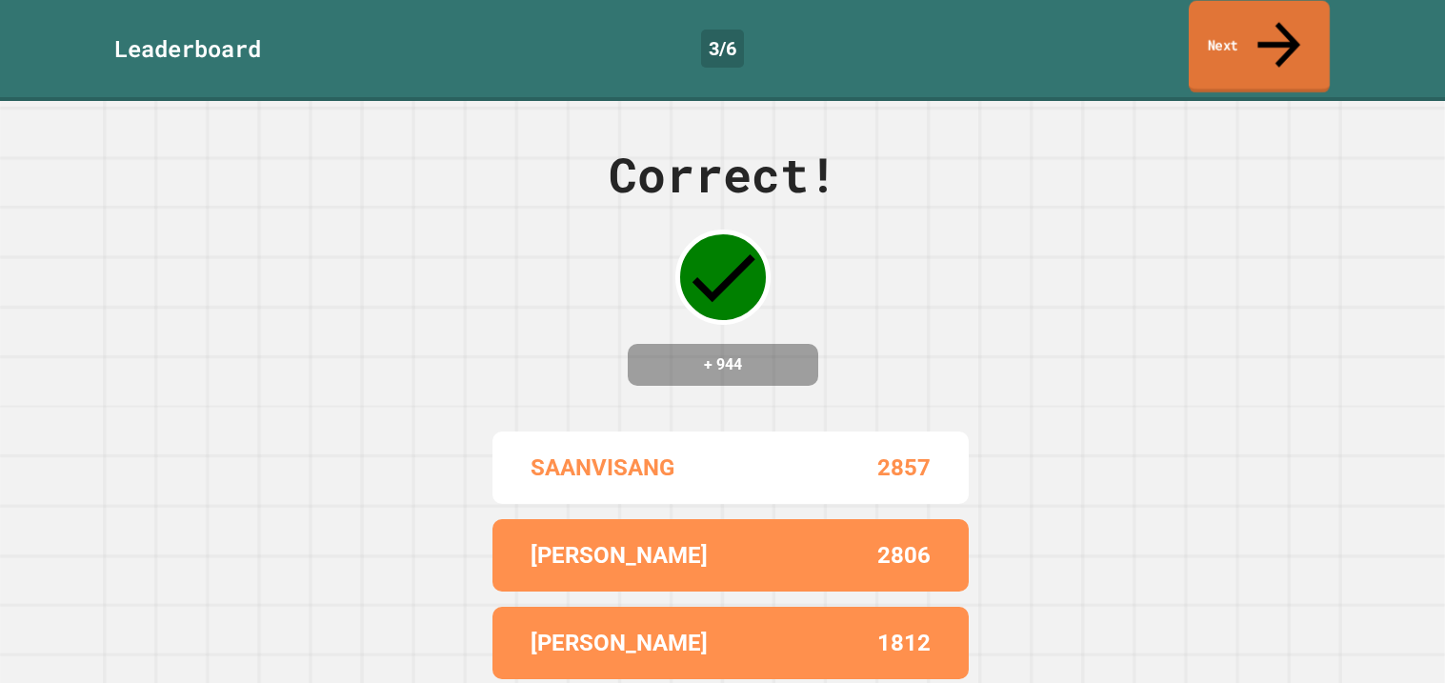
click at [1294, 19] on link "Next" at bounding box center [1258, 47] width 141 height 92
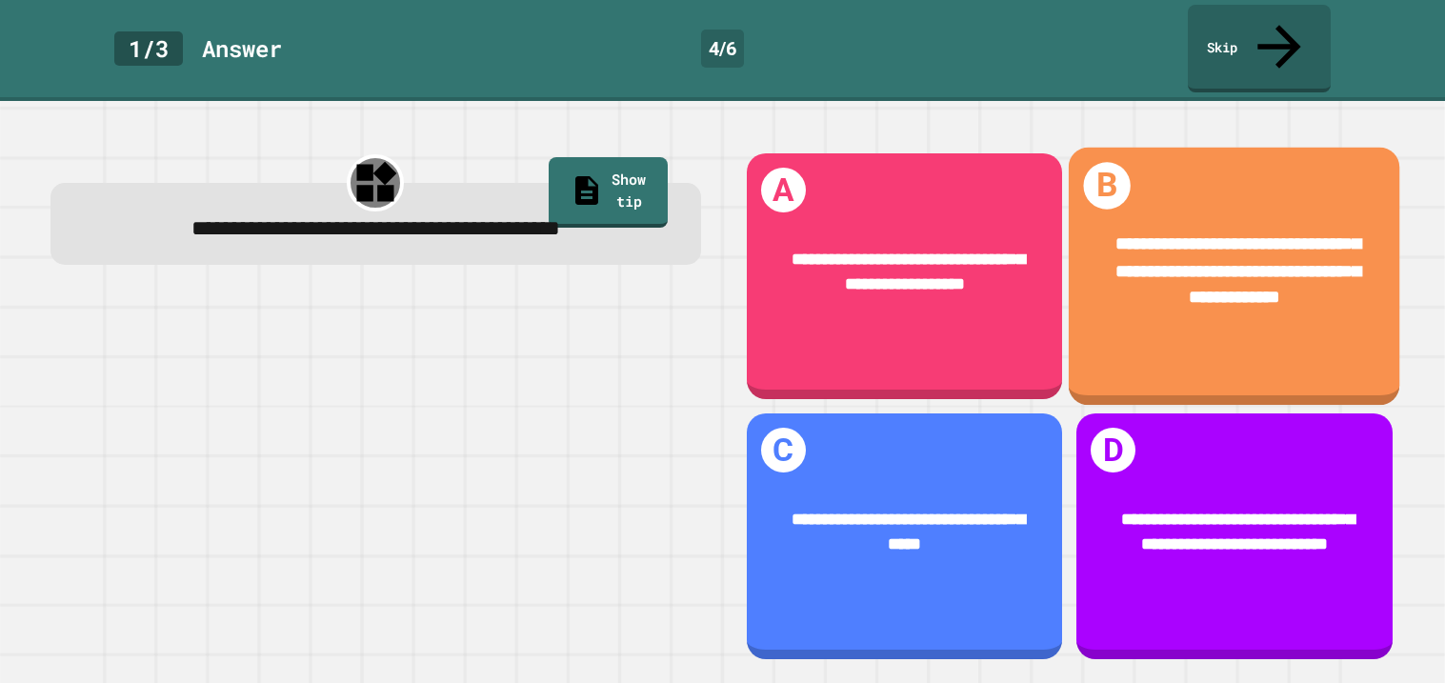
click at [1151, 312] on div "**********" at bounding box center [1233, 271] width 331 height 150
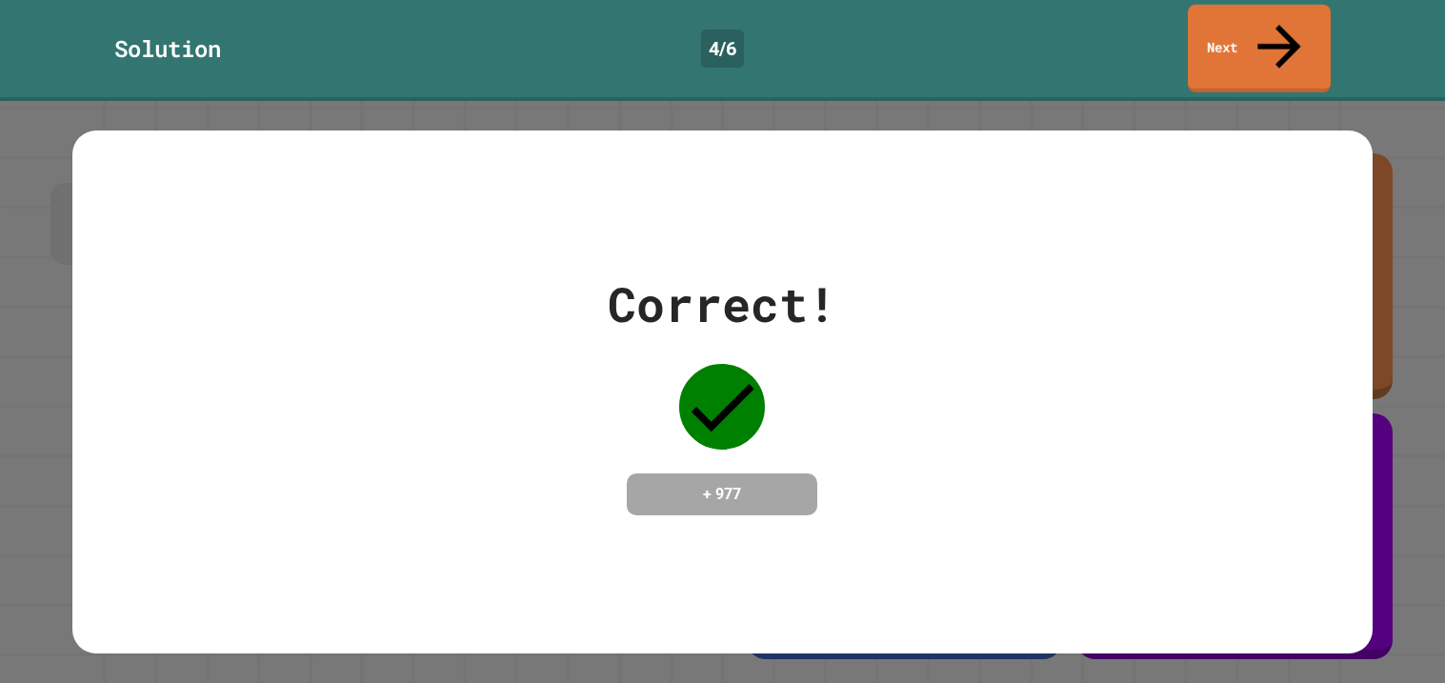
click at [1296, 5] on link "Next" at bounding box center [1258, 49] width 143 height 88
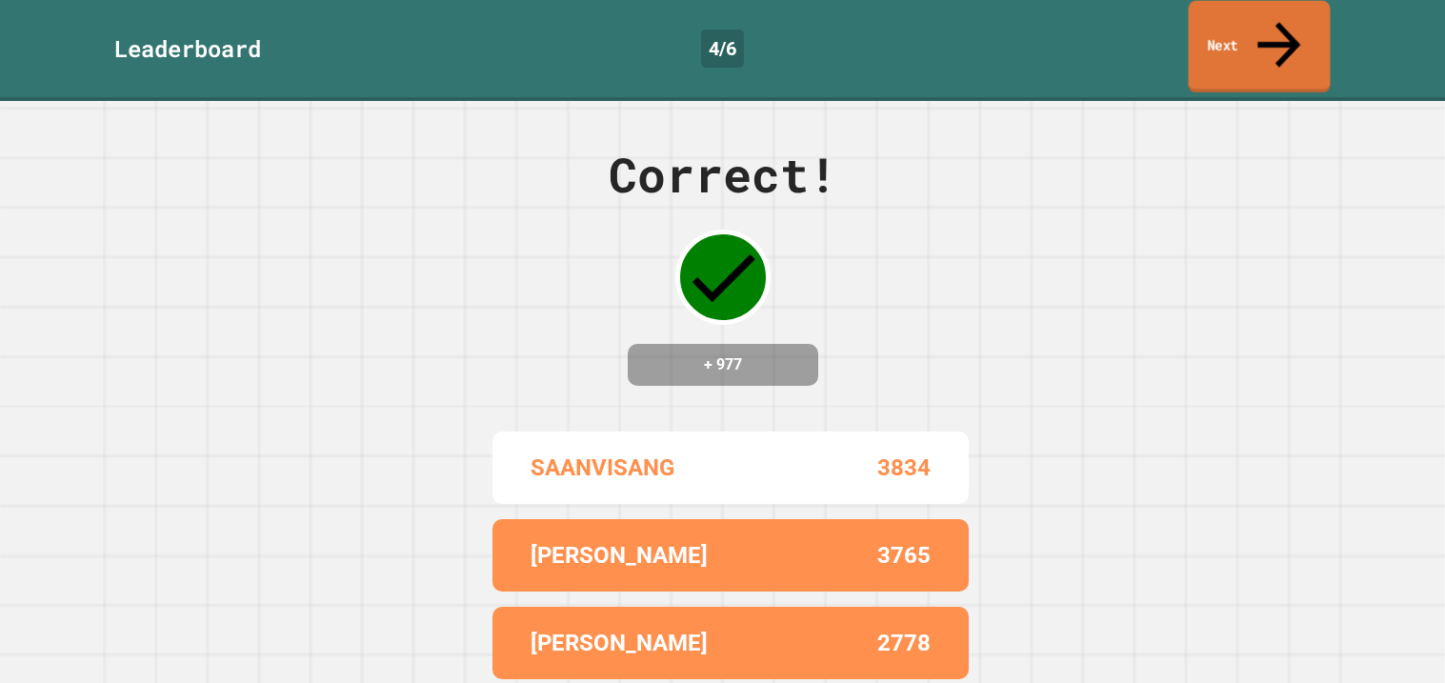
click at [1296, 6] on link "Next" at bounding box center [1259, 47] width 142 height 92
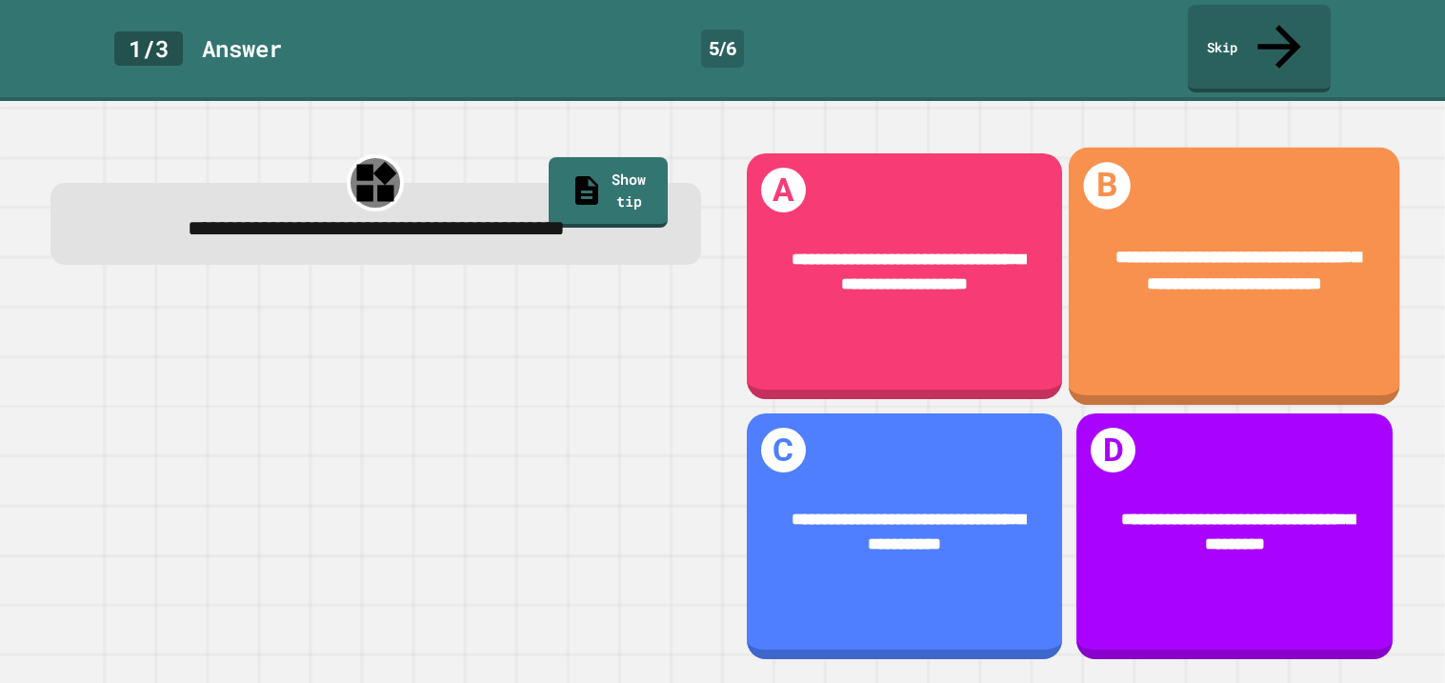
click at [1280, 270] on div "**********" at bounding box center [1233, 271] width 331 height 124
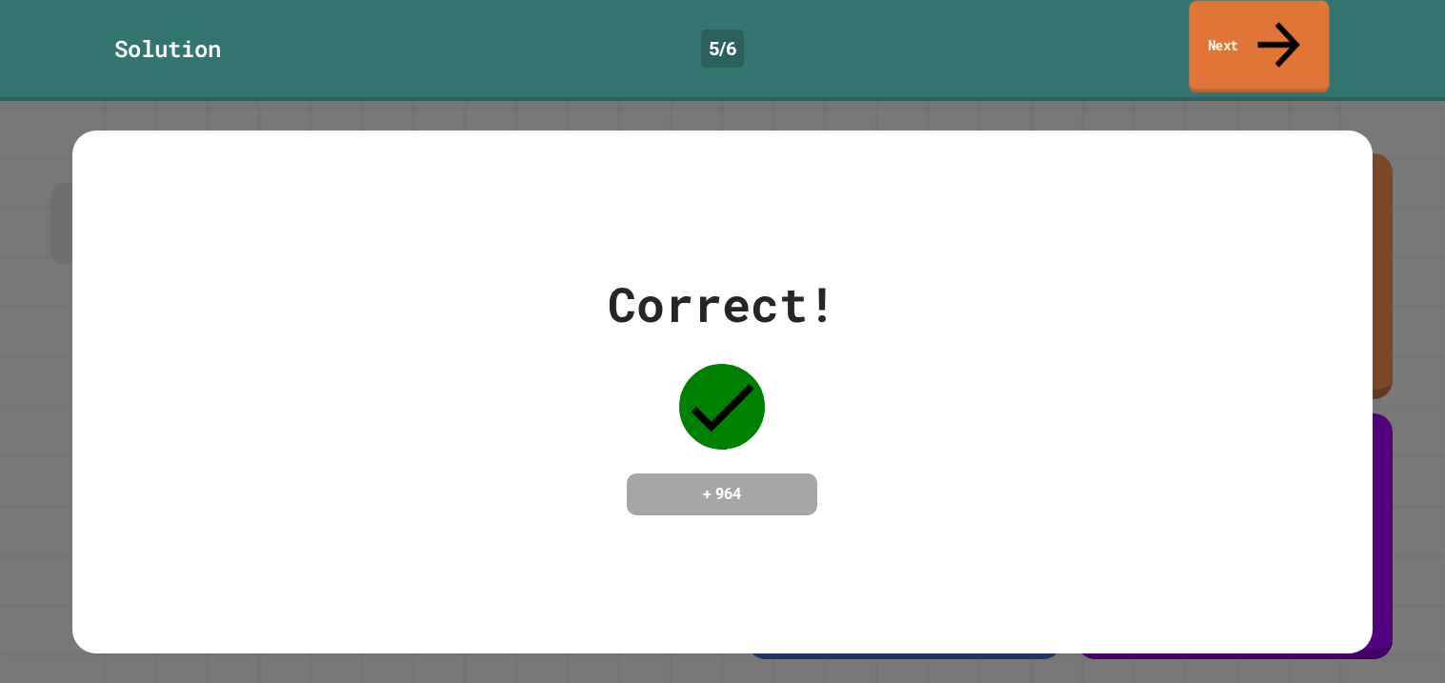
click at [1271, 38] on link "Next" at bounding box center [1258, 47] width 140 height 92
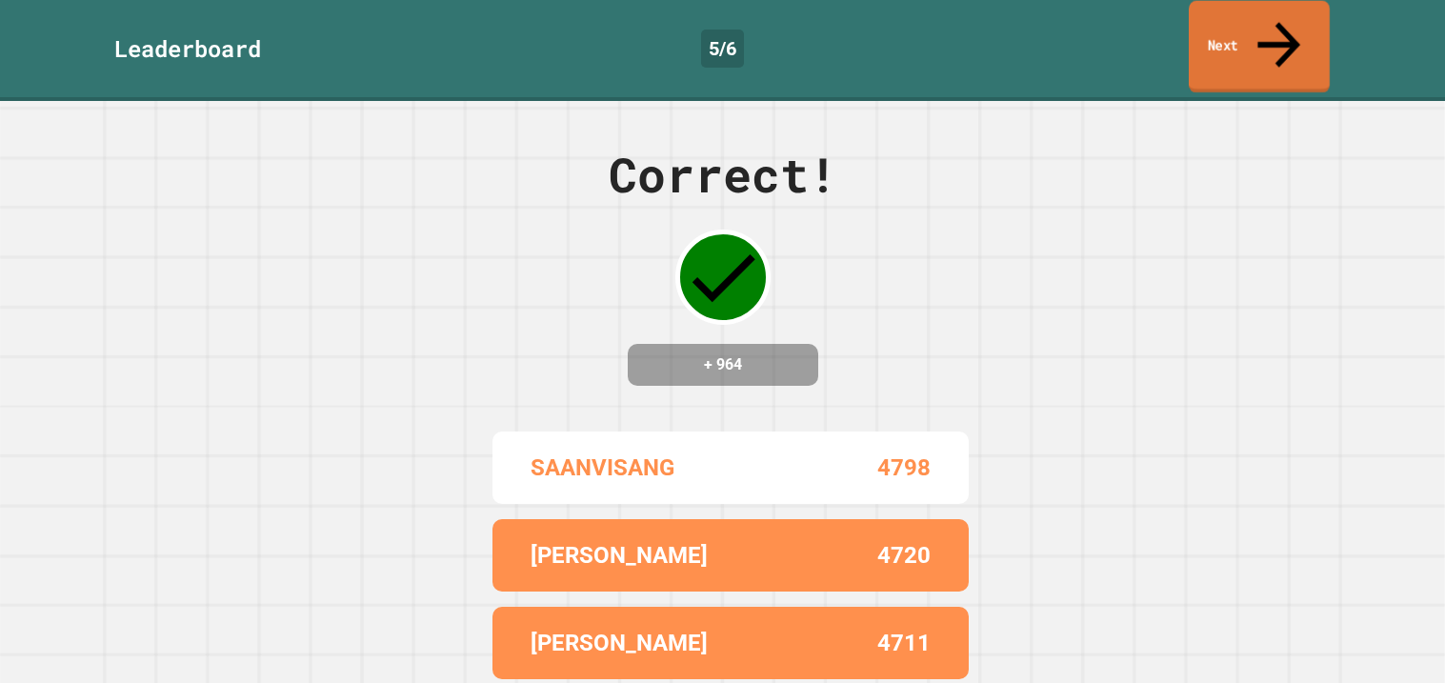
click at [1271, 38] on link "Next" at bounding box center [1258, 47] width 141 height 92
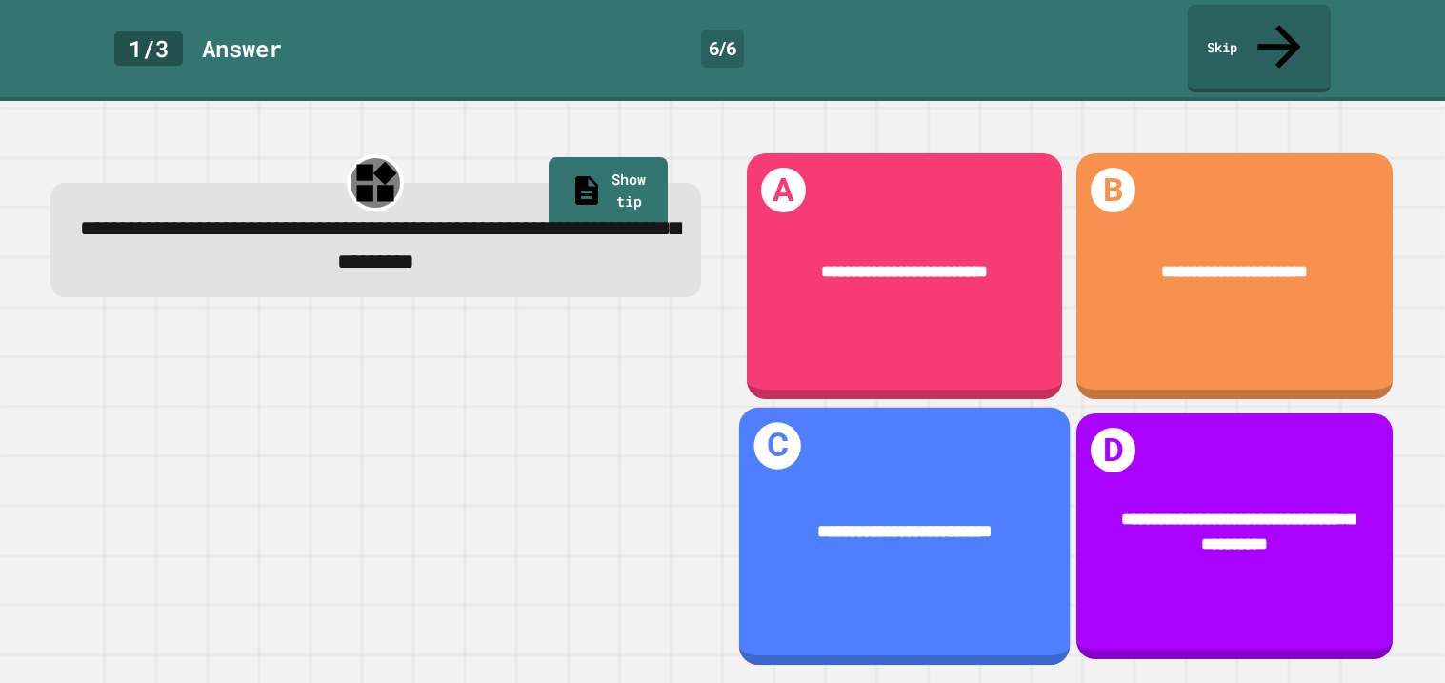
click at [907, 448] on div "**********" at bounding box center [903, 536] width 331 height 257
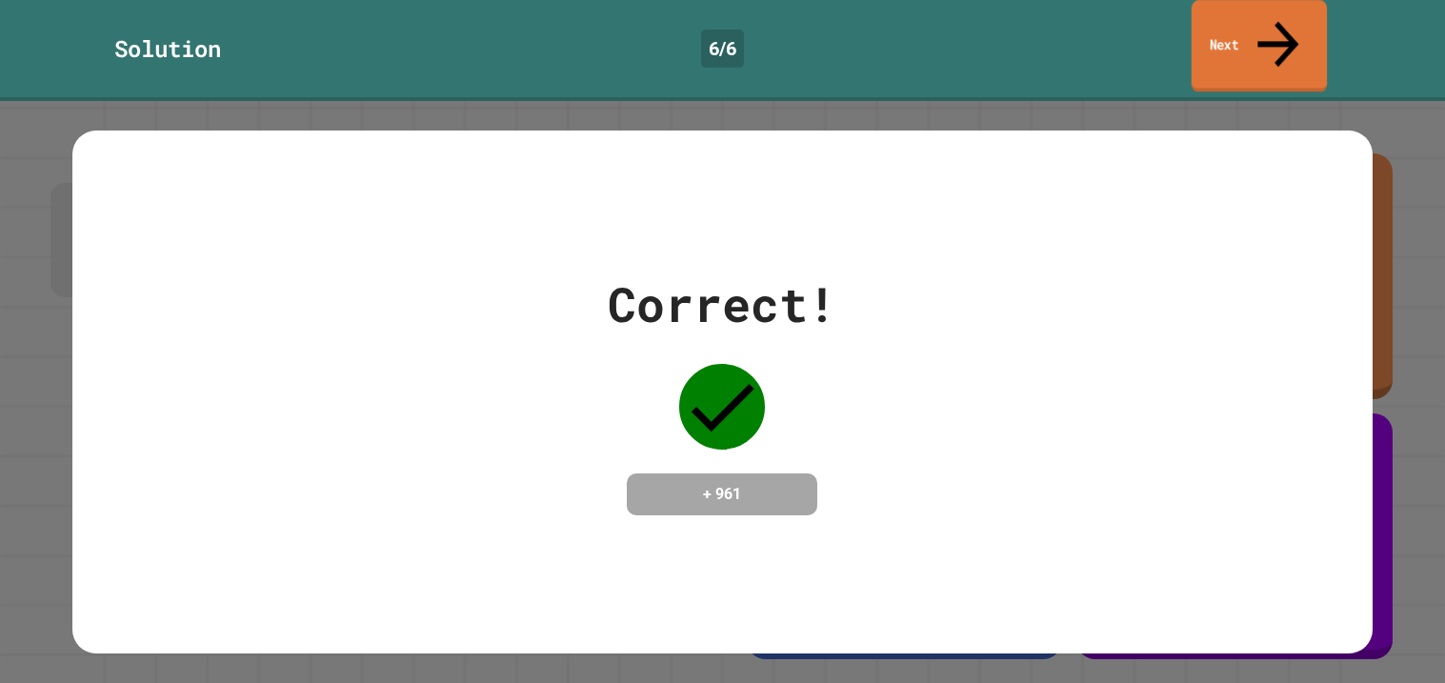
click at [1257, 37] on link "Next" at bounding box center [1258, 46] width 135 height 92
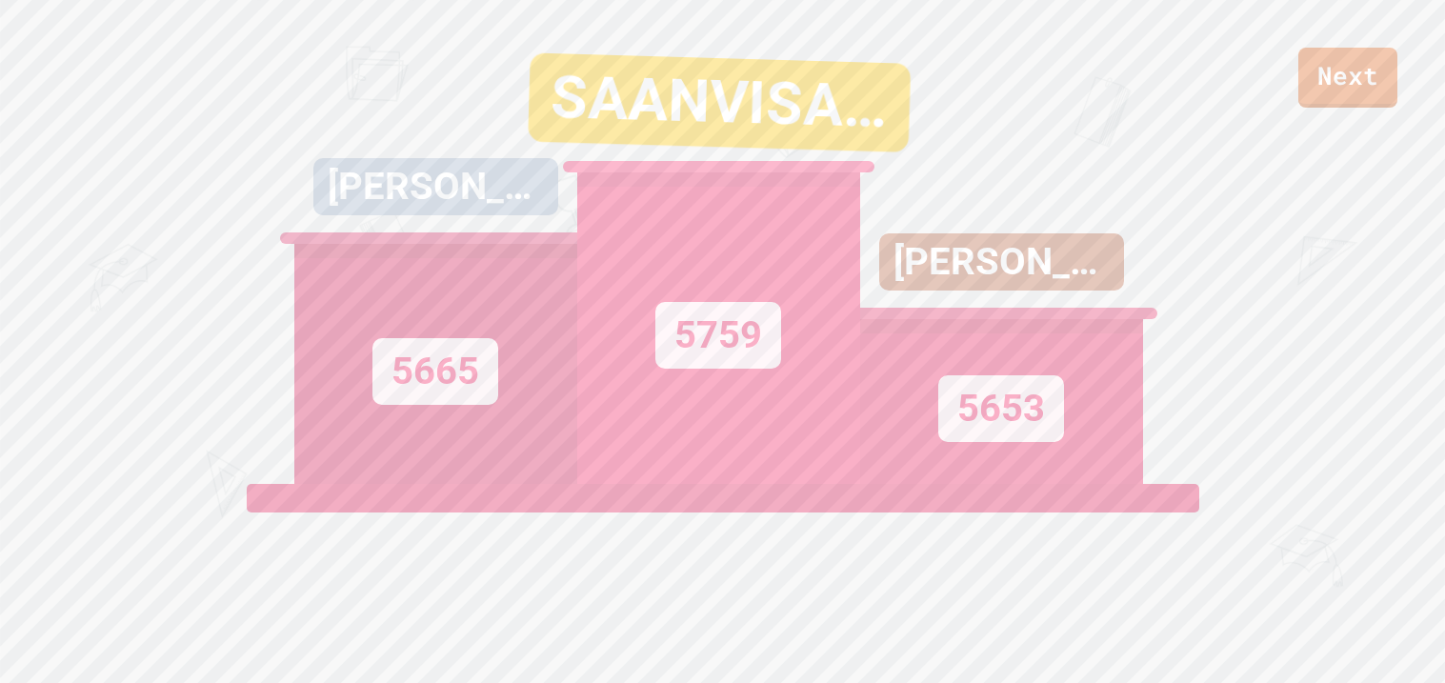
click at [1257, 37] on div "Next" at bounding box center [722, 54] width 1445 height 108
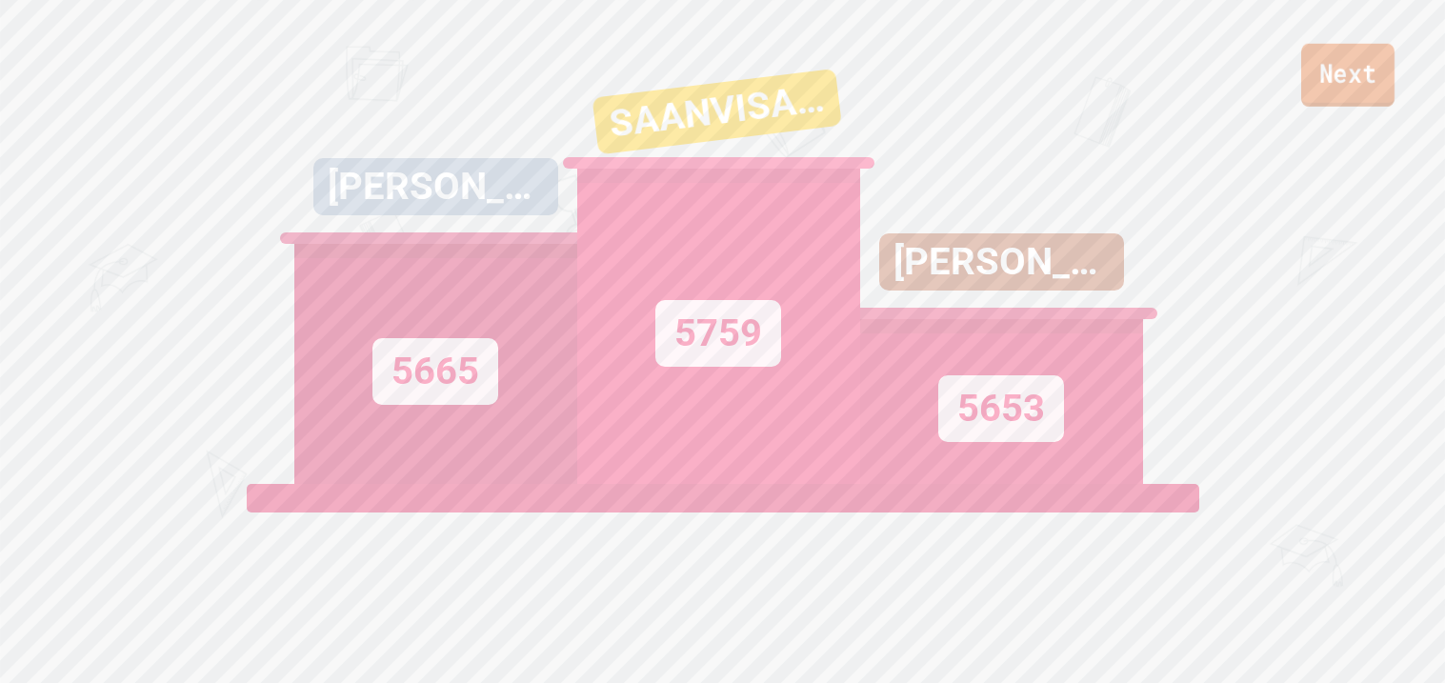
click at [1313, 60] on link "Next" at bounding box center [1347, 75] width 93 height 63
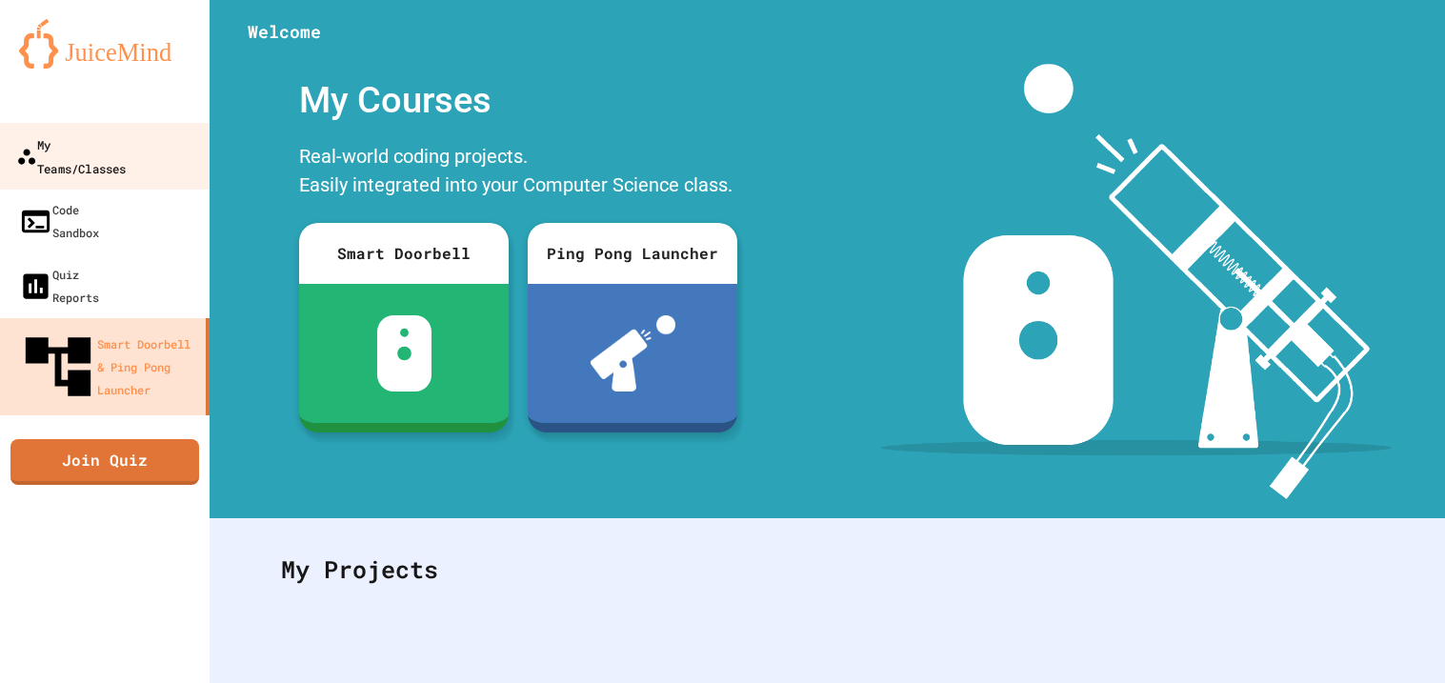
click at [126, 132] on div "My Teams/Classes" at bounding box center [71, 155] width 110 height 47
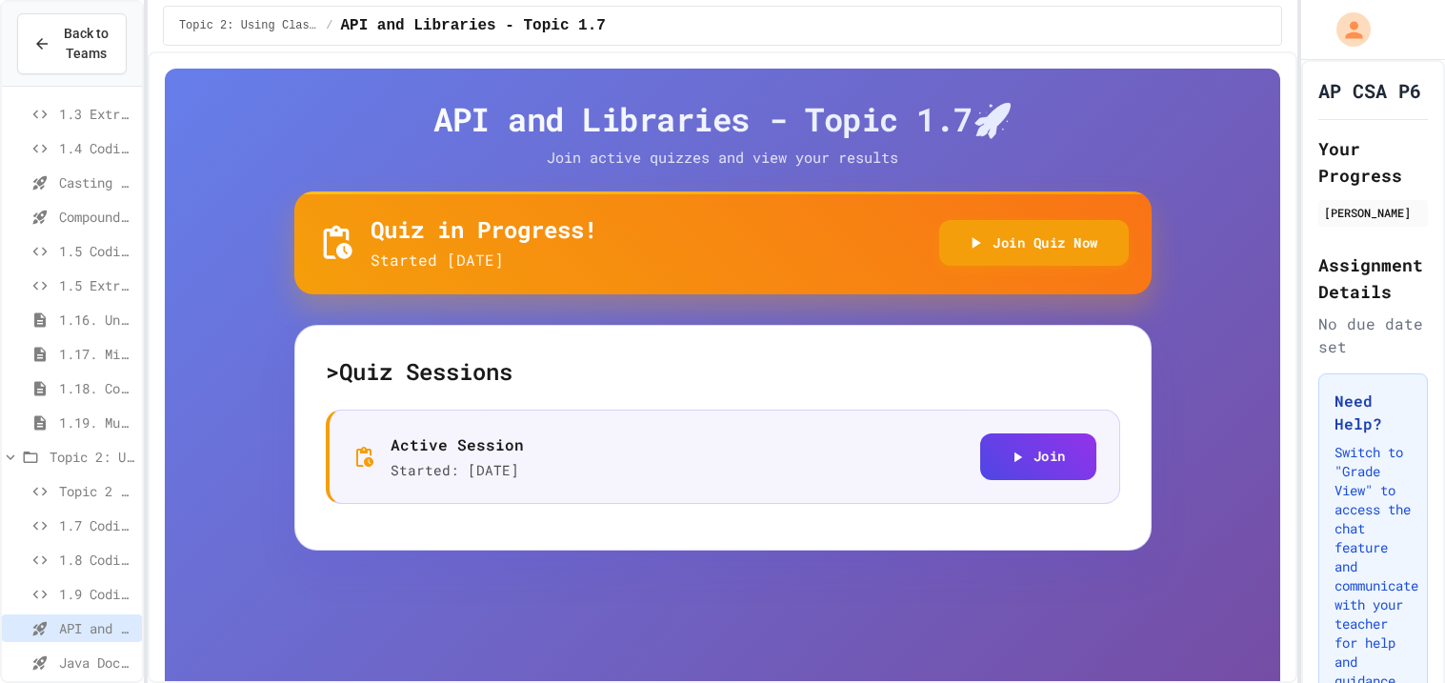
scroll to position [360, 0]
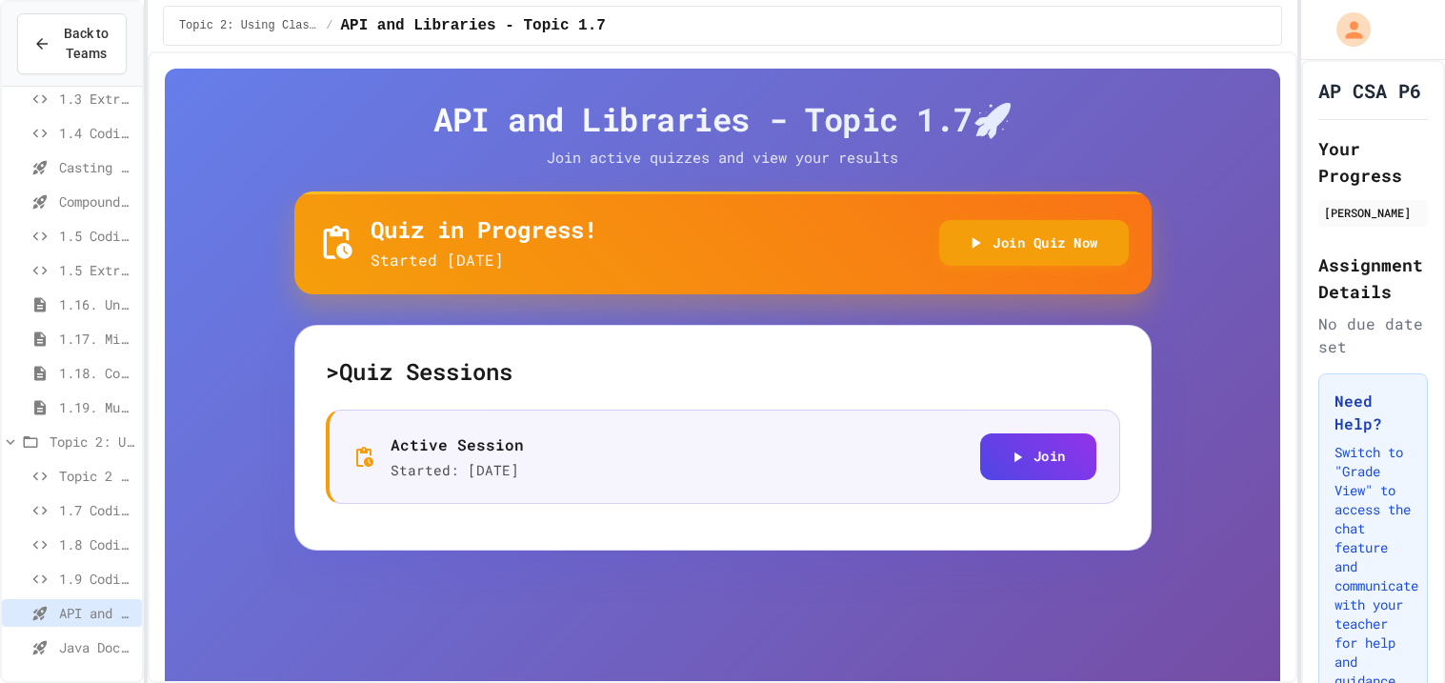
click at [108, 468] on span "Topic 2 Project" at bounding box center [96, 476] width 75 height 20
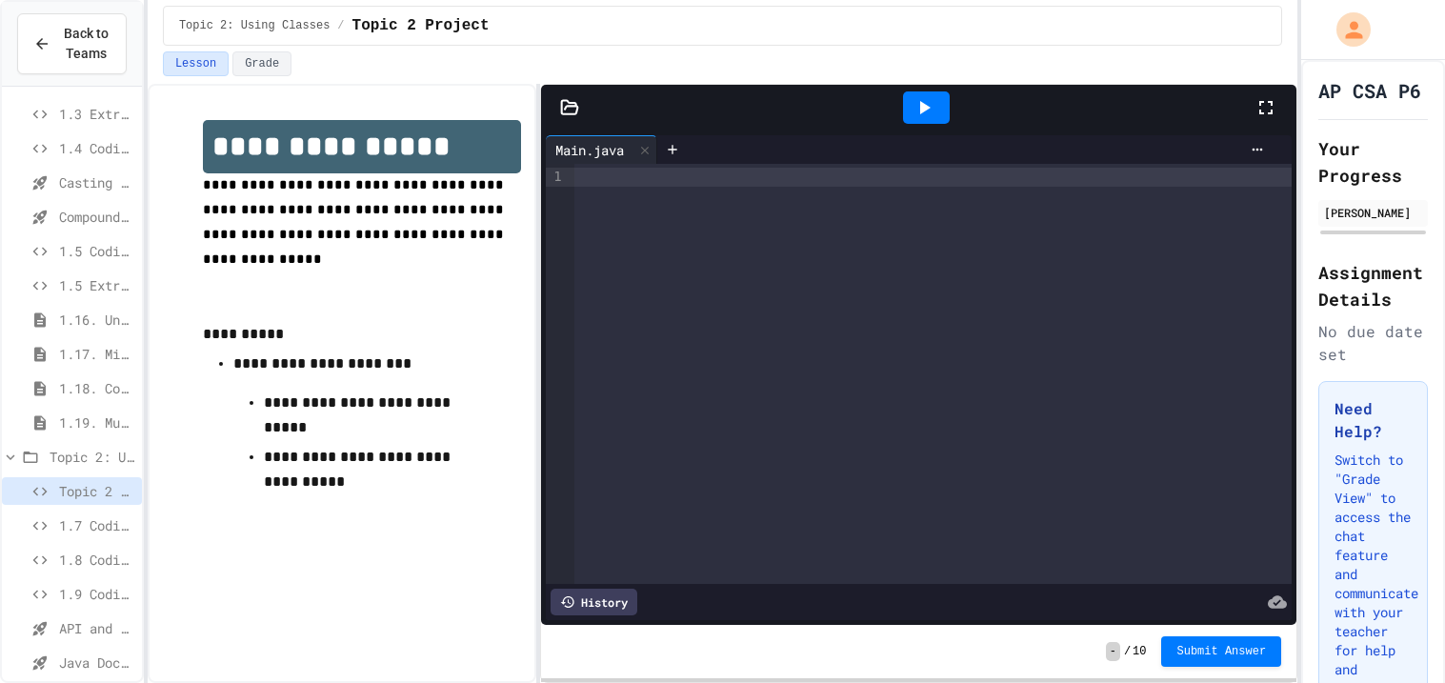
scroll to position [360, 0]
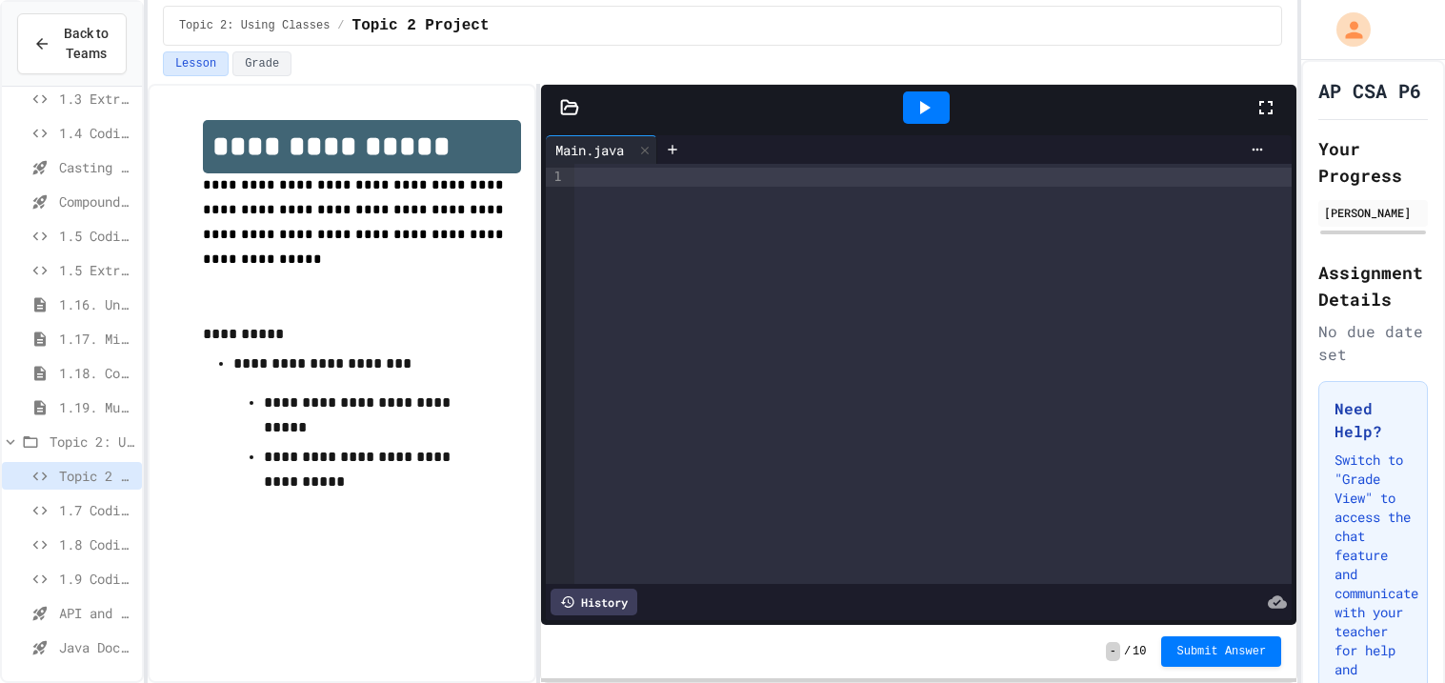
click at [86, 611] on span "API and Libraries - Topic 1.7" at bounding box center [96, 613] width 75 height 20
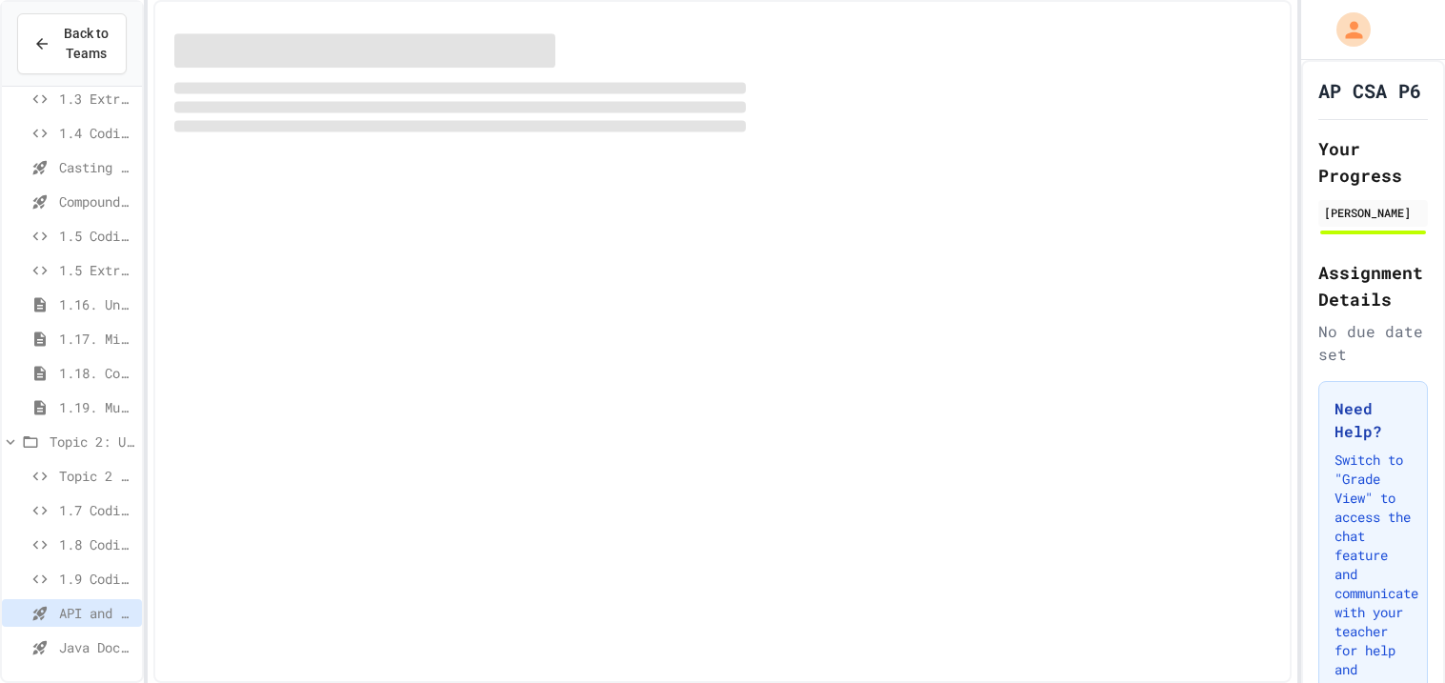
scroll to position [345, 0]
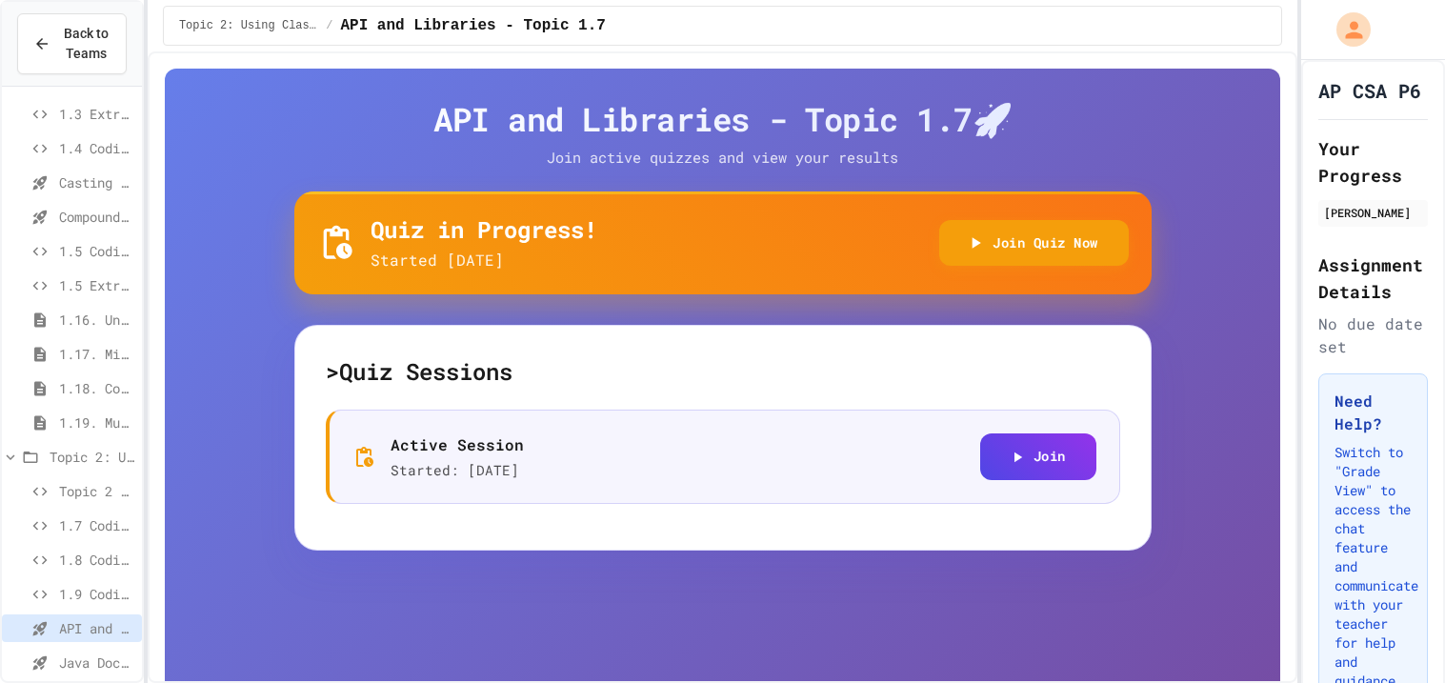
click at [98, 657] on span "Java Documentation with Comments - Topic 1.8" at bounding box center [96, 662] width 75 height 20
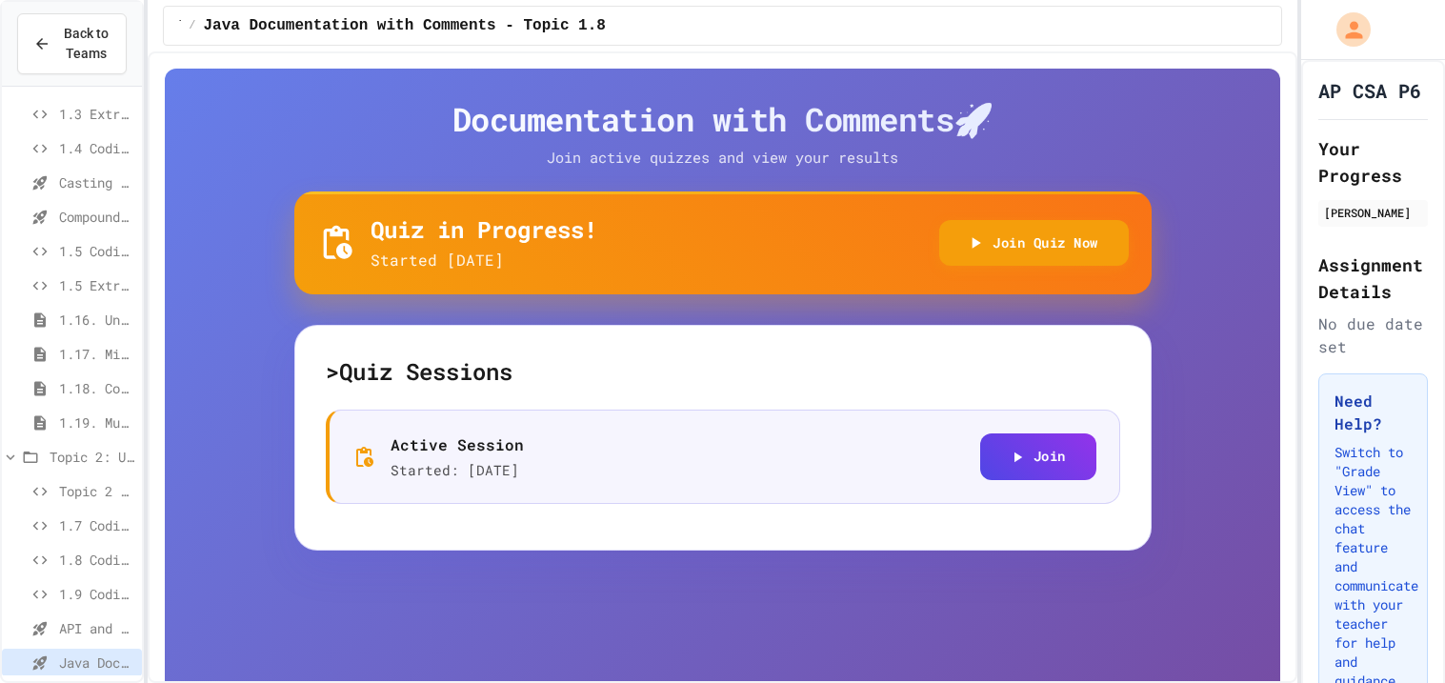
scroll to position [84, 0]
